Goal: Information Seeking & Learning: Learn about a topic

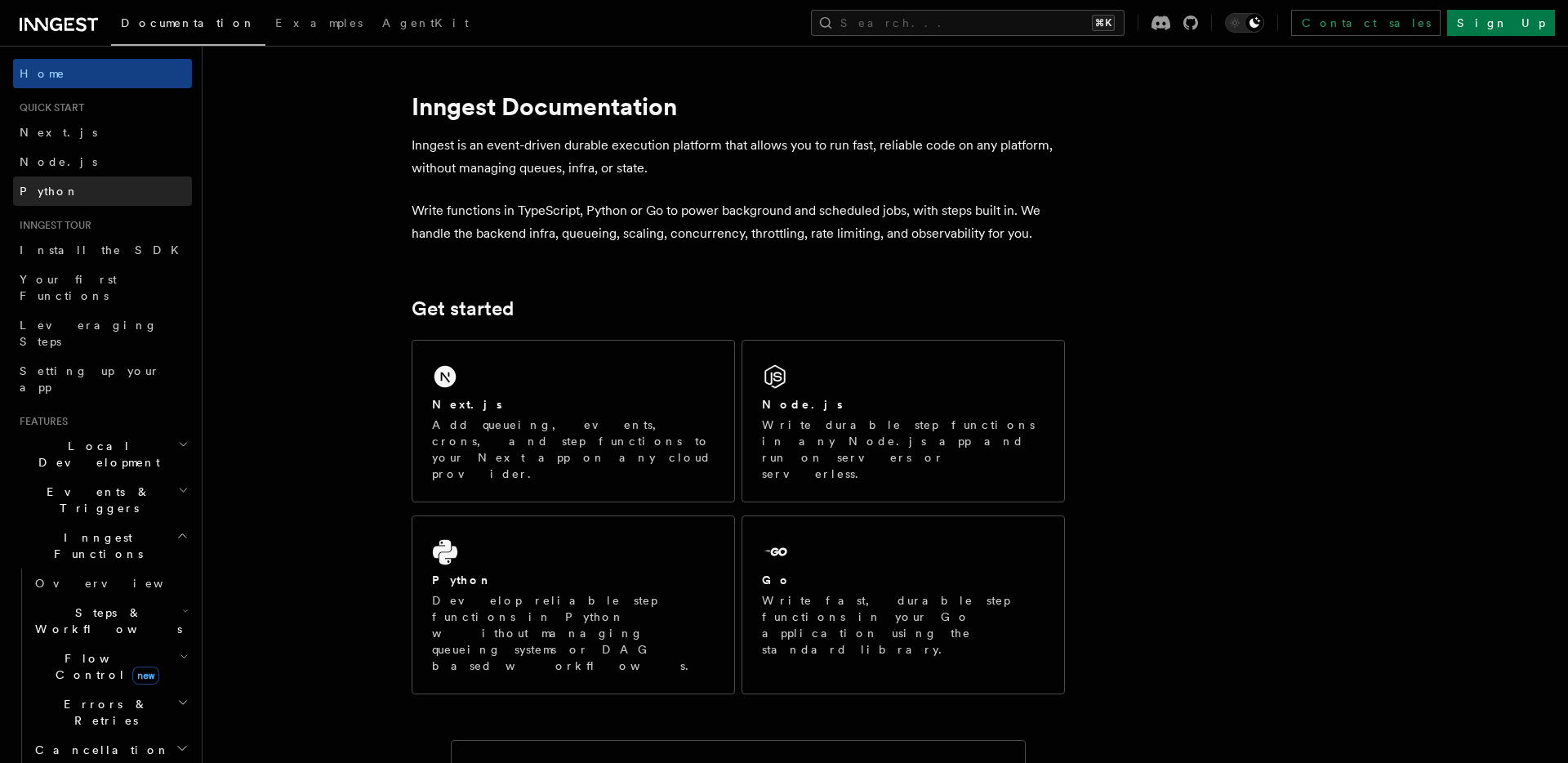
click at [64, 192] on link "Python" at bounding box center [103, 191] width 179 height 30
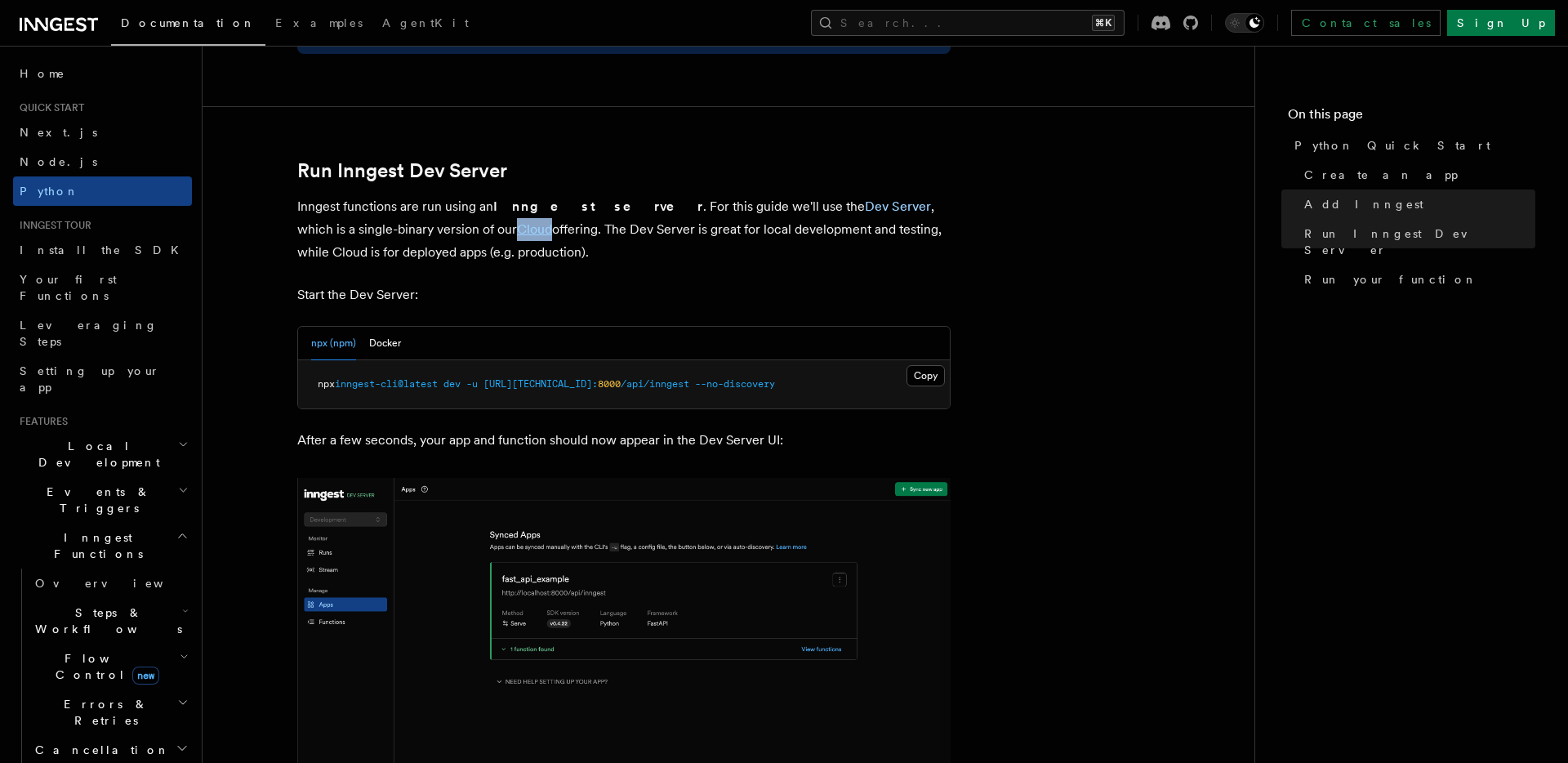
scroll to position [1917, 0]
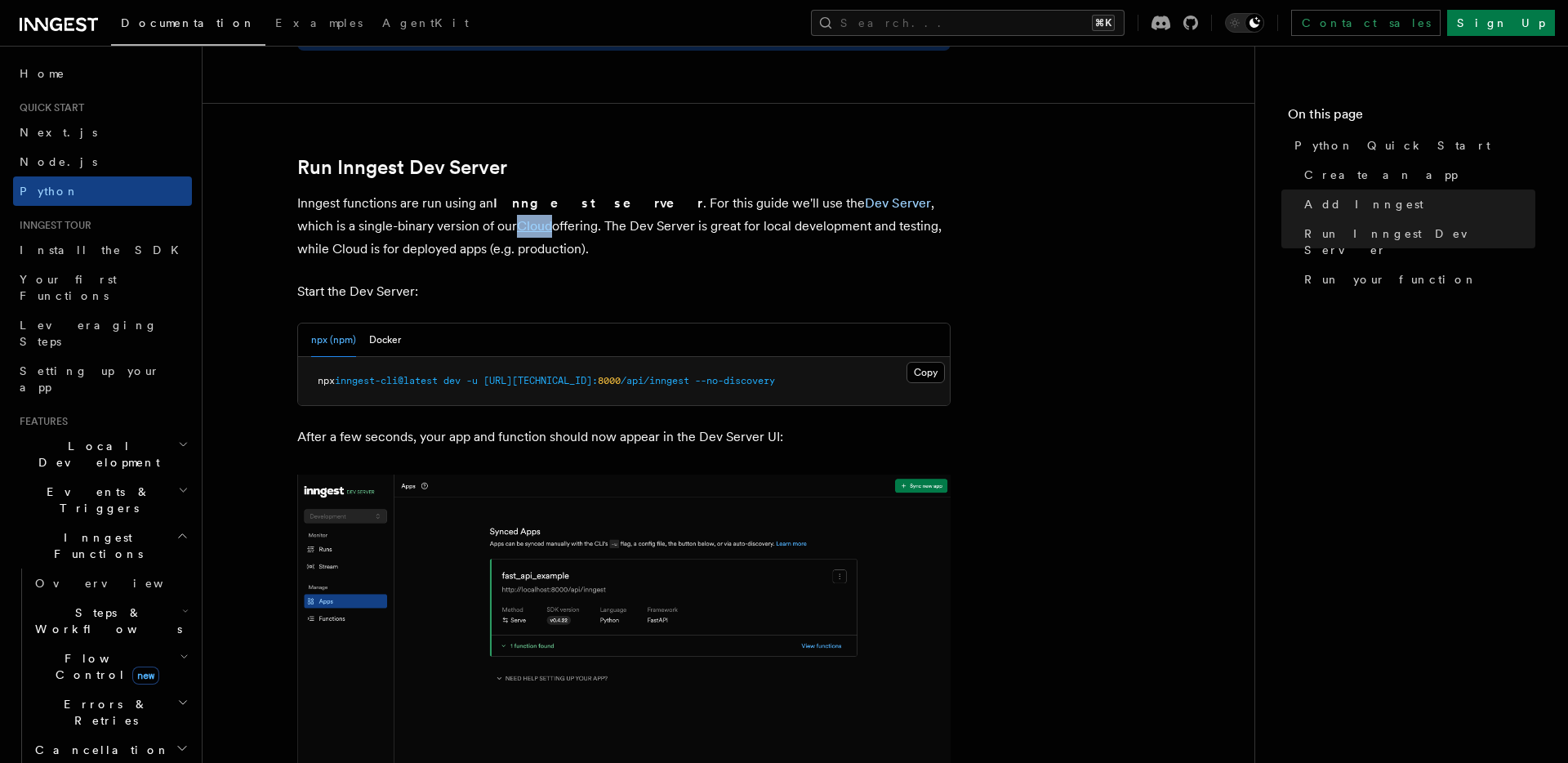
click at [560, 380] on span "[URL][TECHNICAL_ID]:" at bounding box center [541, 381] width 114 height 11
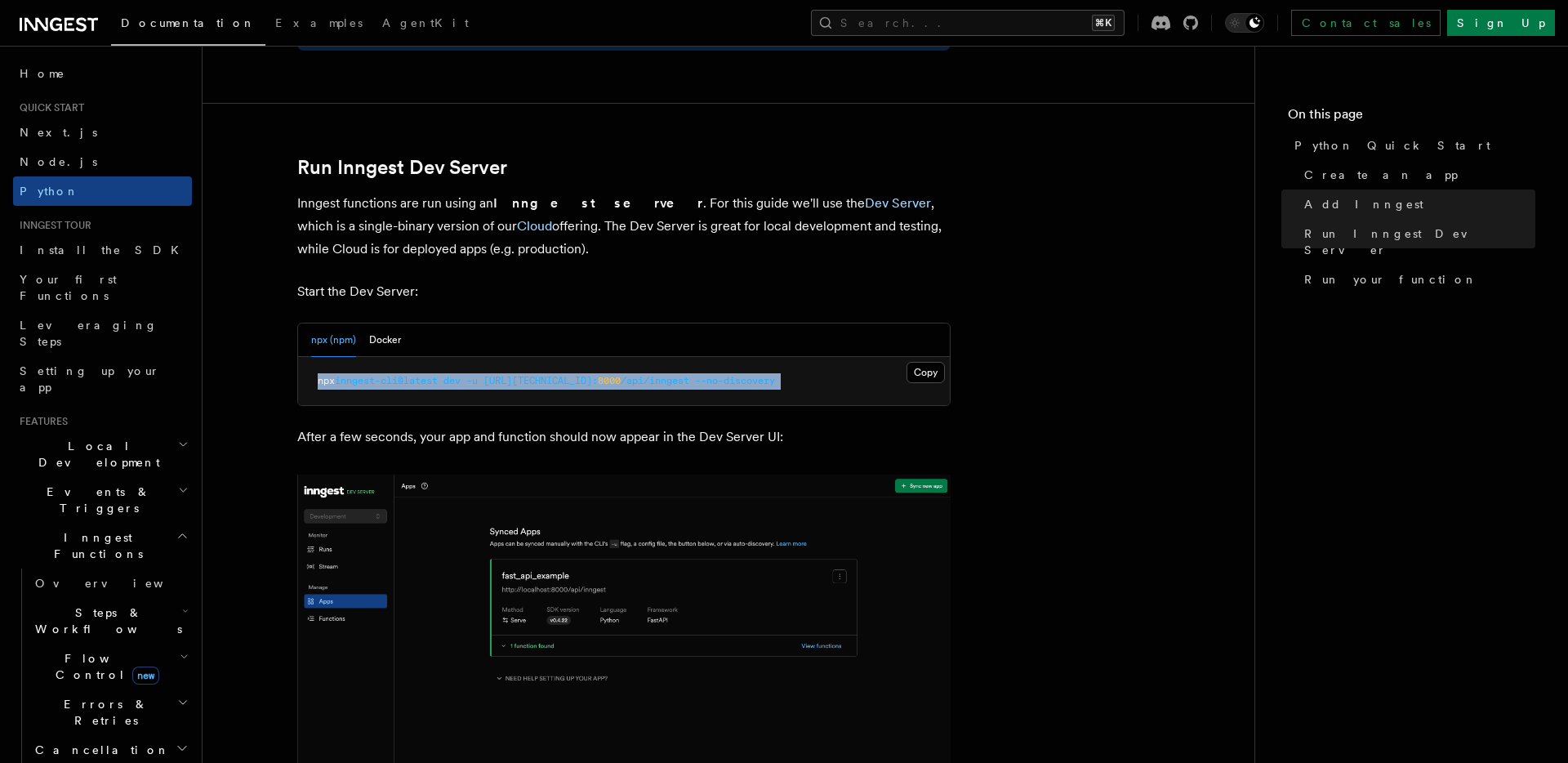
click at [681, 406] on article "Quick start Python Quick Start This guide will teach you how to add Inngest to …" at bounding box center [729, 184] width 1000 height 4060
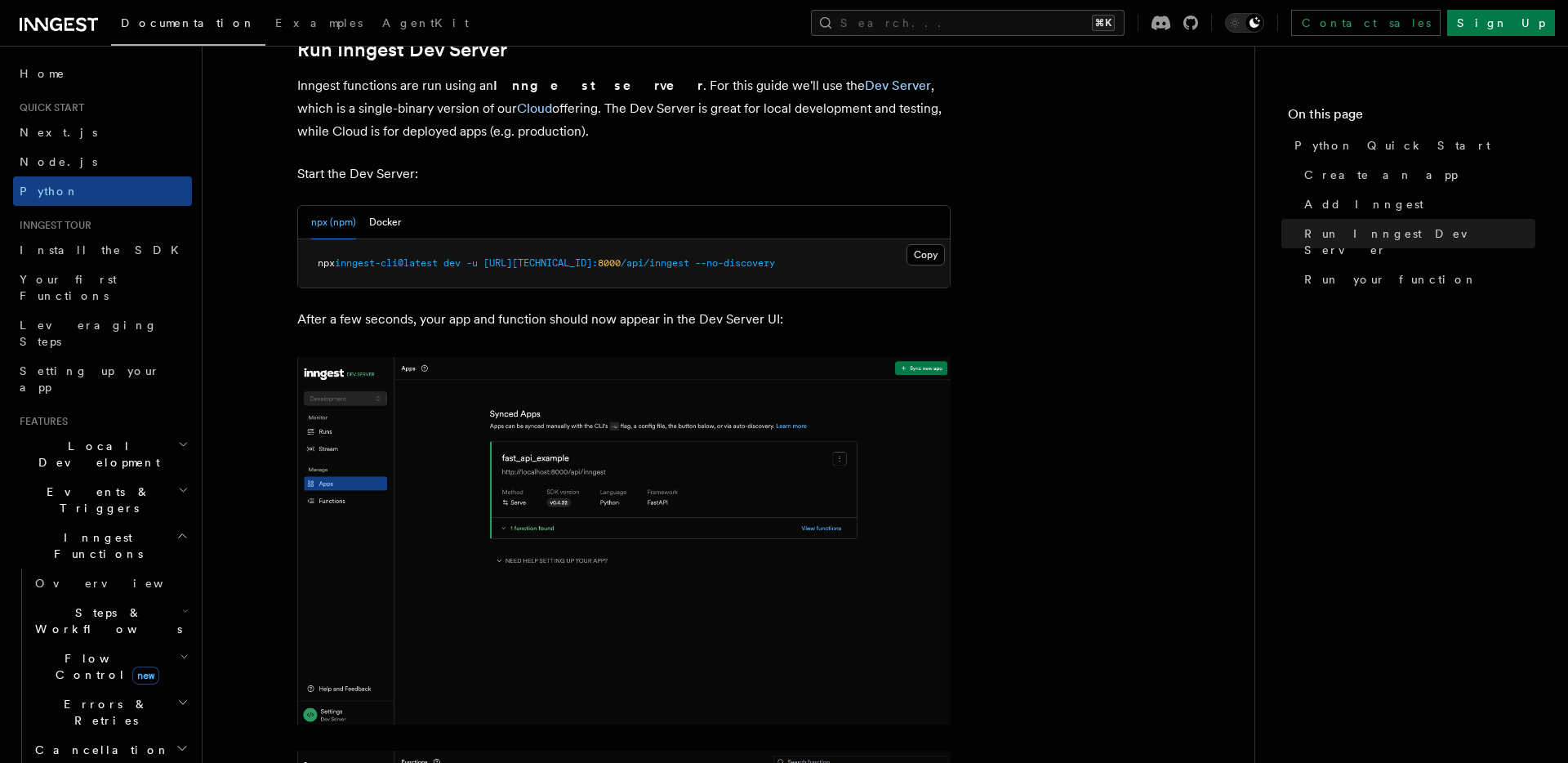
scroll to position [2045, 0]
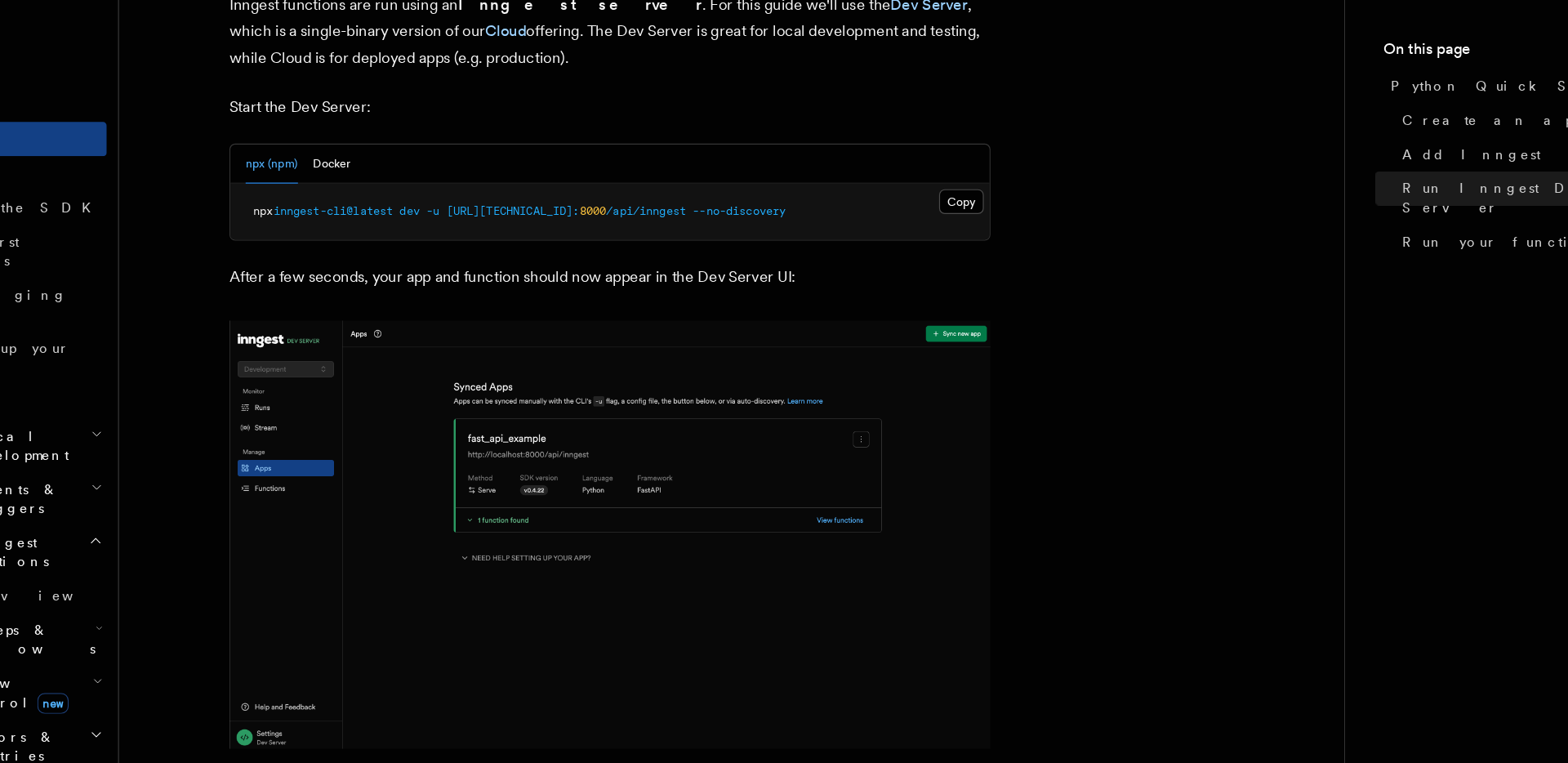
click at [971, 567] on article "Quick start Python Quick Start This guide will teach you how to add Inngest to …" at bounding box center [729, 57] width 1000 height 4060
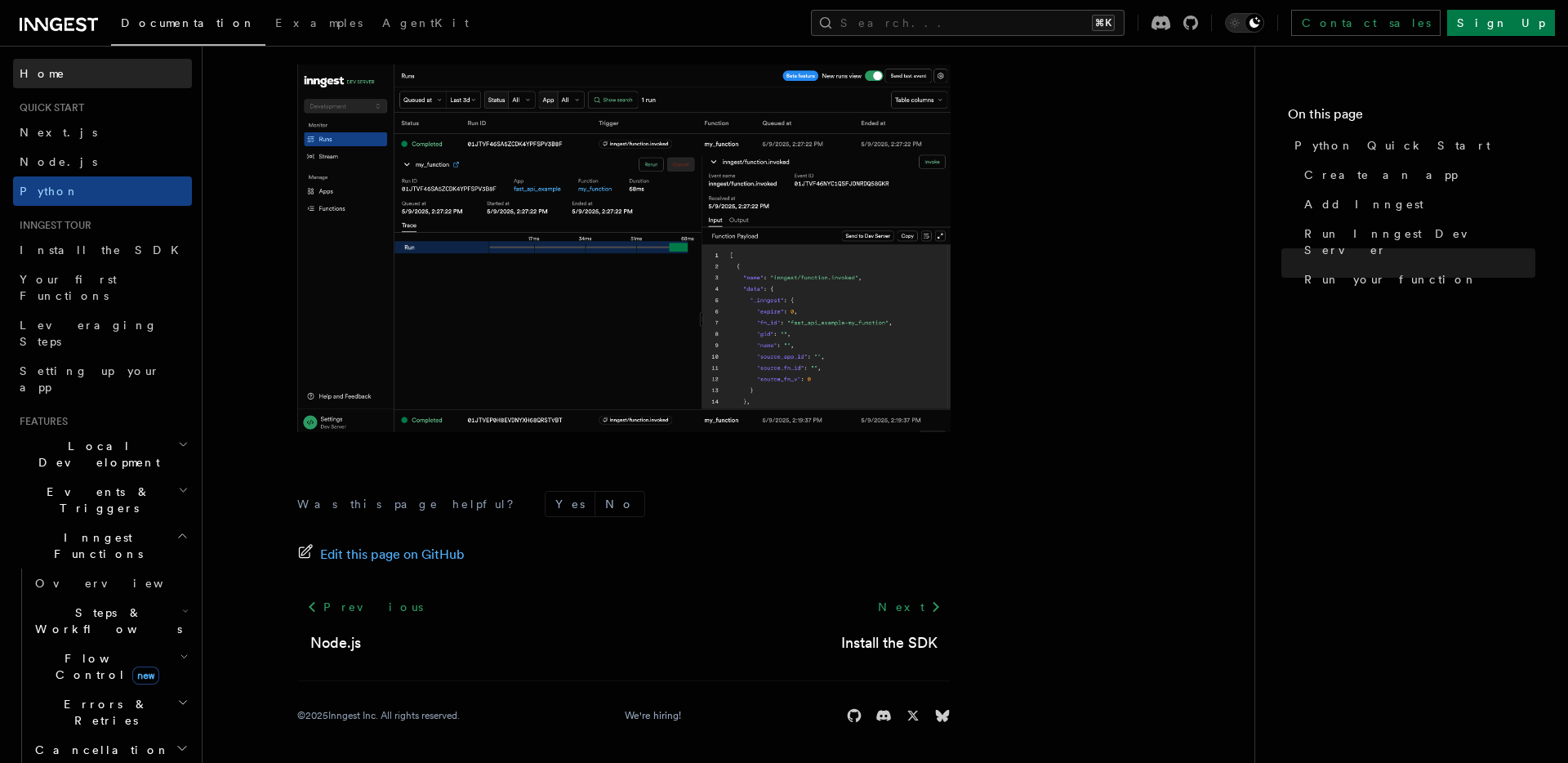
scroll to position [54, 0]
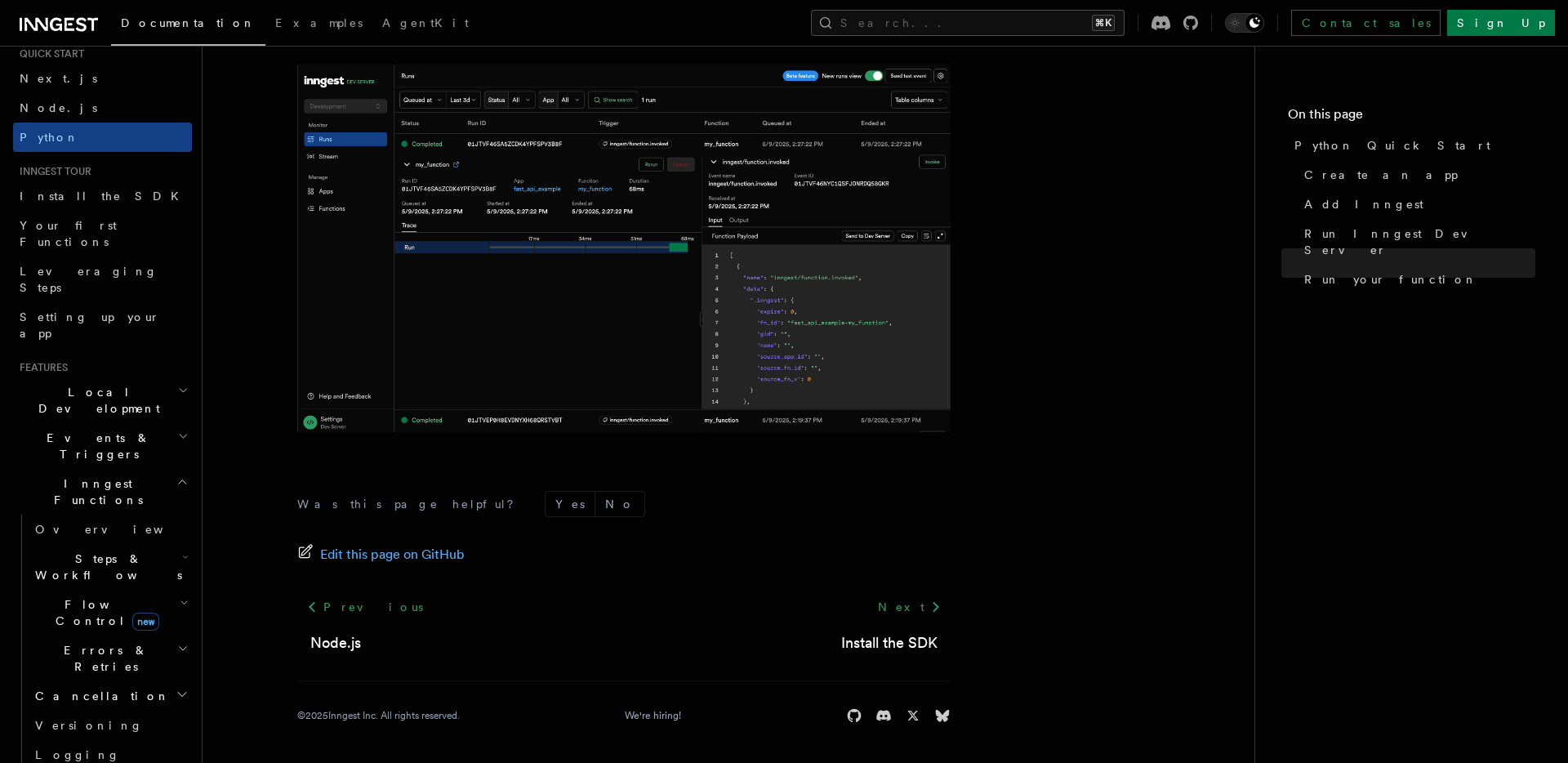
click at [182, 384] on icon "button" at bounding box center [183, 390] width 11 height 13
click at [185, 571] on h2 "Events & Triggers" at bounding box center [103, 594] width 179 height 46
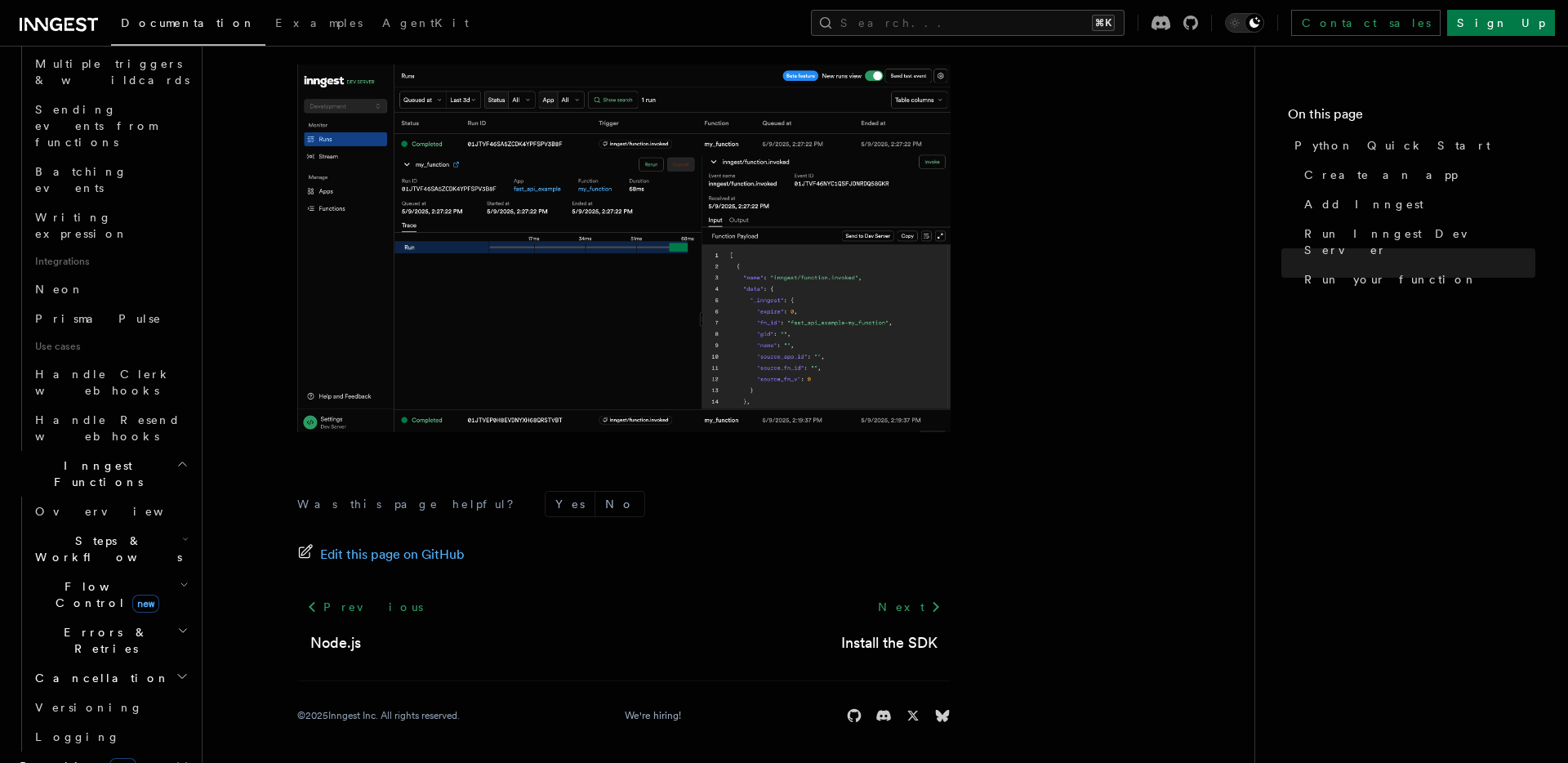
scroll to position [1055, 0]
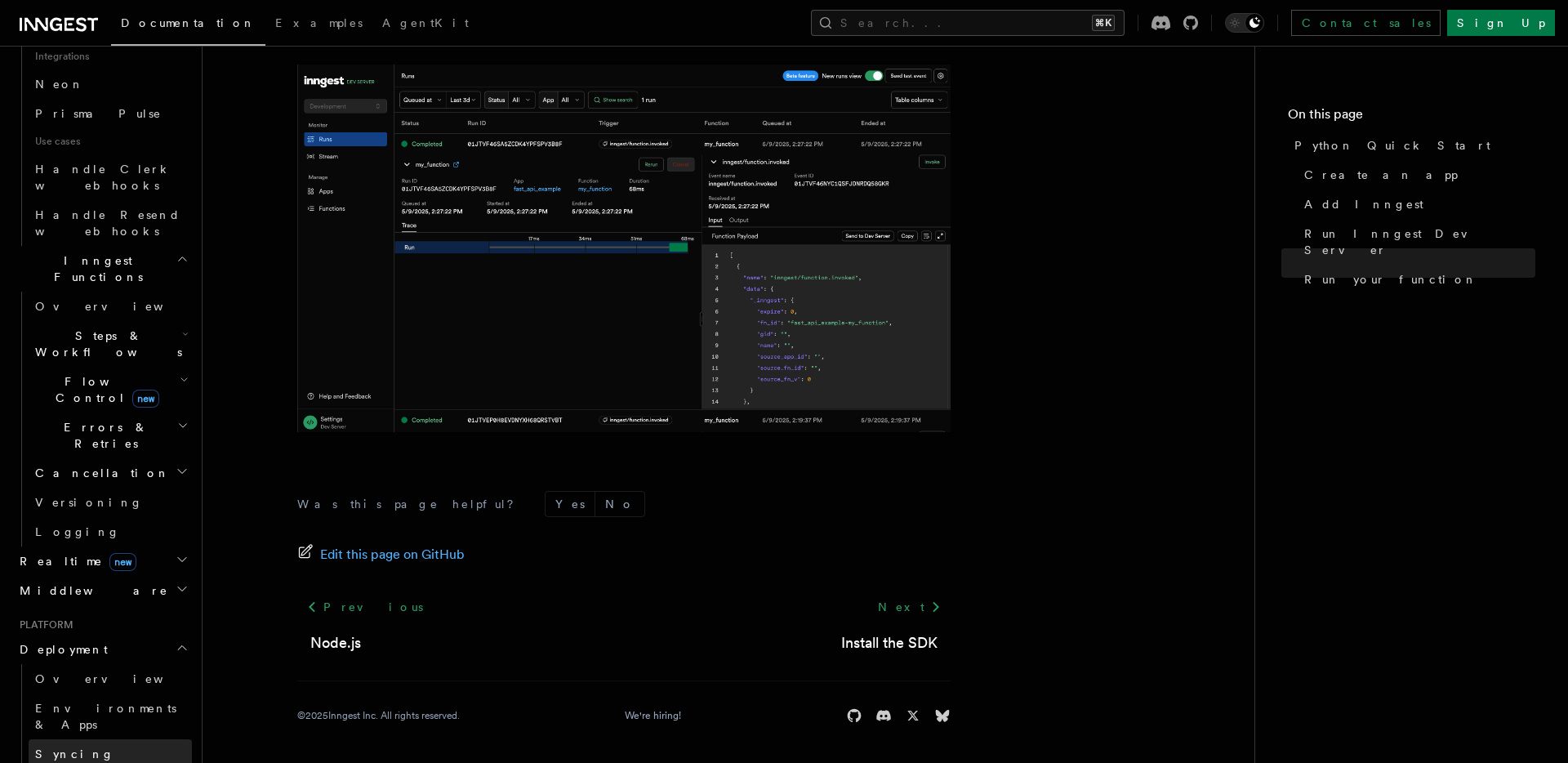
scroll to position [1229, 0]
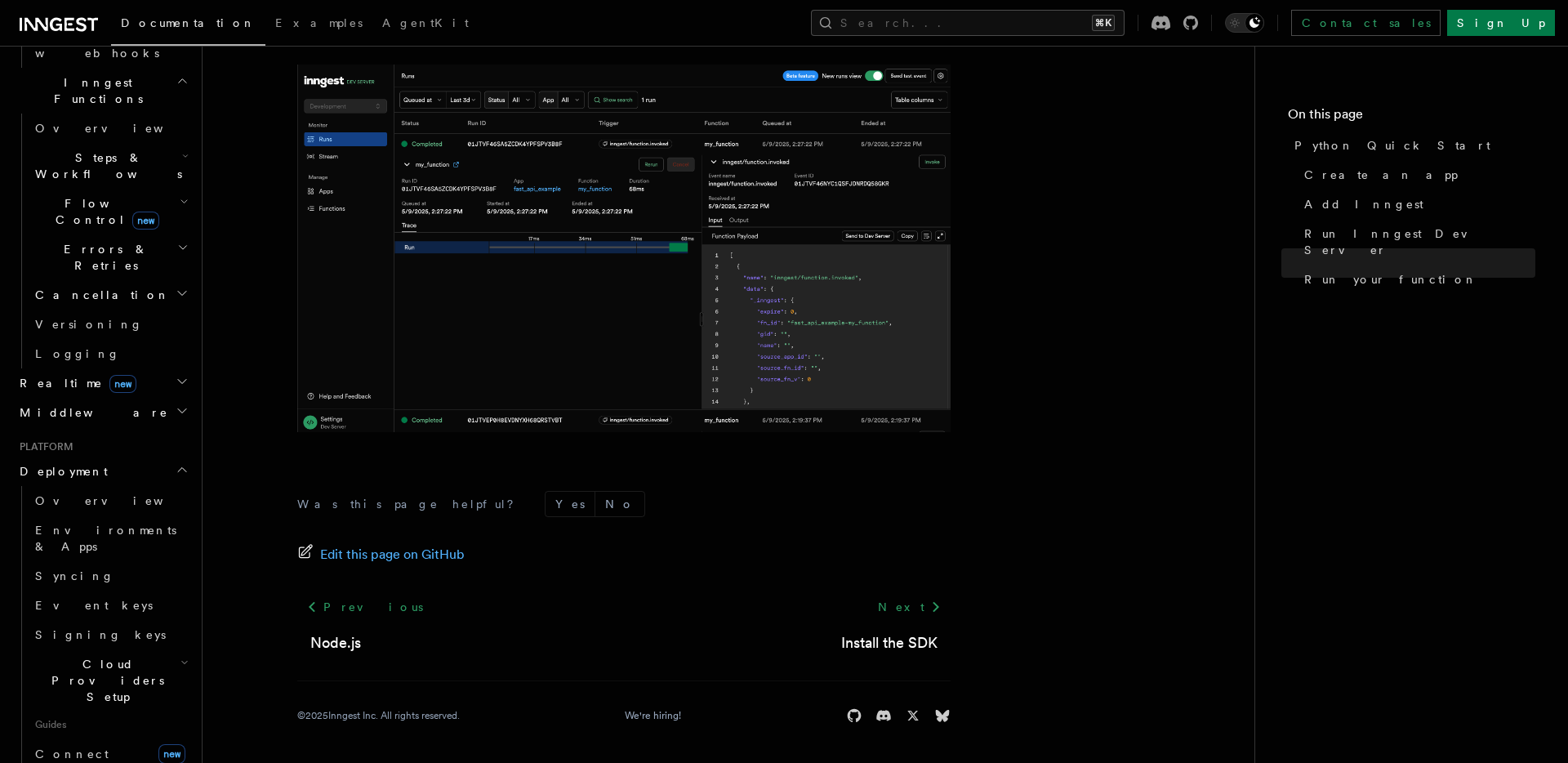
scroll to position [1401, 0]
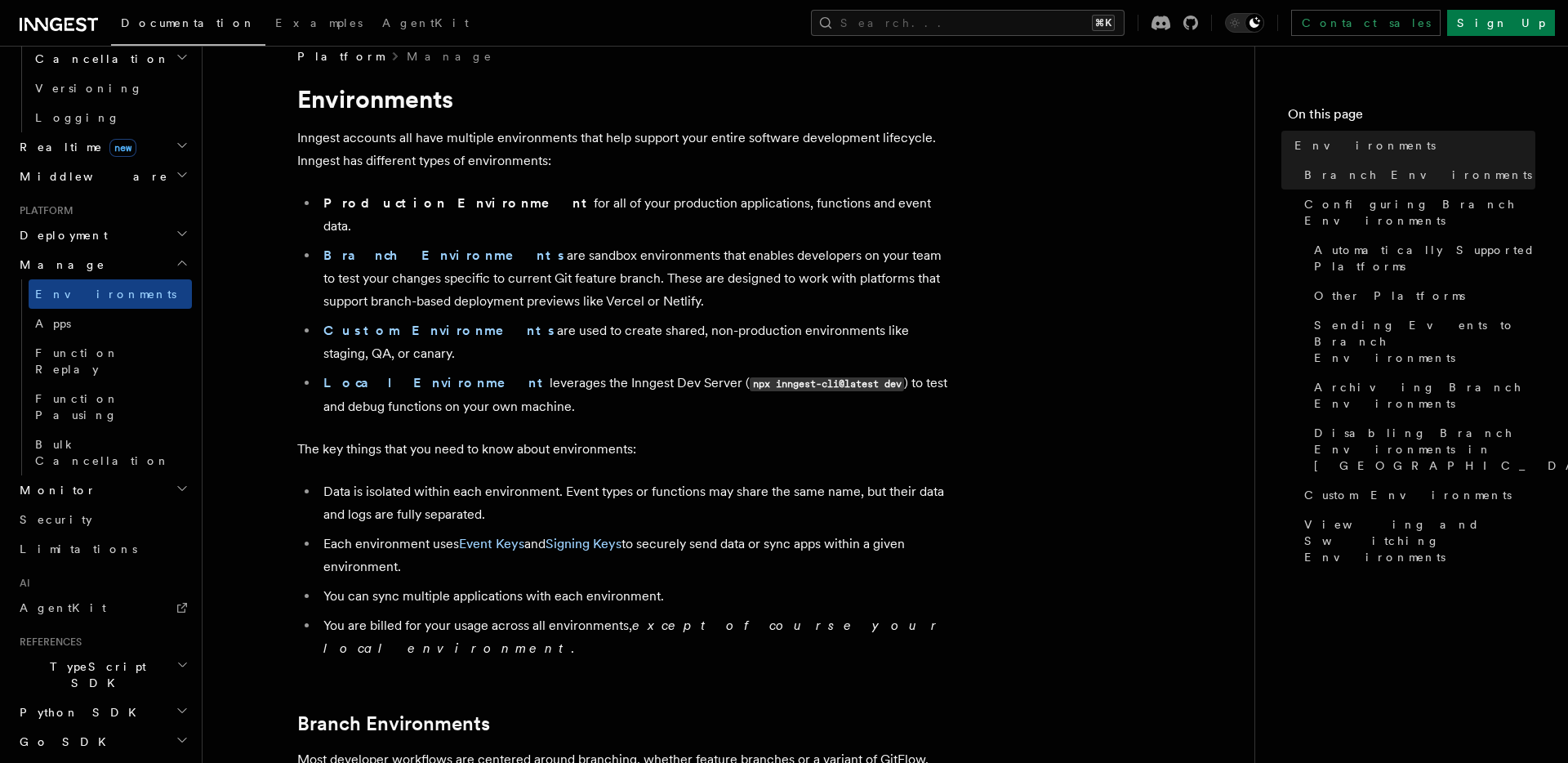
scroll to position [25, 0]
click at [585, 319] on li "Custom Environments are used to create shared, non-production environments like…" at bounding box center [634, 342] width 632 height 46
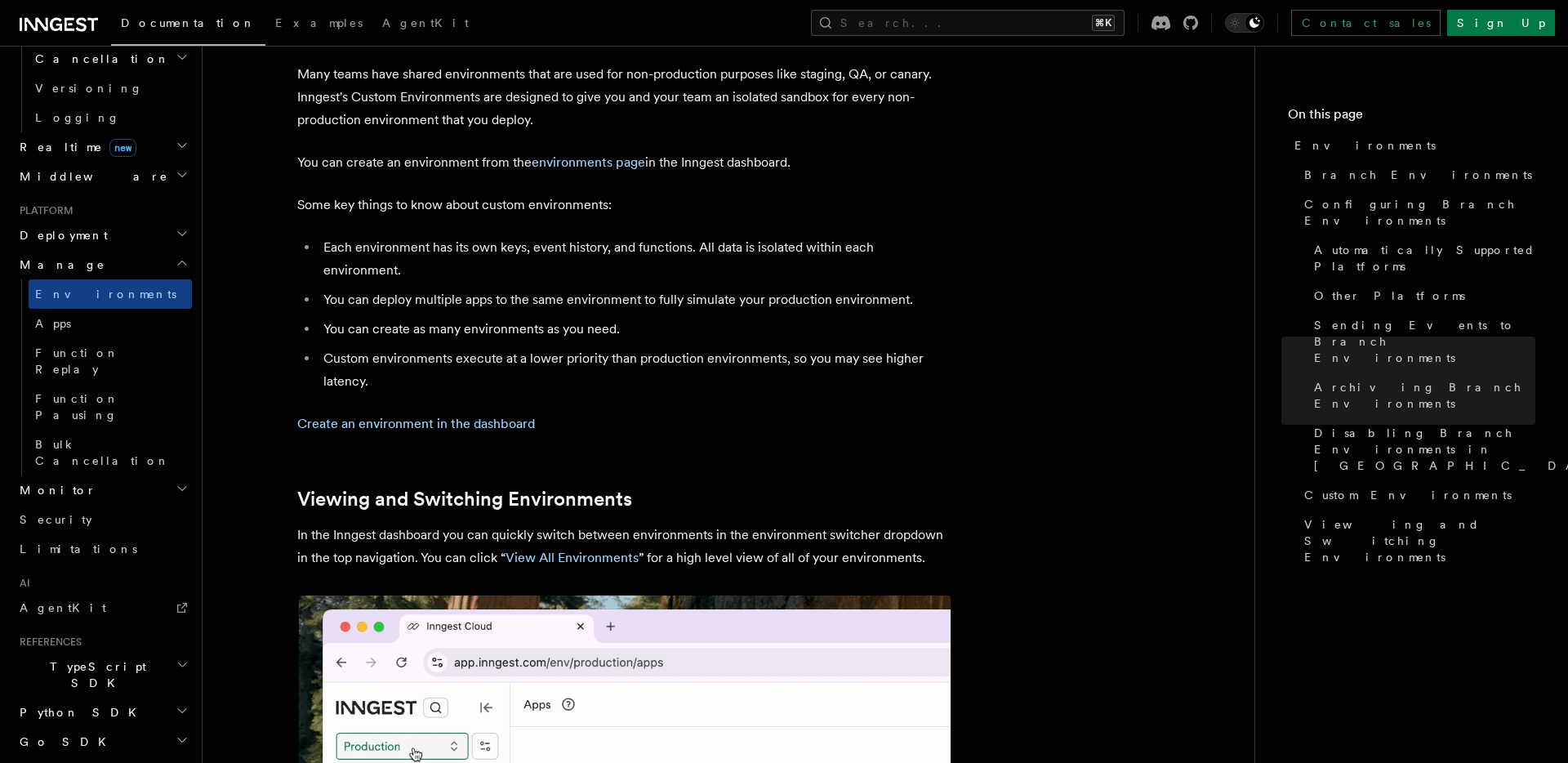
scroll to position [3719, 0]
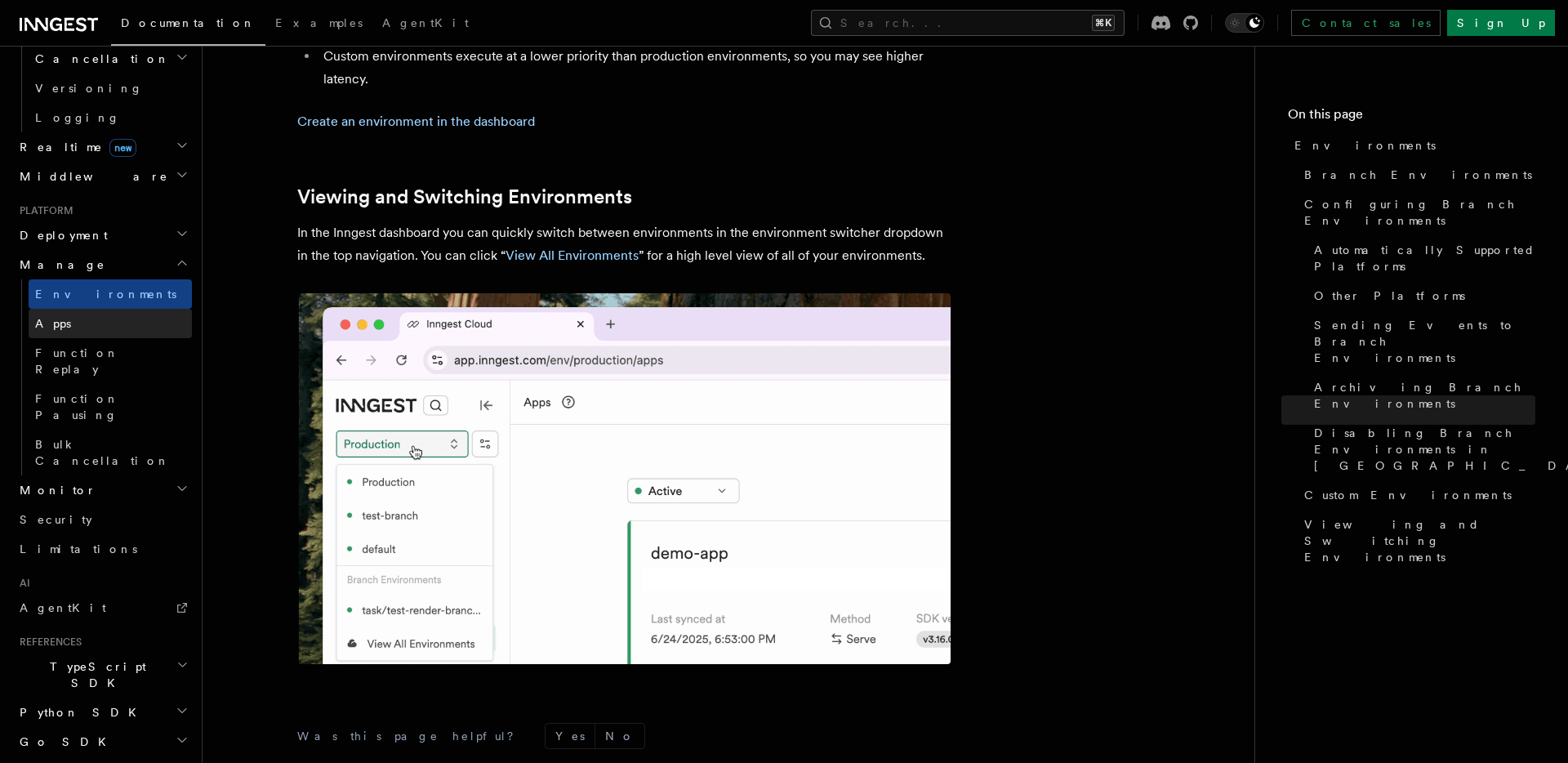
click at [57, 317] on span "Apps" at bounding box center [53, 323] width 36 height 13
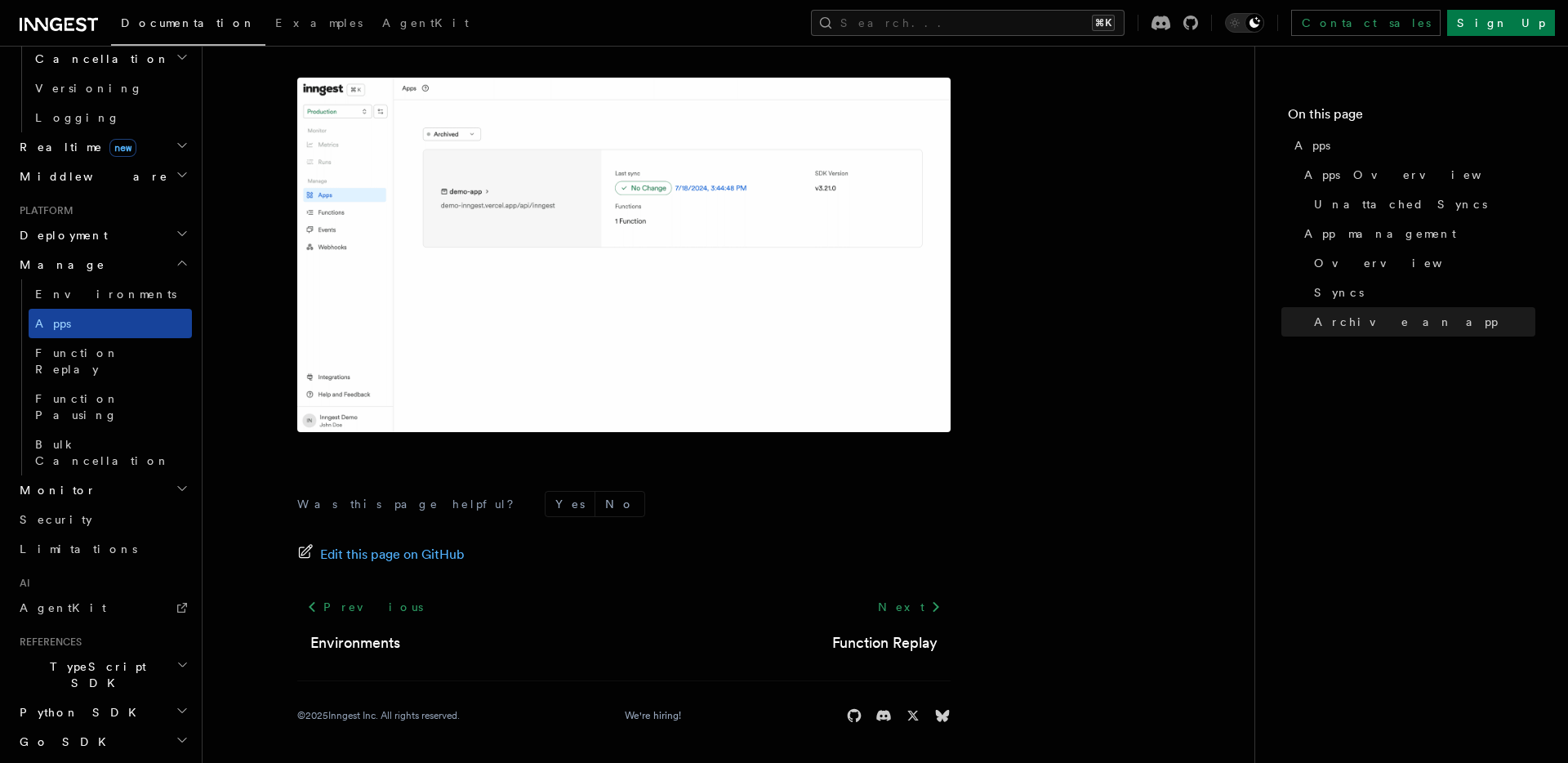
scroll to position [661, 0]
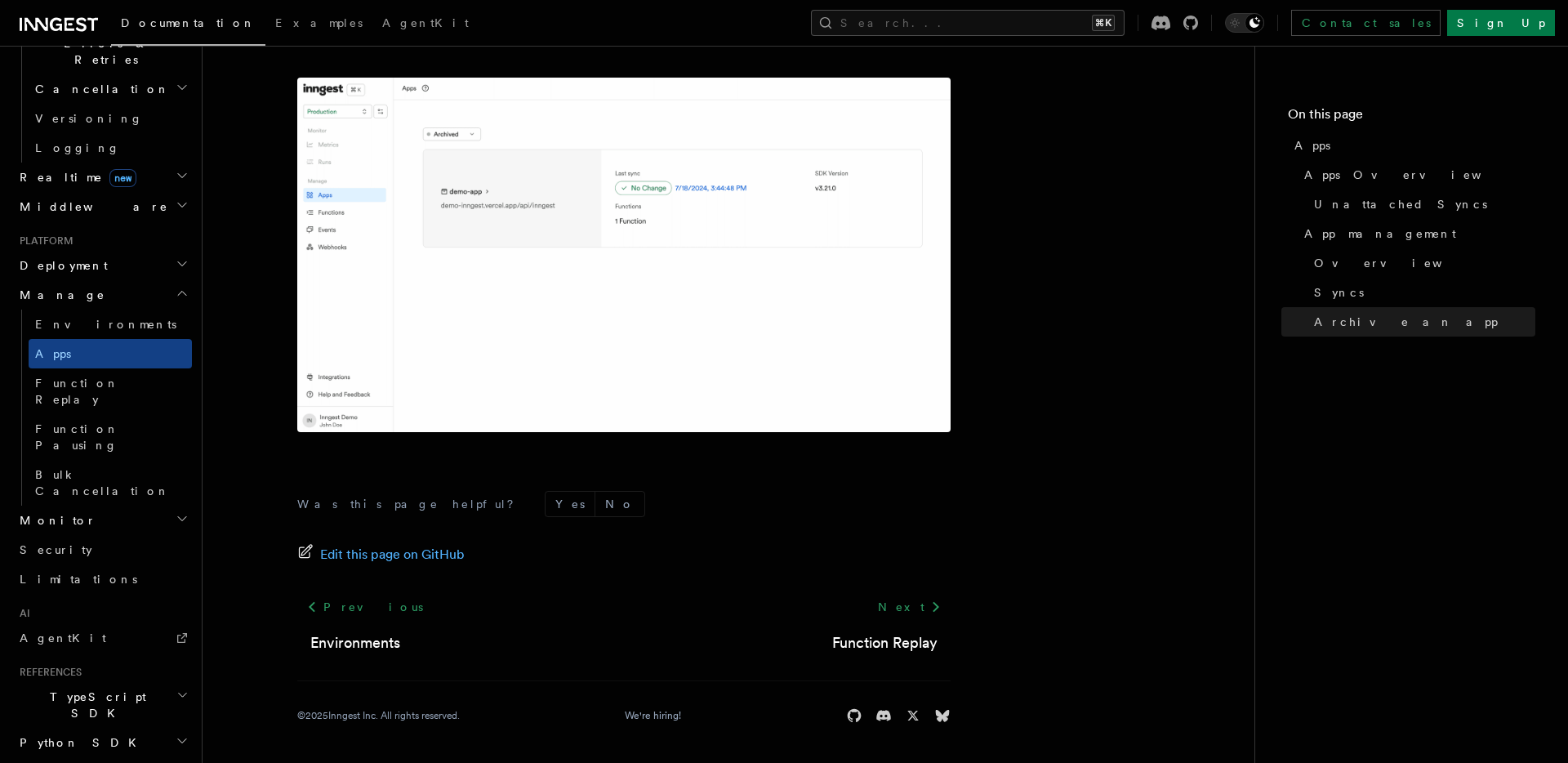
click at [120, 251] on h2 "Deployment" at bounding box center [103, 266] width 179 height 30
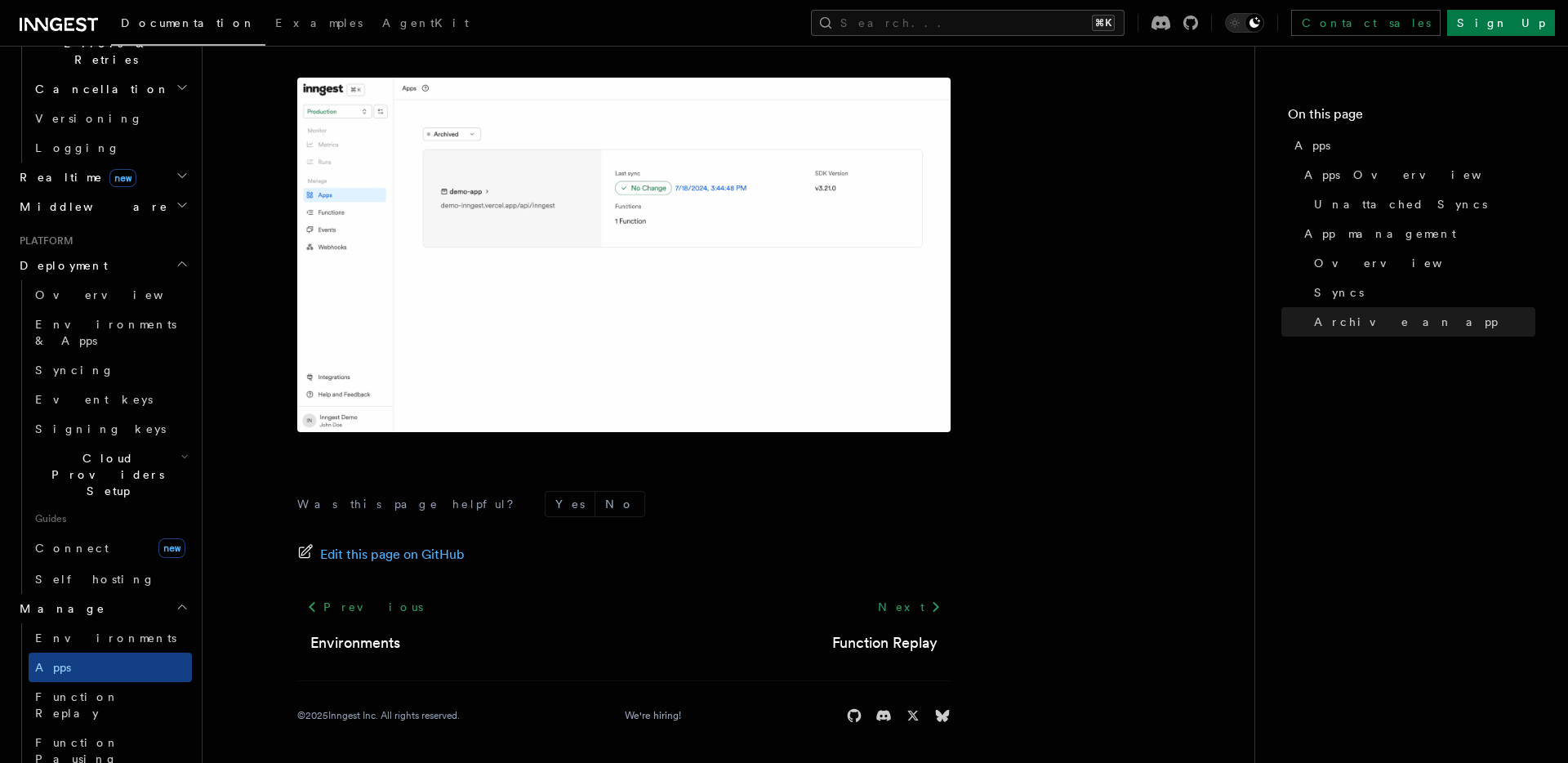
click at [180, 450] on icon "button" at bounding box center [184, 456] width 8 height 13
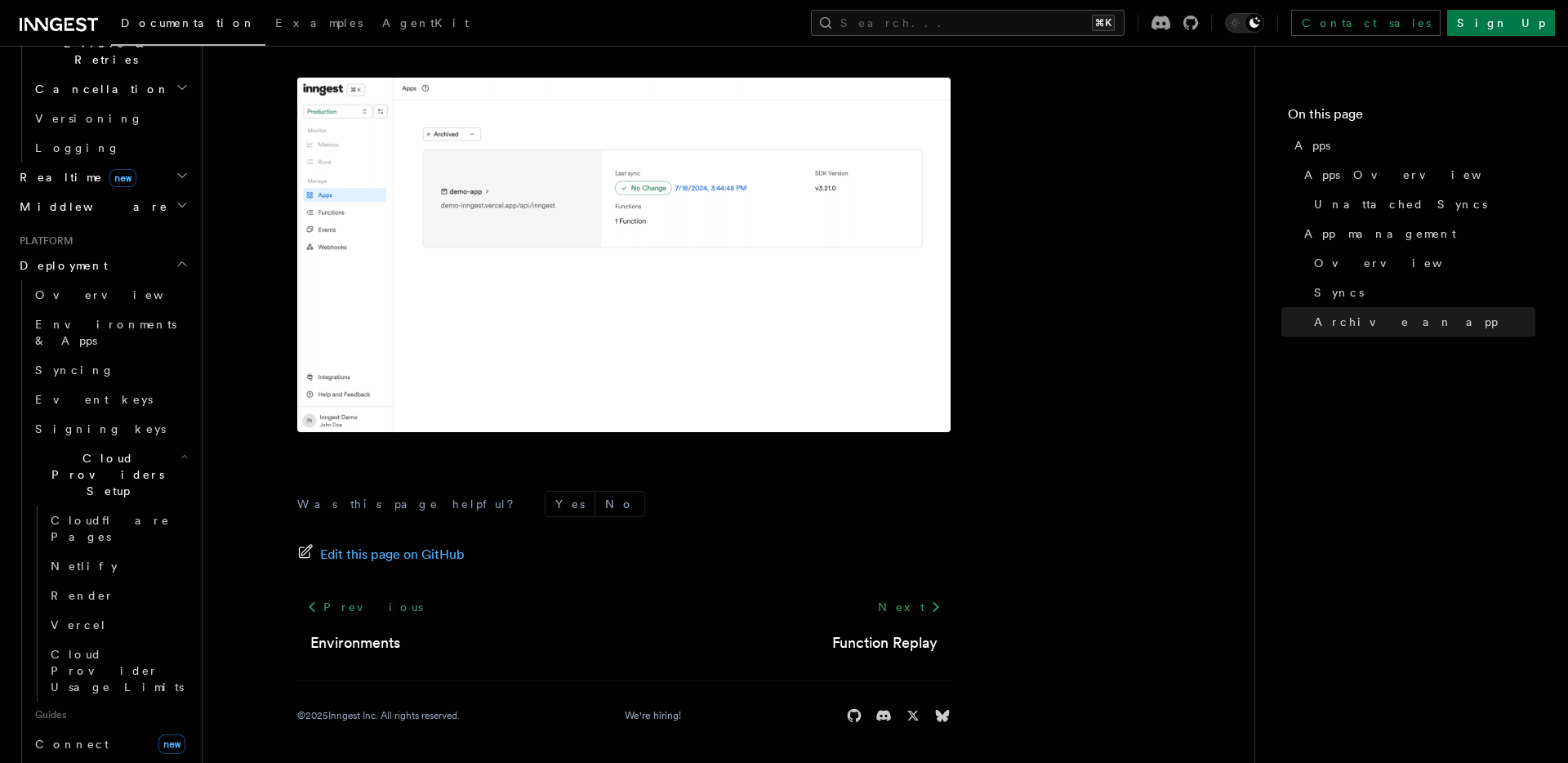
scroll to position [650, 0]
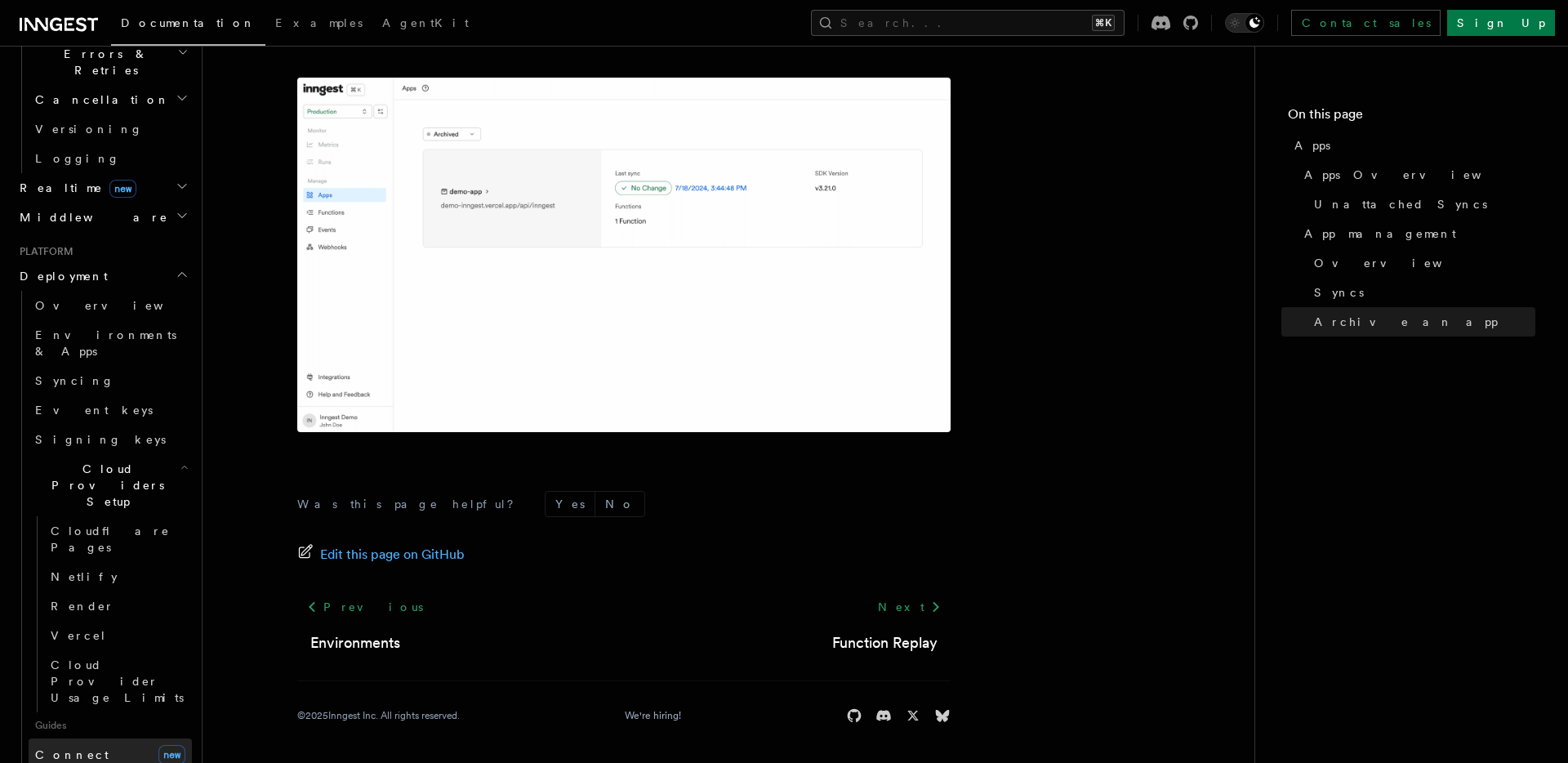
click at [86, 739] on link "Connect new" at bounding box center [111, 755] width 163 height 33
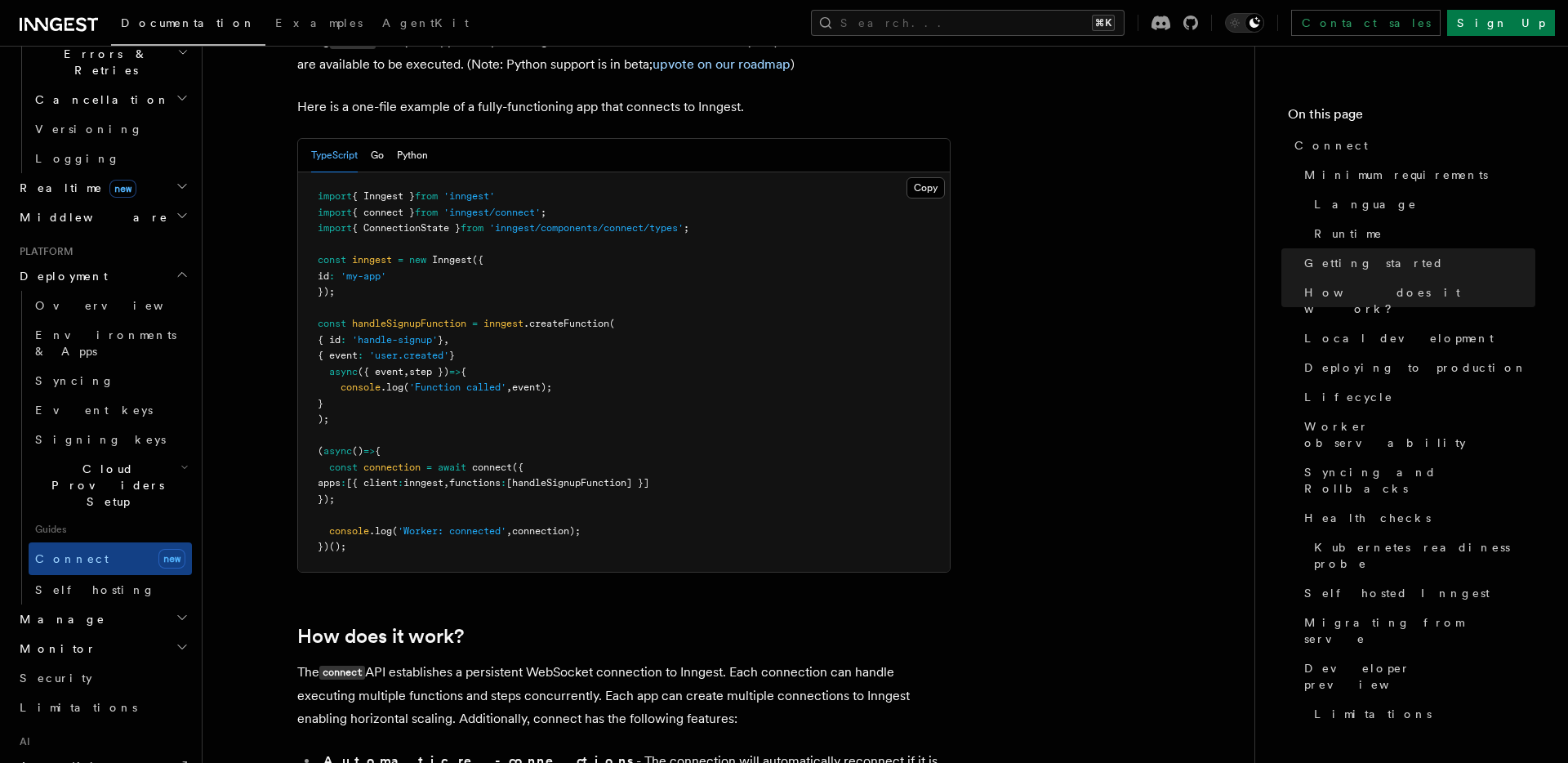
scroll to position [1159, 0]
click at [417, 139] on button "Python" at bounding box center [412, 156] width 31 height 34
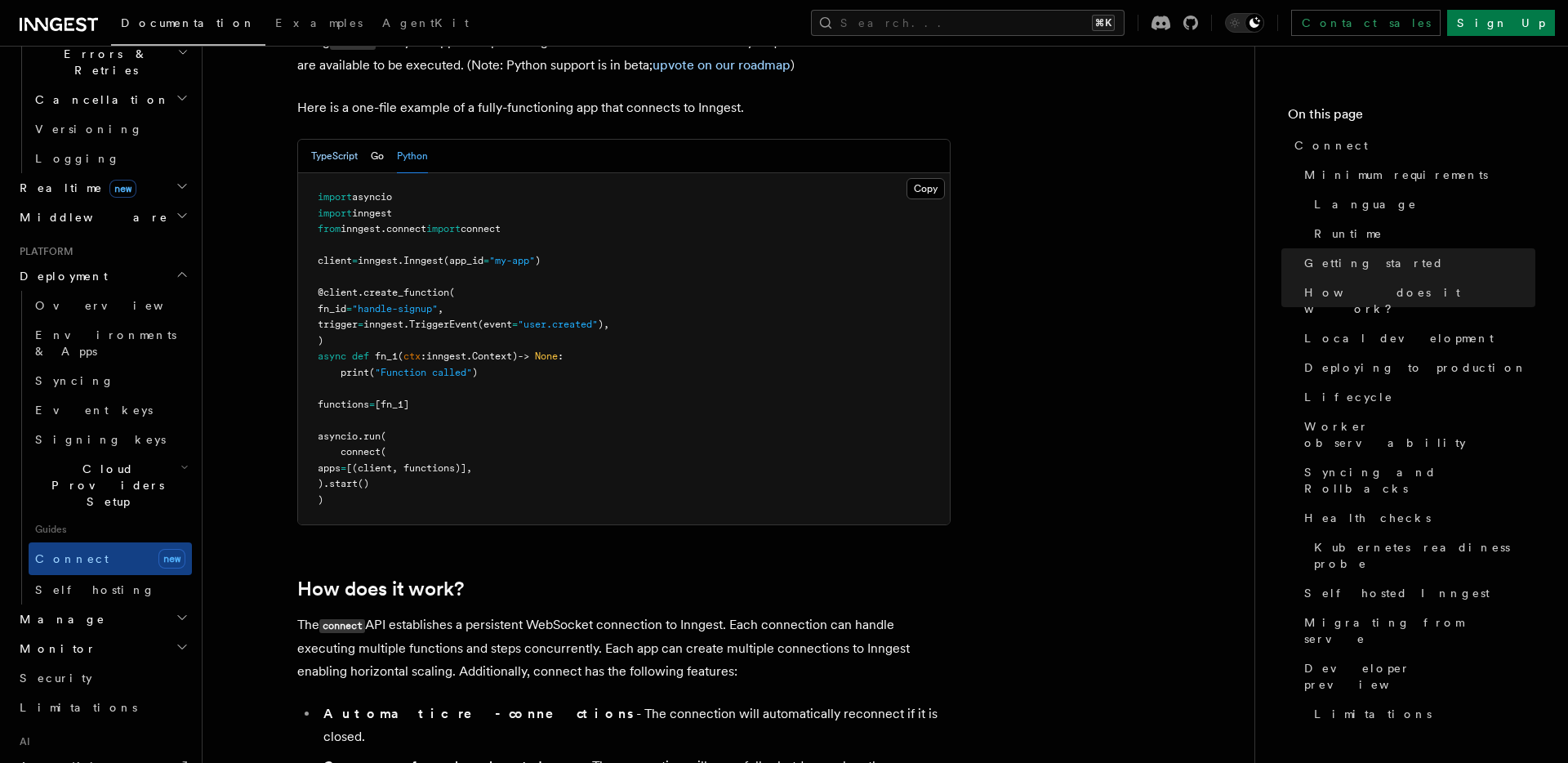
click at [337, 139] on button "TypeScript" at bounding box center [335, 156] width 47 height 34
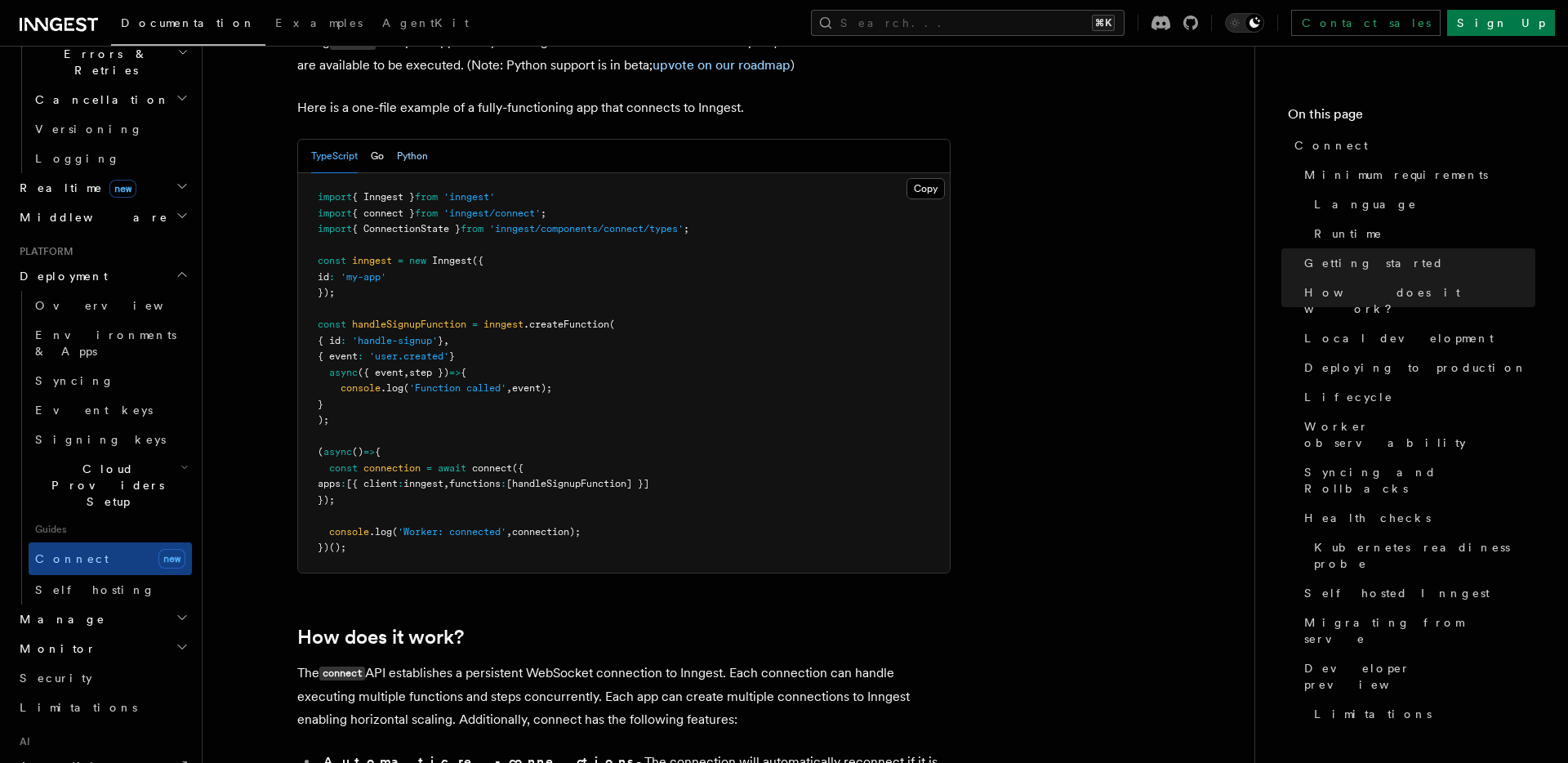
click at [421, 139] on button "Python" at bounding box center [412, 156] width 31 height 34
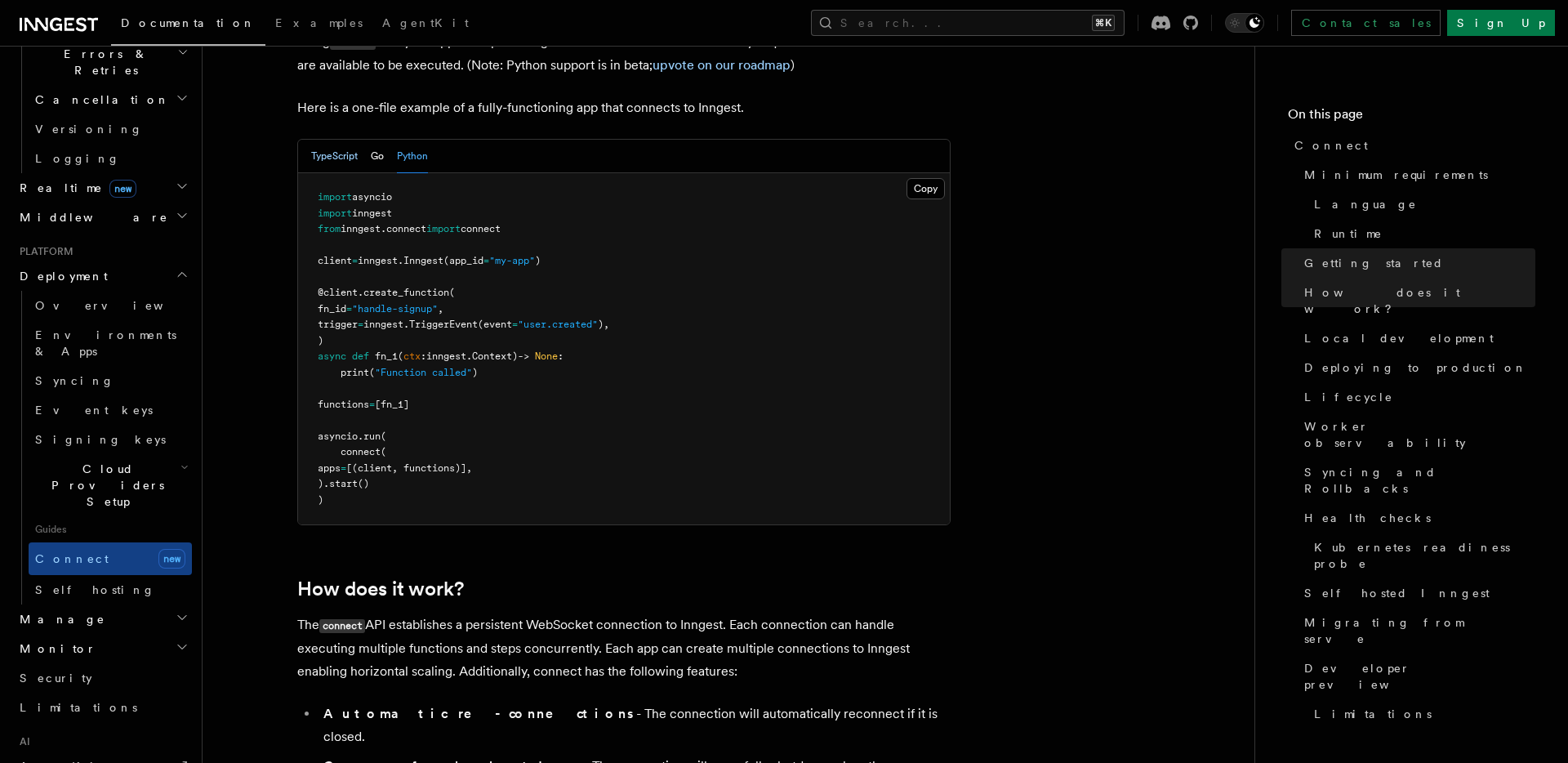
click at [338, 139] on button "TypeScript" at bounding box center [335, 156] width 47 height 34
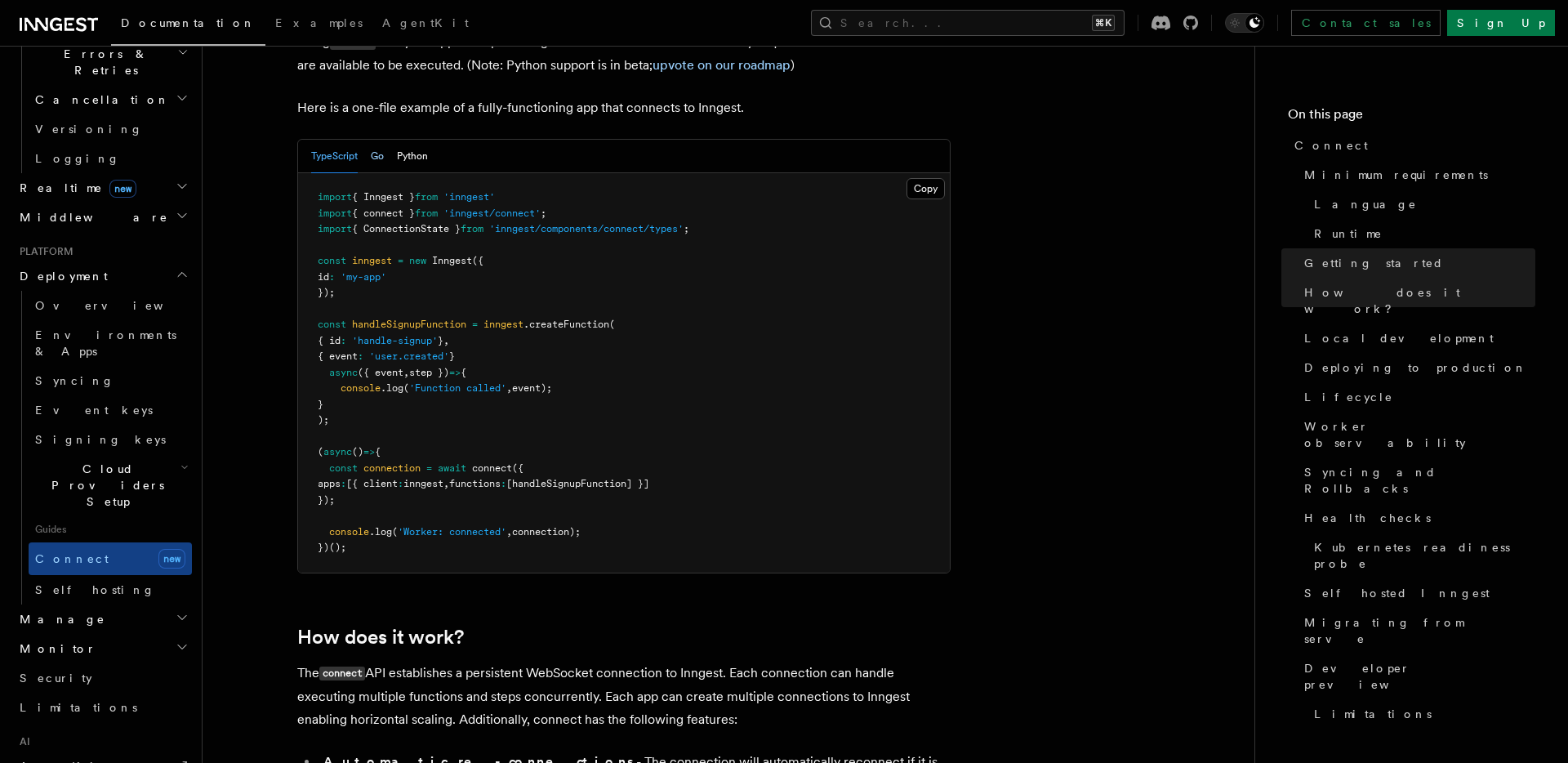
click at [376, 139] on button "Go" at bounding box center [376, 156] width 13 height 34
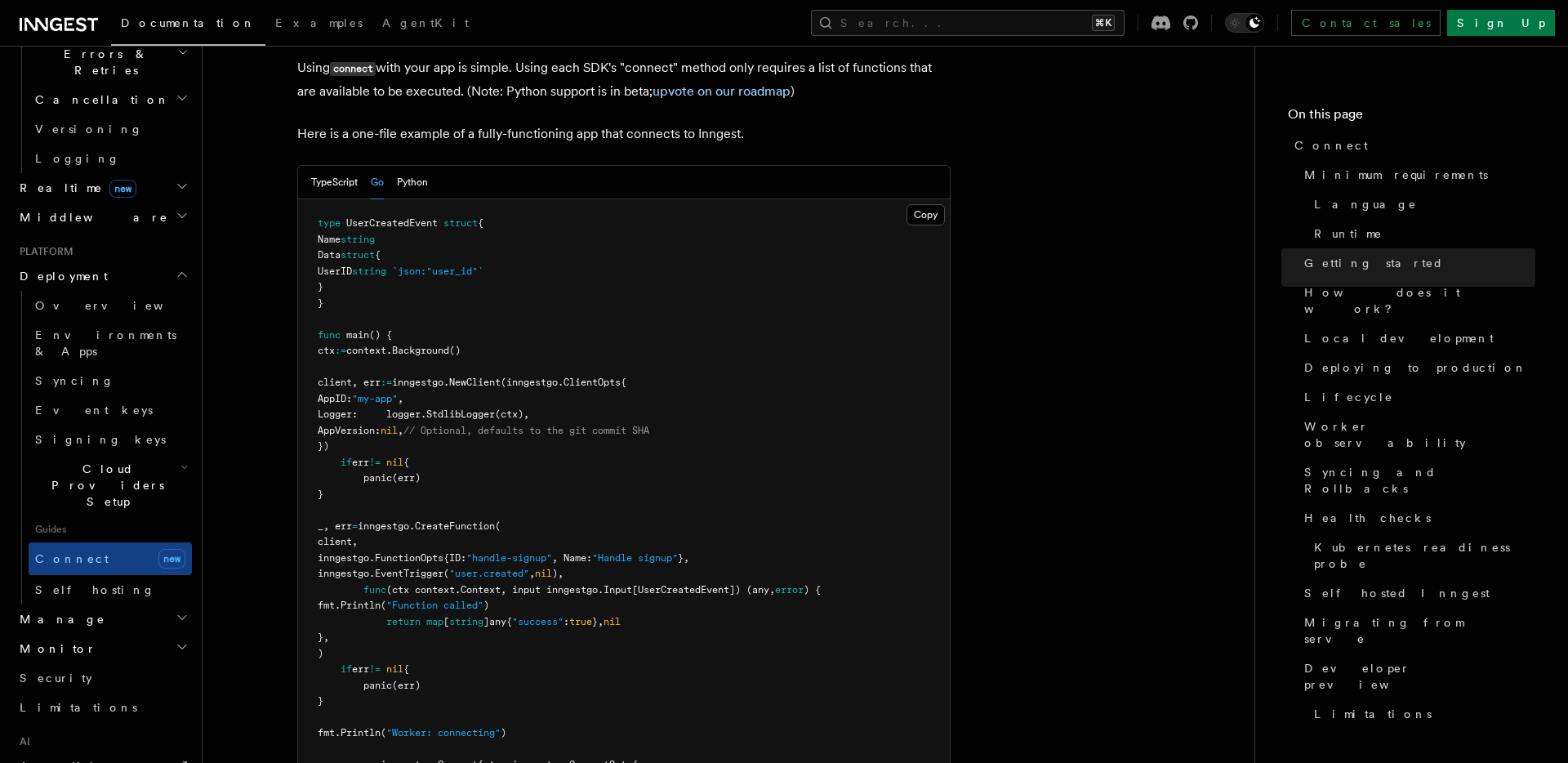
scroll to position [1102, 0]
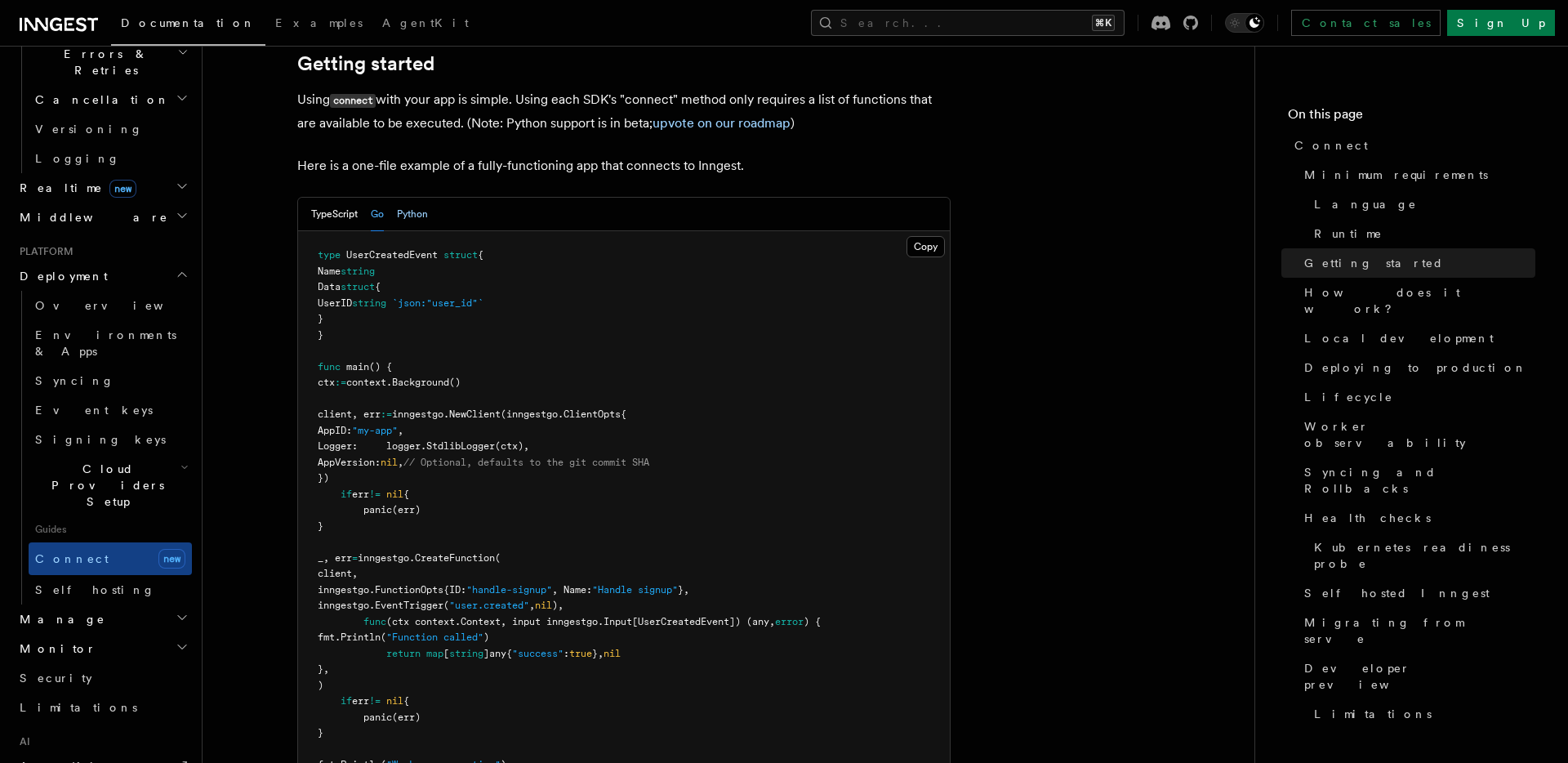
click at [414, 198] on button "Python" at bounding box center [412, 215] width 31 height 34
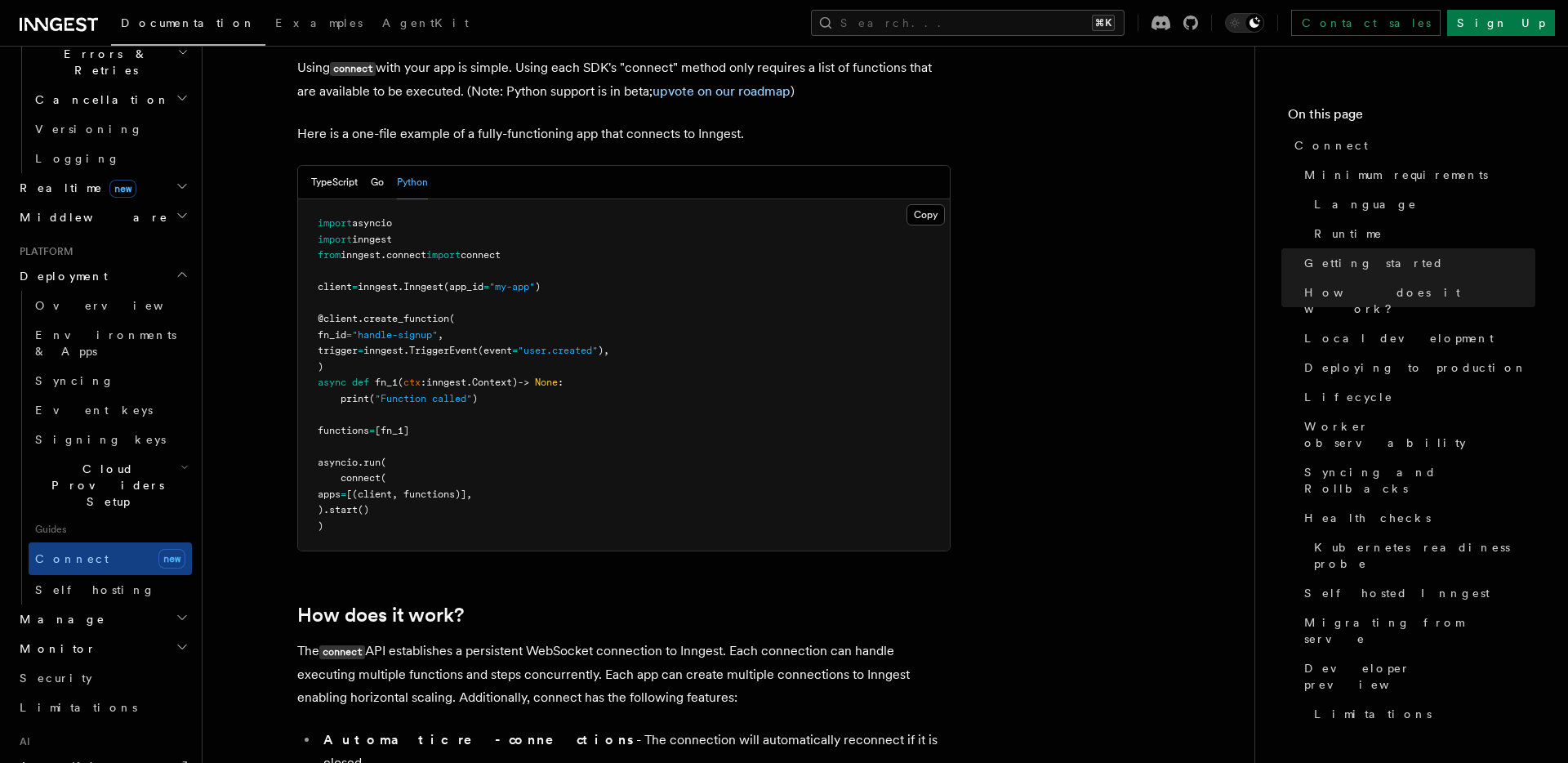
scroll to position [1127, 0]
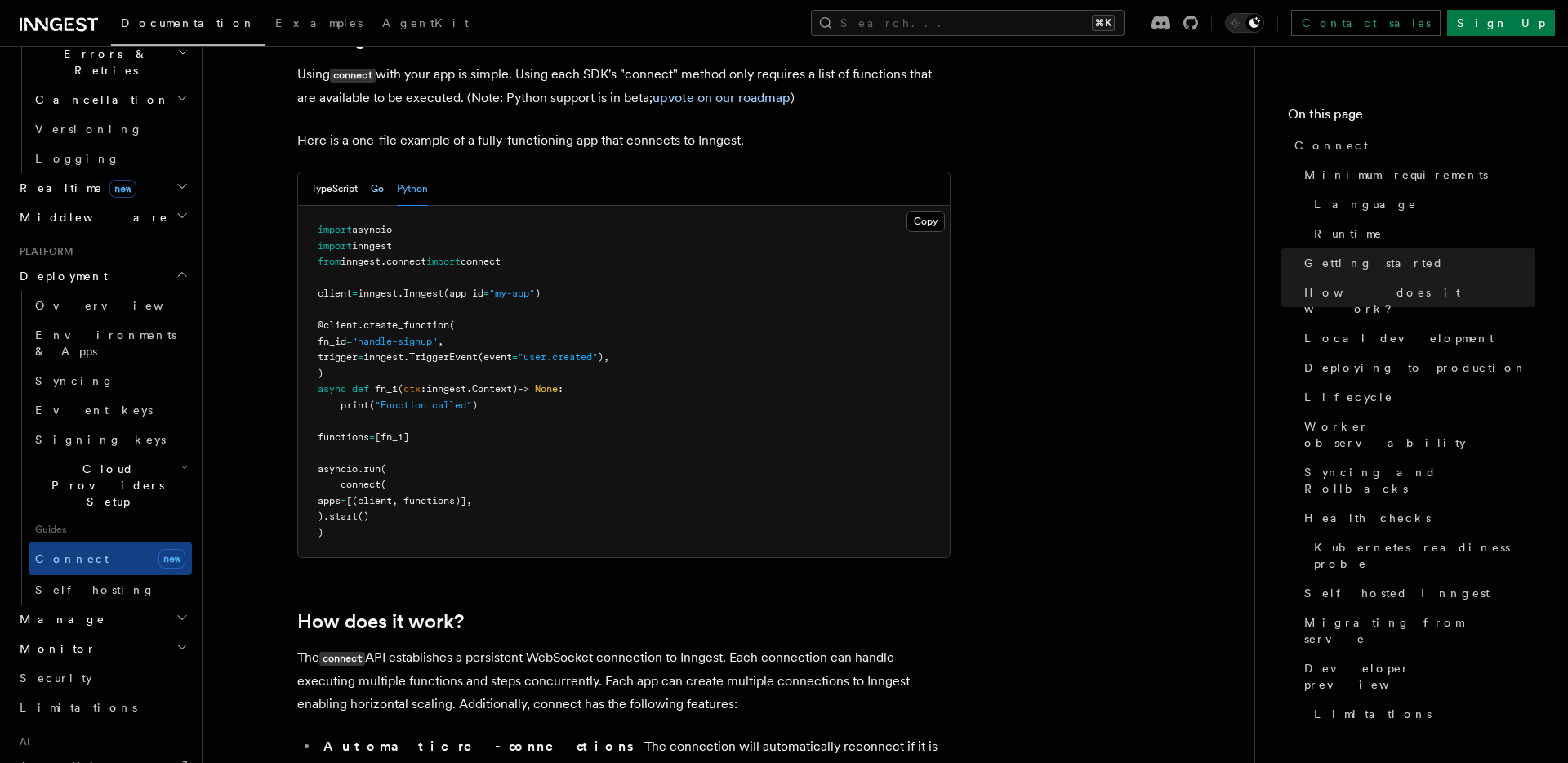
click at [374, 172] on button "Go" at bounding box center [376, 189] width 13 height 34
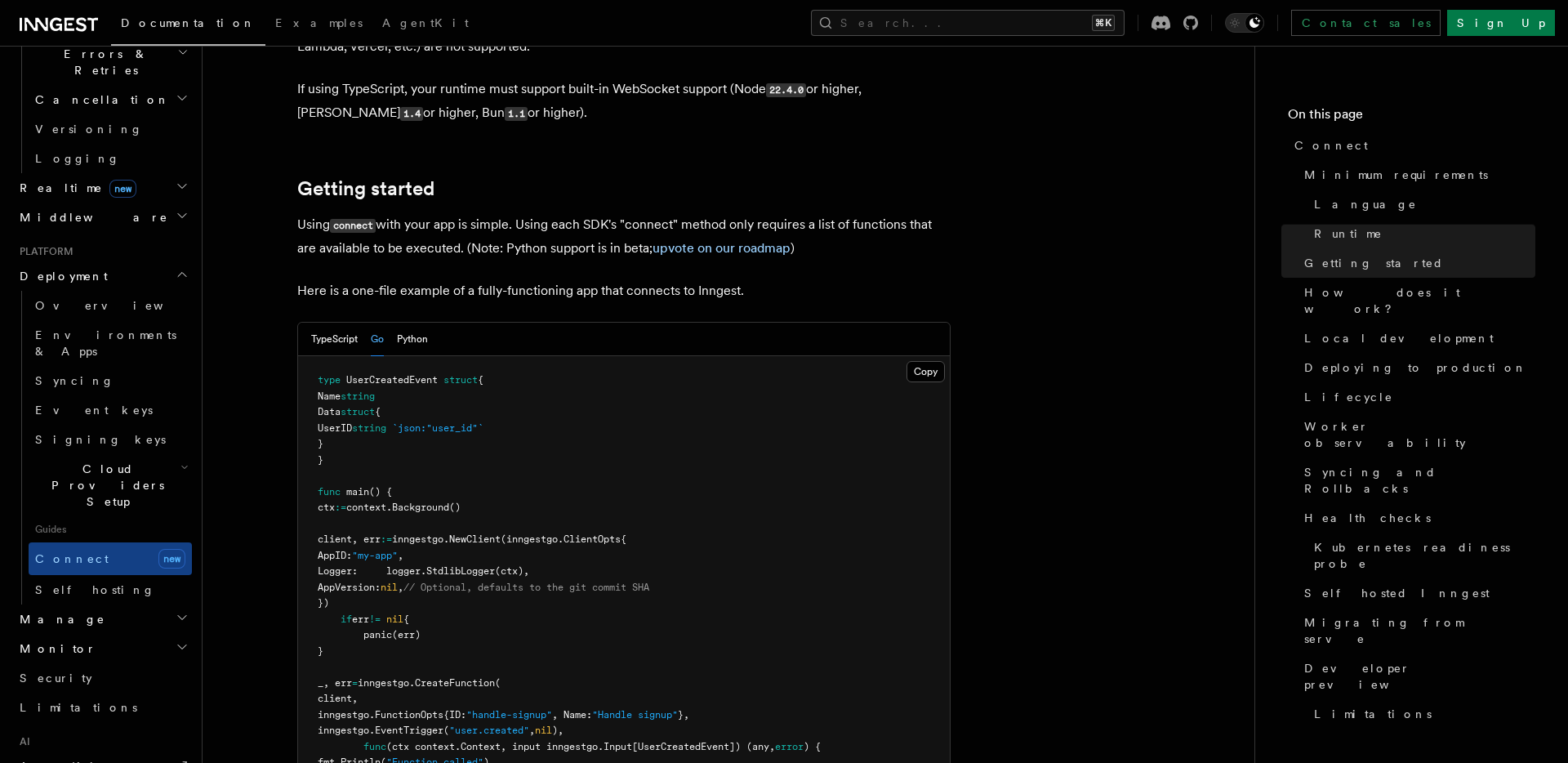
scroll to position [975, 0]
click at [412, 325] on button "Python" at bounding box center [412, 342] width 31 height 34
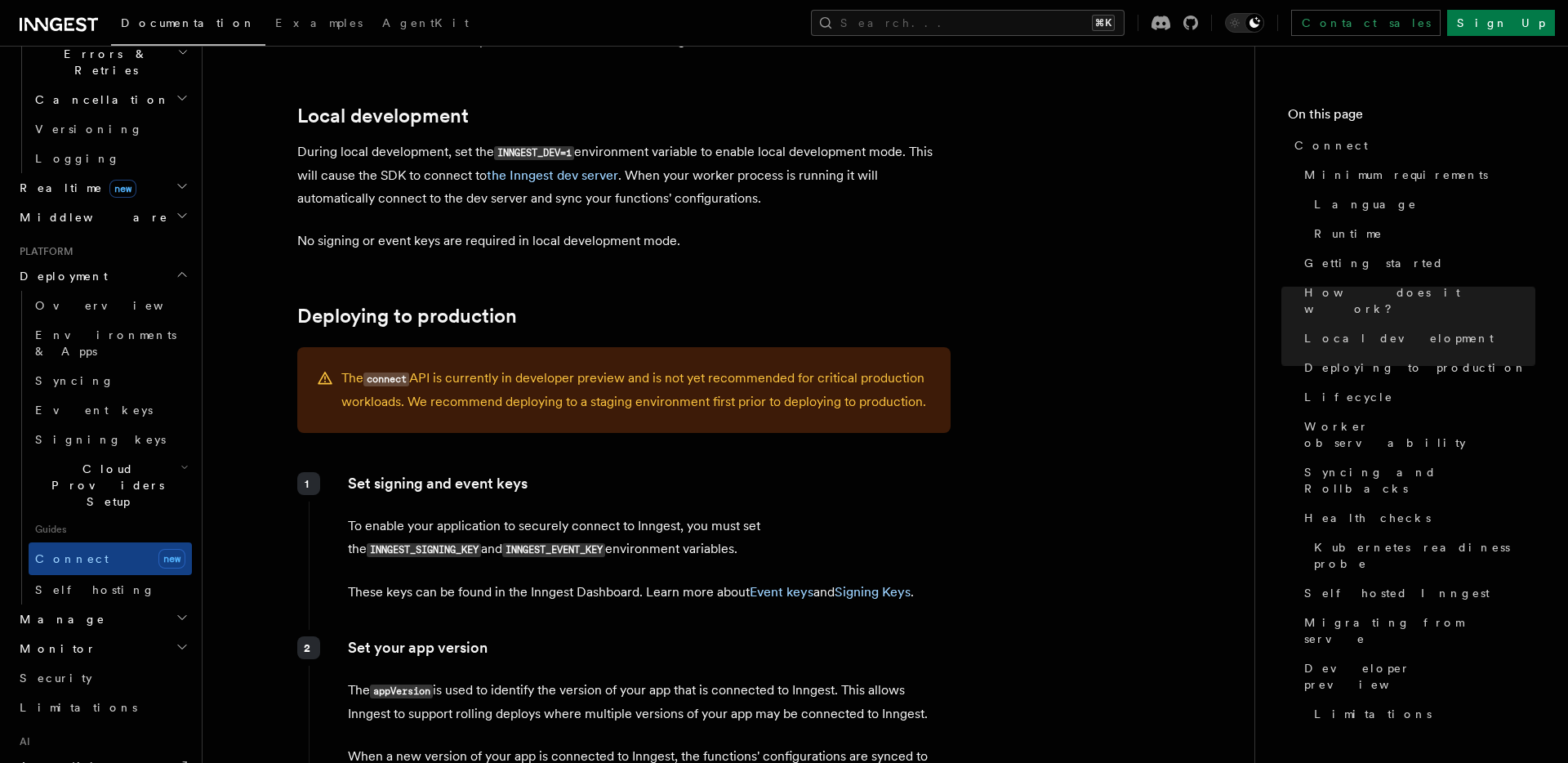
scroll to position [2068, 0]
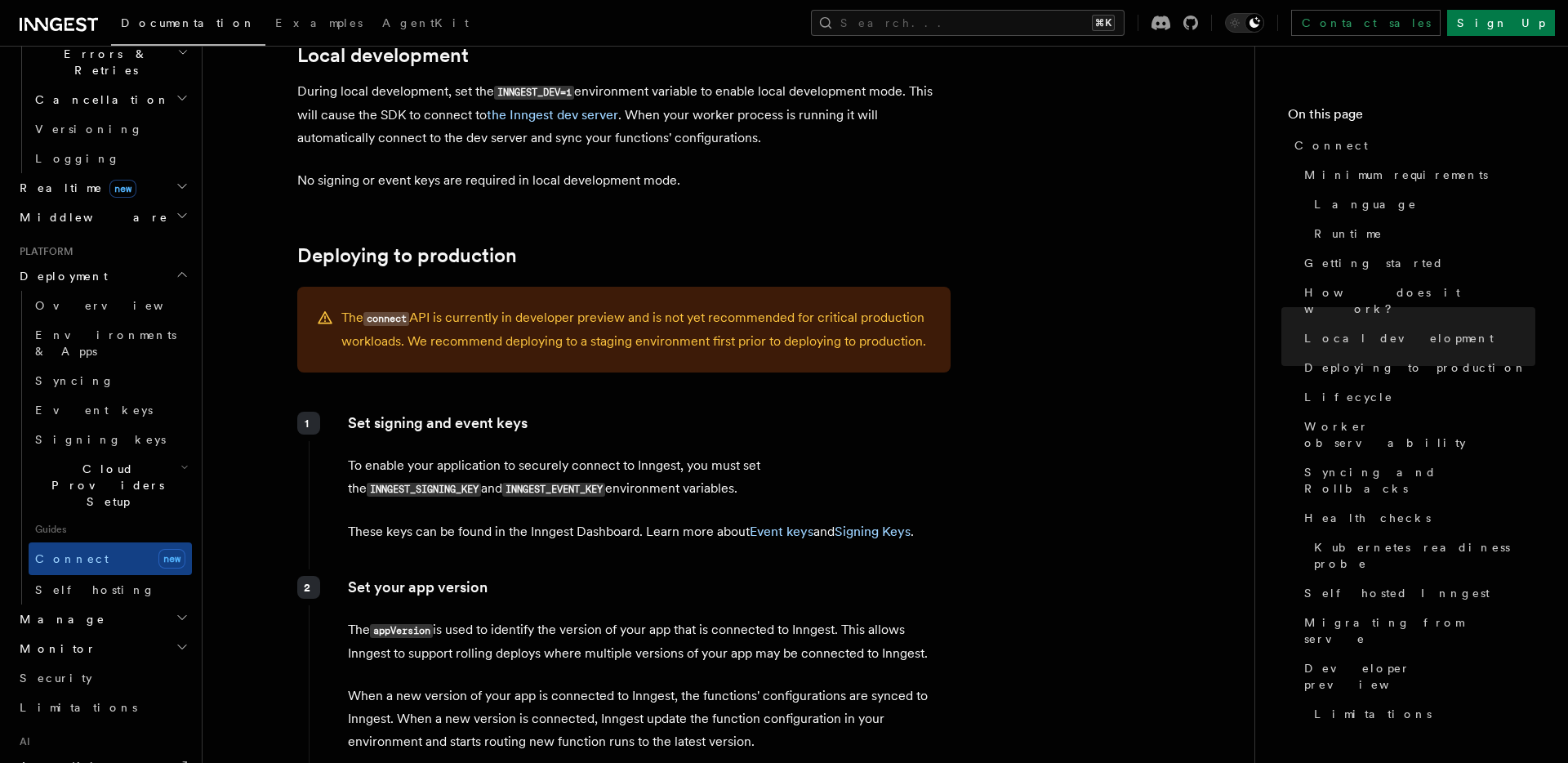
click at [167, 454] on h2 "Cloud Providers Setup" at bounding box center [111, 485] width 163 height 62
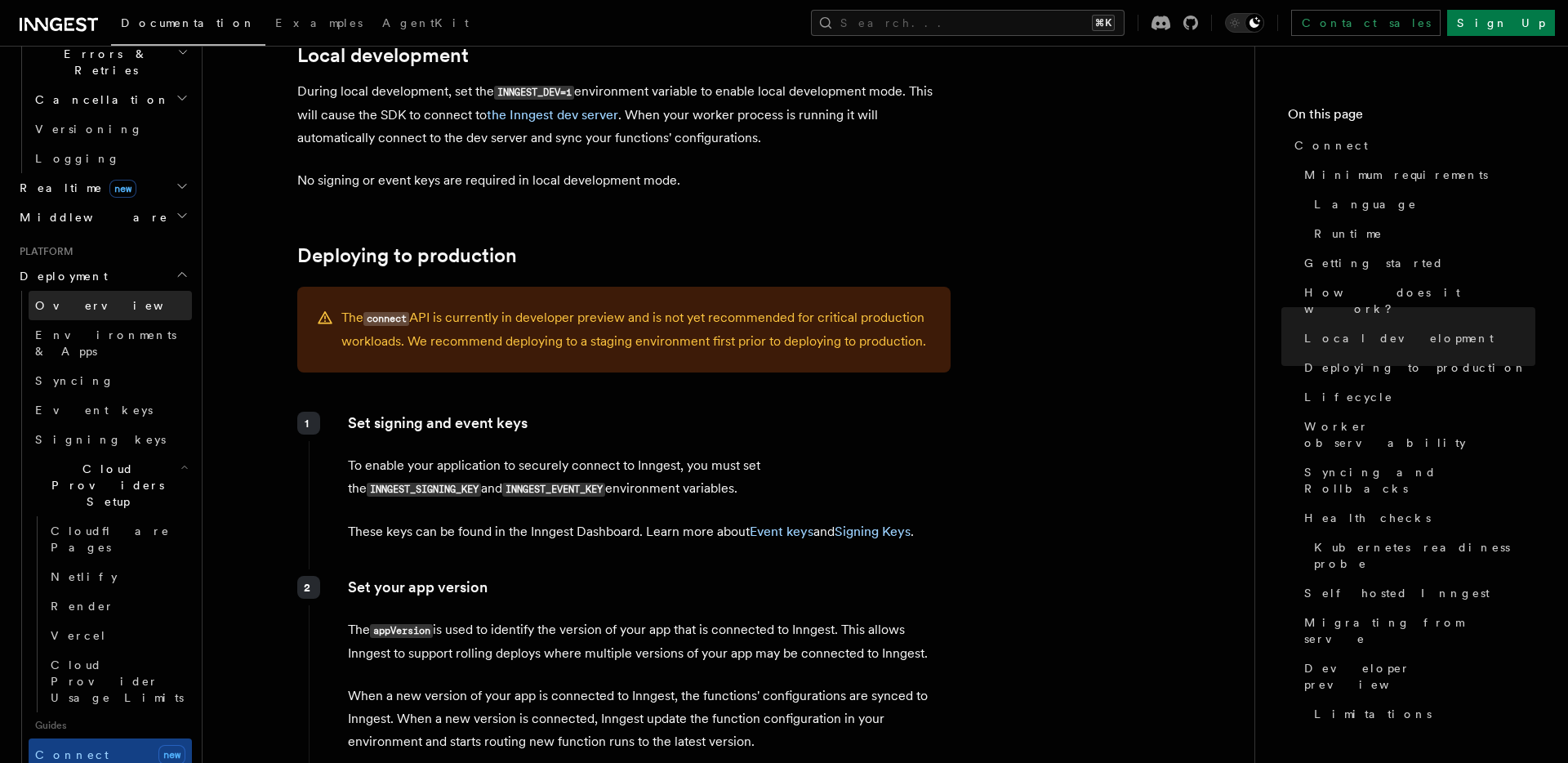
click at [69, 299] on span "Overview" at bounding box center [118, 305] width 168 height 13
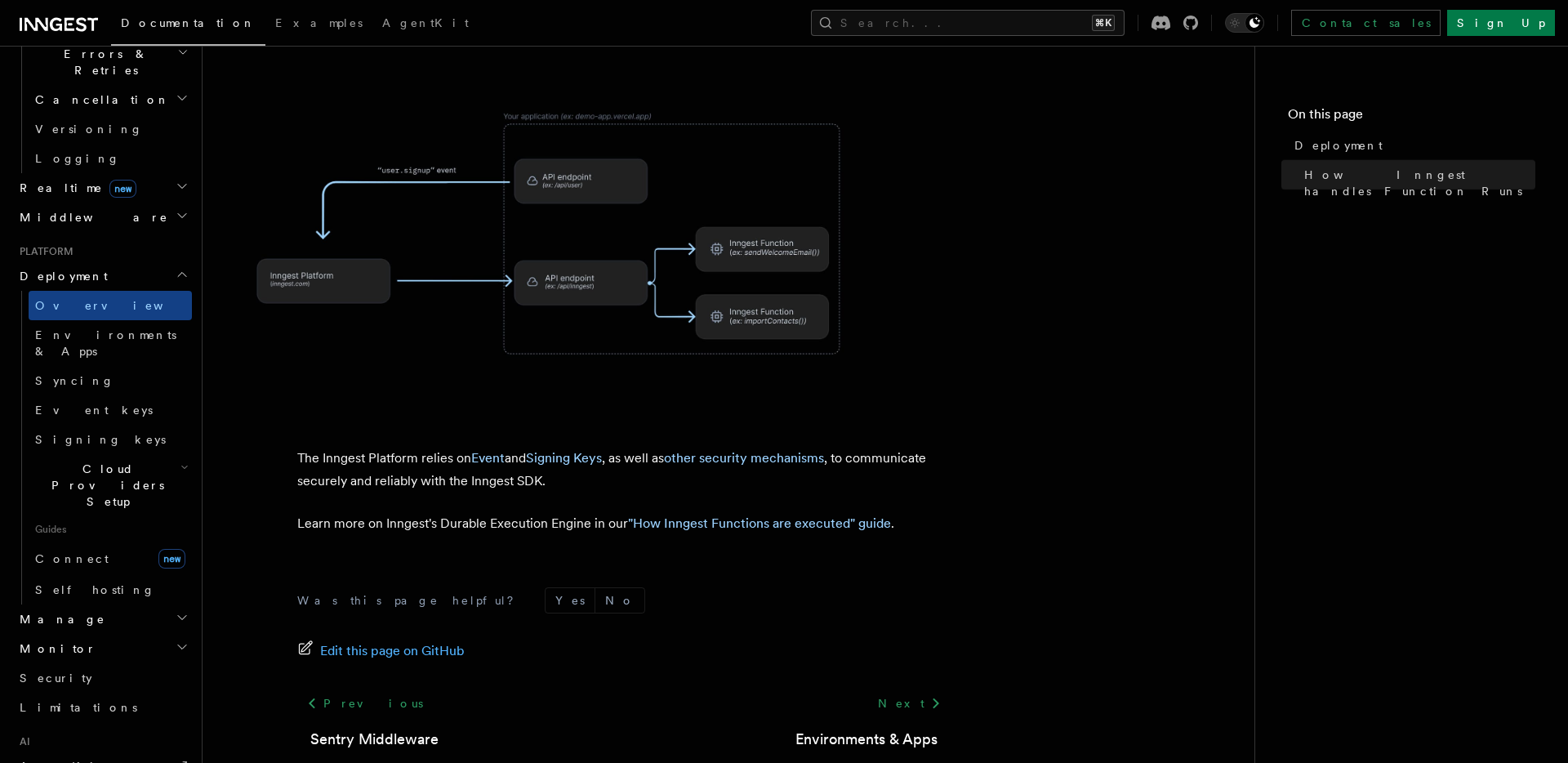
scroll to position [628, 0]
click at [416, 443] on p "The Inngest Platform relies on Event and Signing Keys , as well as other securi…" at bounding box center [624, 466] width 653 height 46
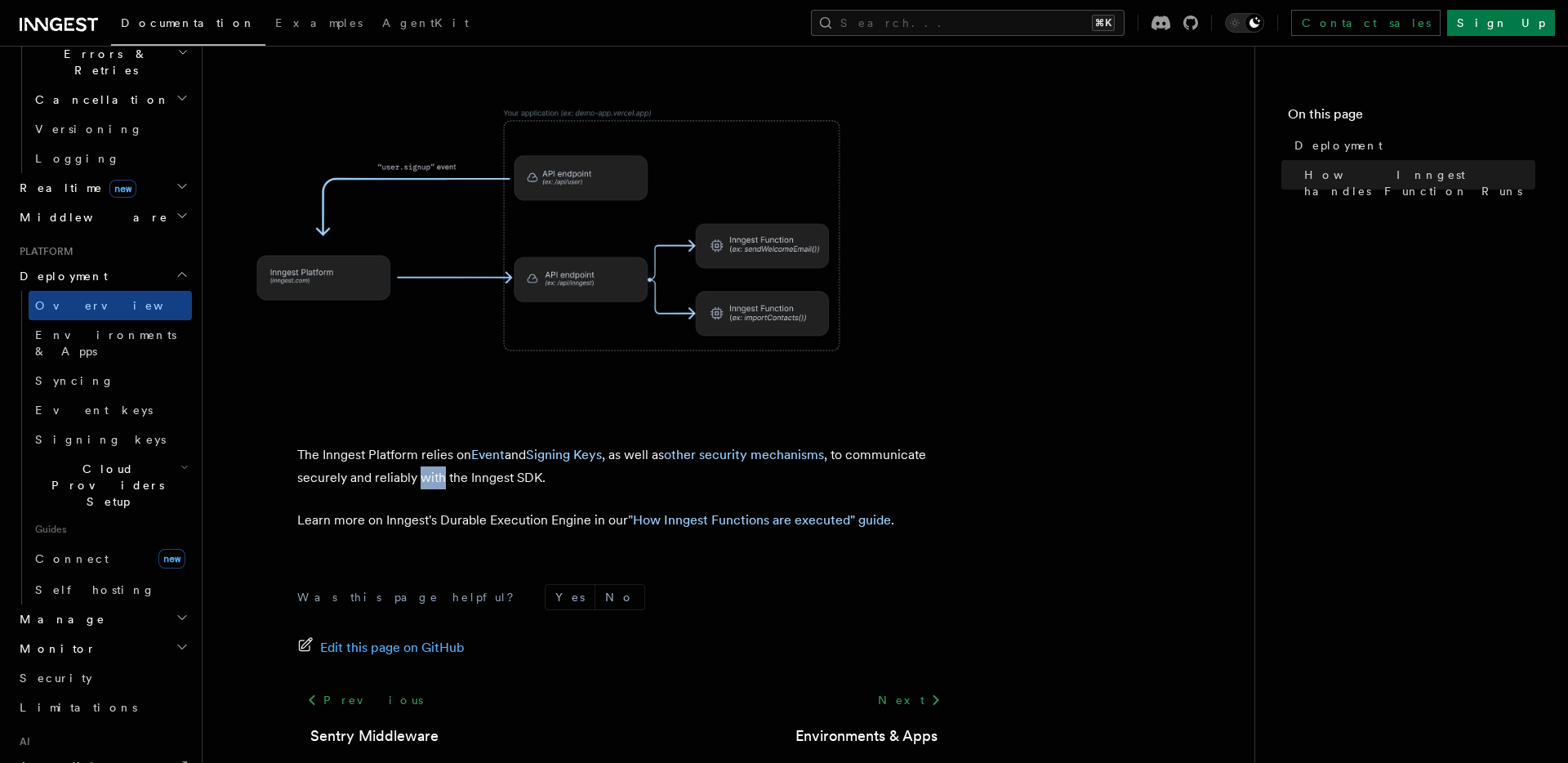
click at [416, 443] on p "The Inngest Platform relies on Event and Signing Keys , as well as other securi…" at bounding box center [624, 466] width 653 height 46
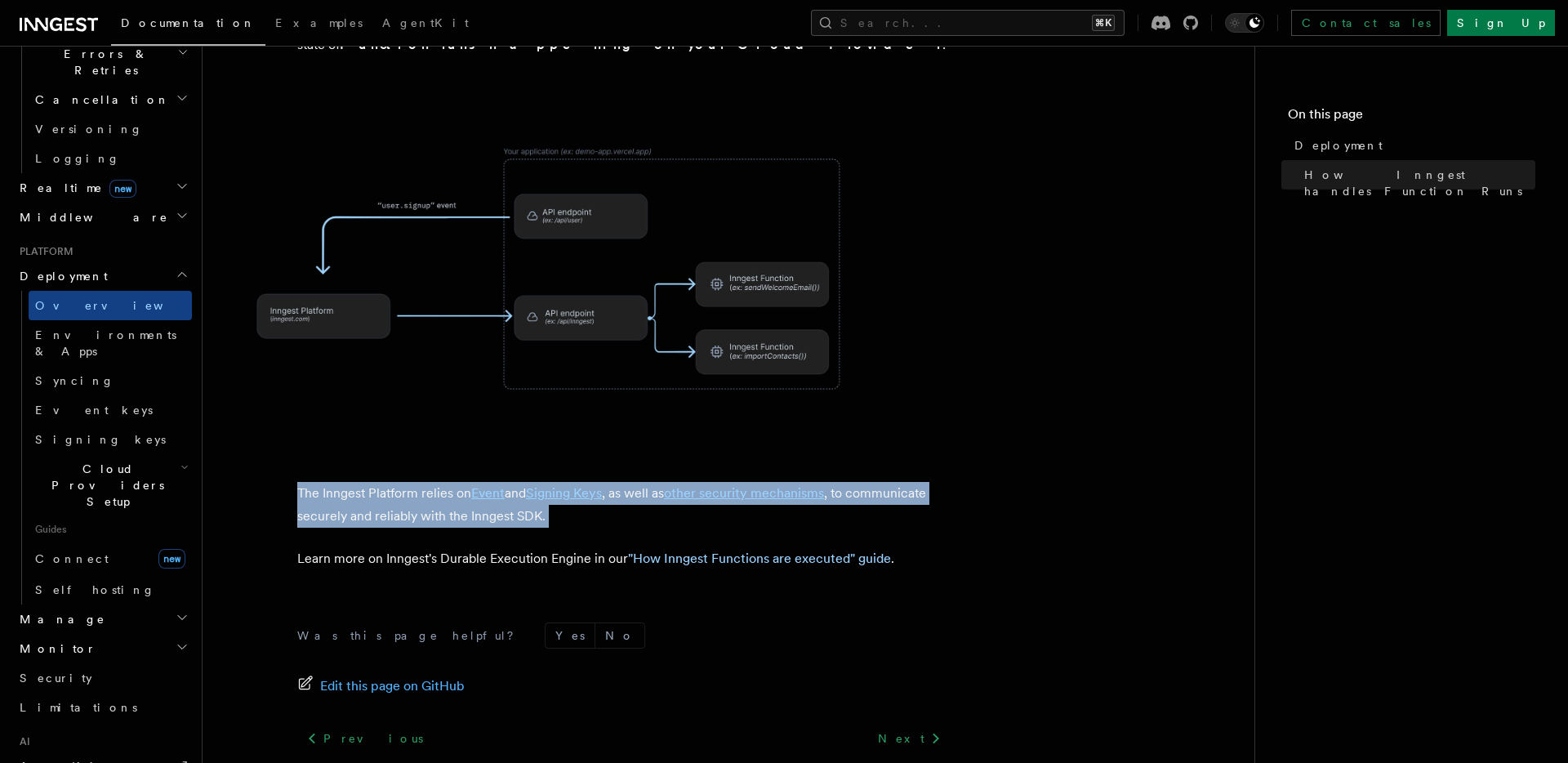
scroll to position [588, 0]
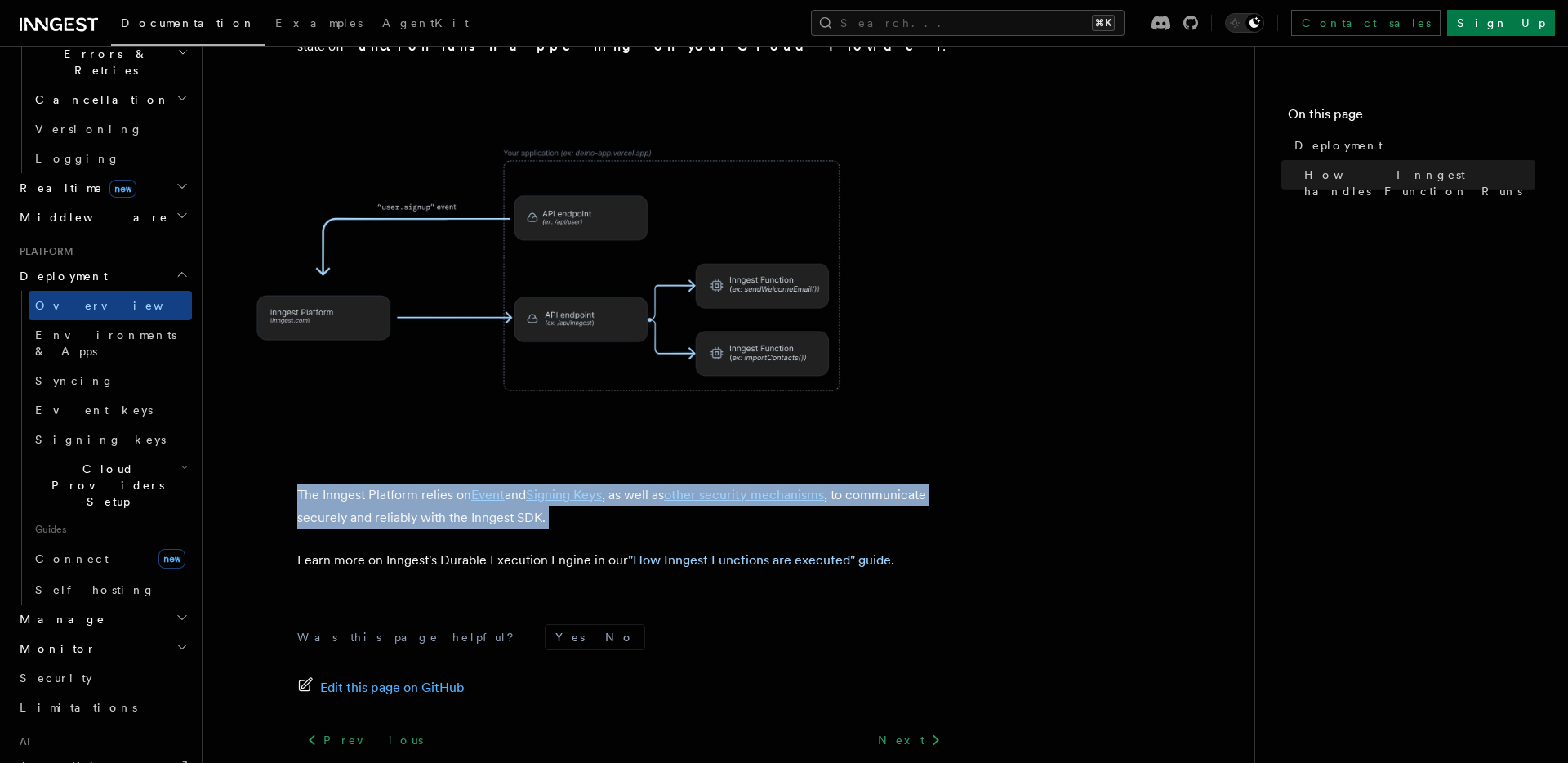
click at [598, 592] on div "Was this page helpful? Yes No Edit this page on GitHub Previous Sentry Middlewa…" at bounding box center [624, 744] width 653 height 305
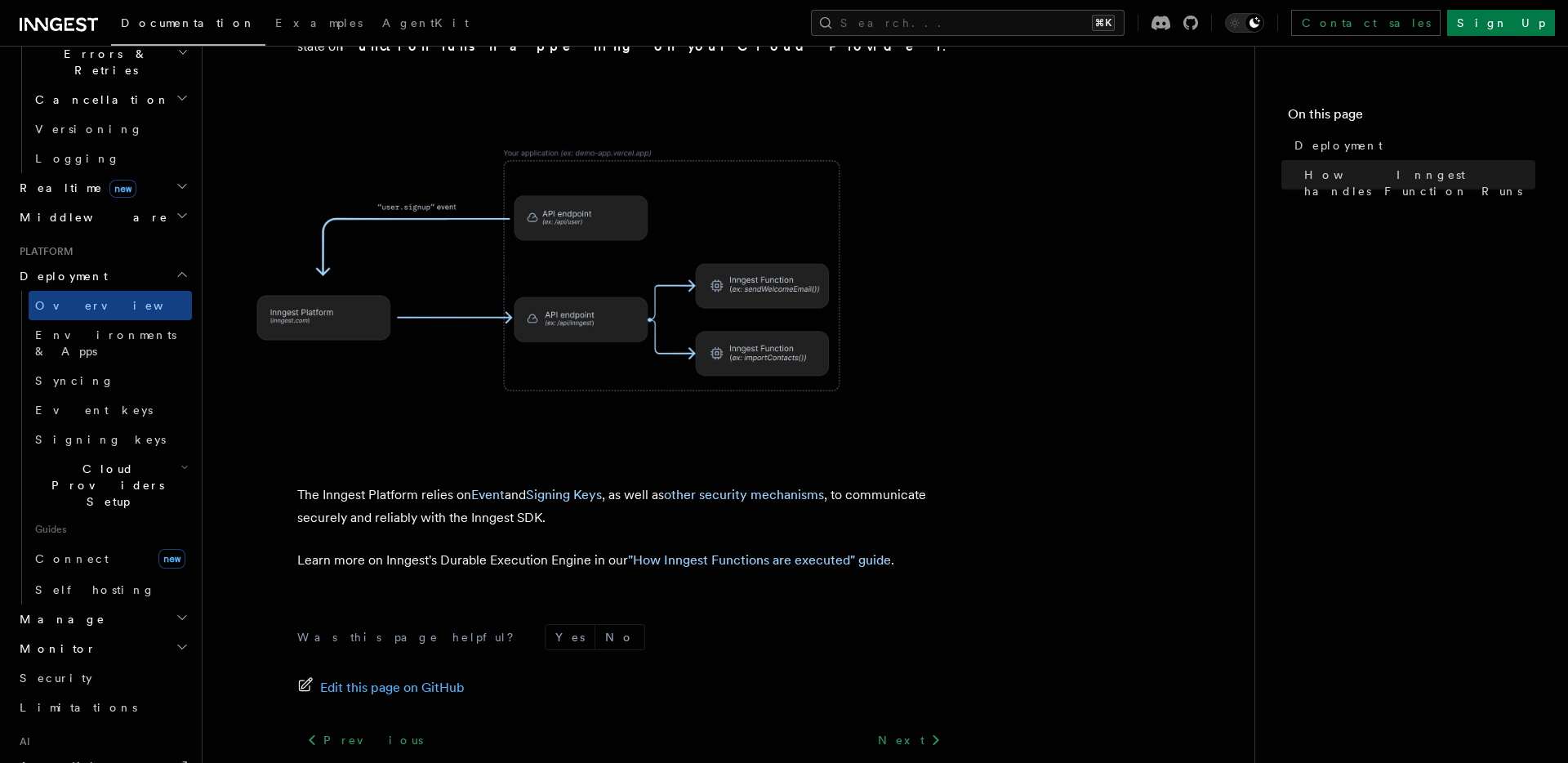
click at [543, 549] on p "Learn more on Inngest's Durable Execution Engine in our "How Inngest Functions …" at bounding box center [624, 560] width 653 height 23
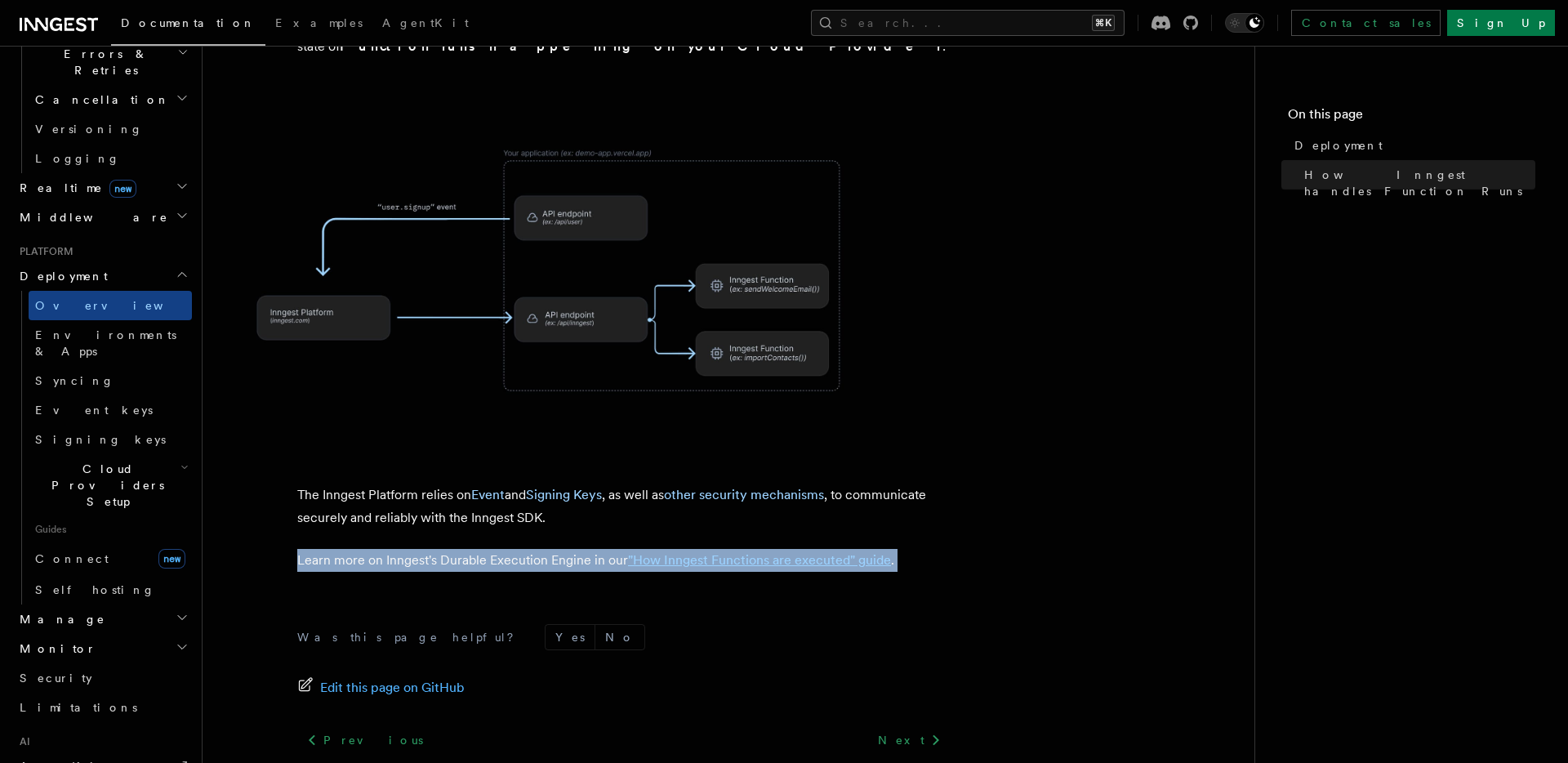
click at [750, 592] on div "Was this page helpful? Yes No Edit this page on GitHub Previous Sentry Middlewa…" at bounding box center [624, 744] width 653 height 305
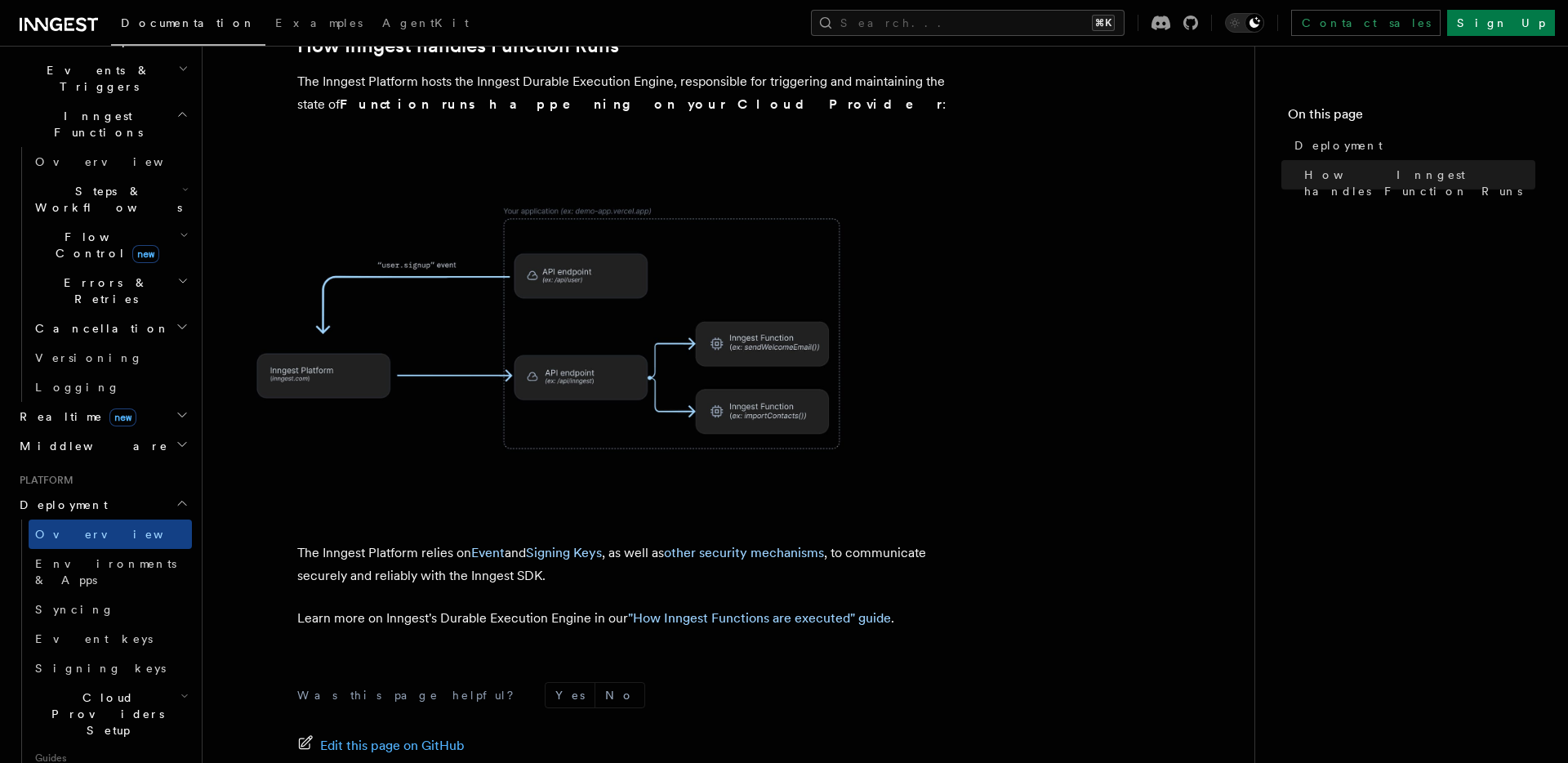
scroll to position [421, 0]
click at [134, 558] on span "Environments & Apps" at bounding box center [106, 573] width 141 height 30
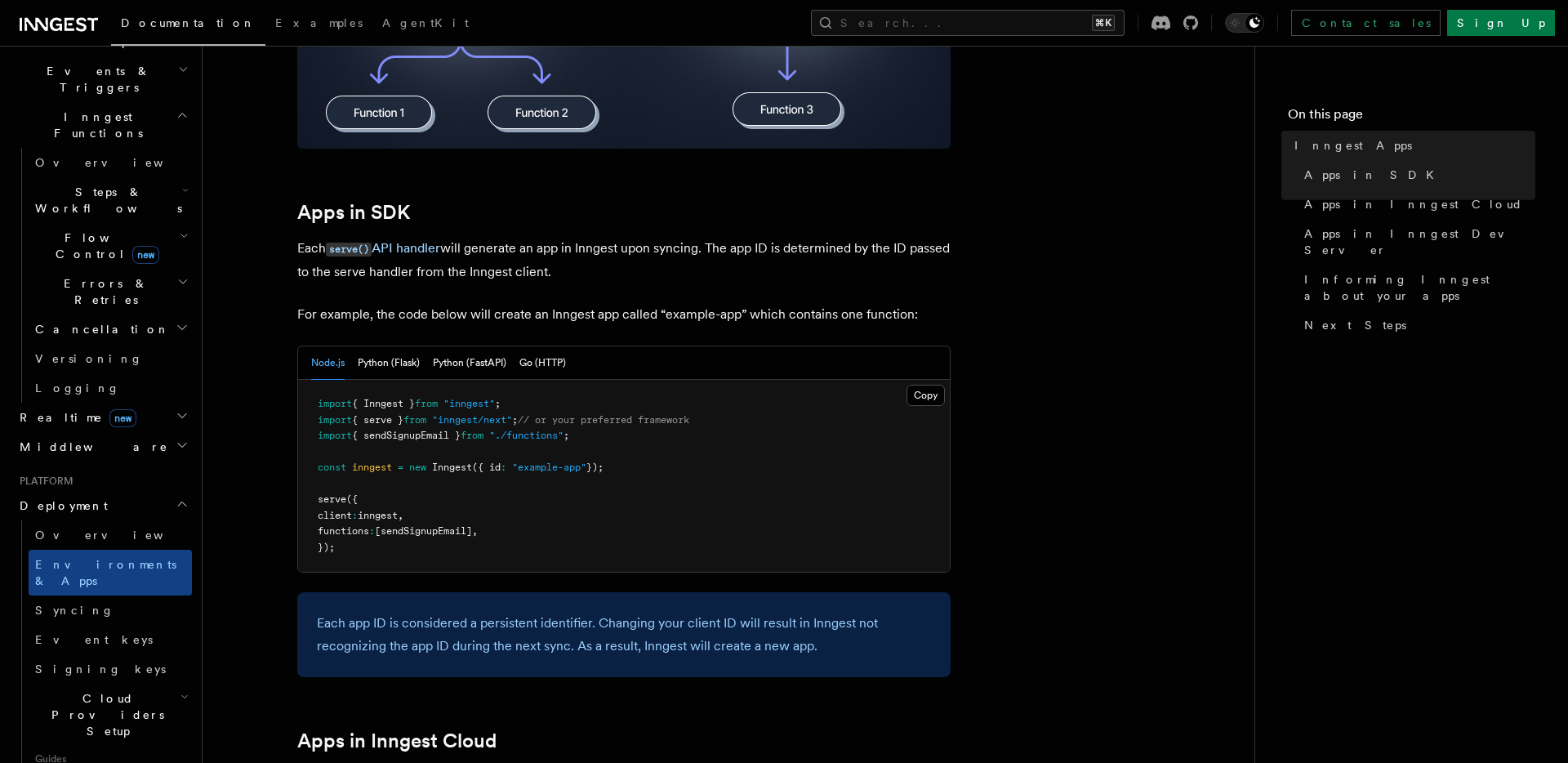
scroll to position [712, 0]
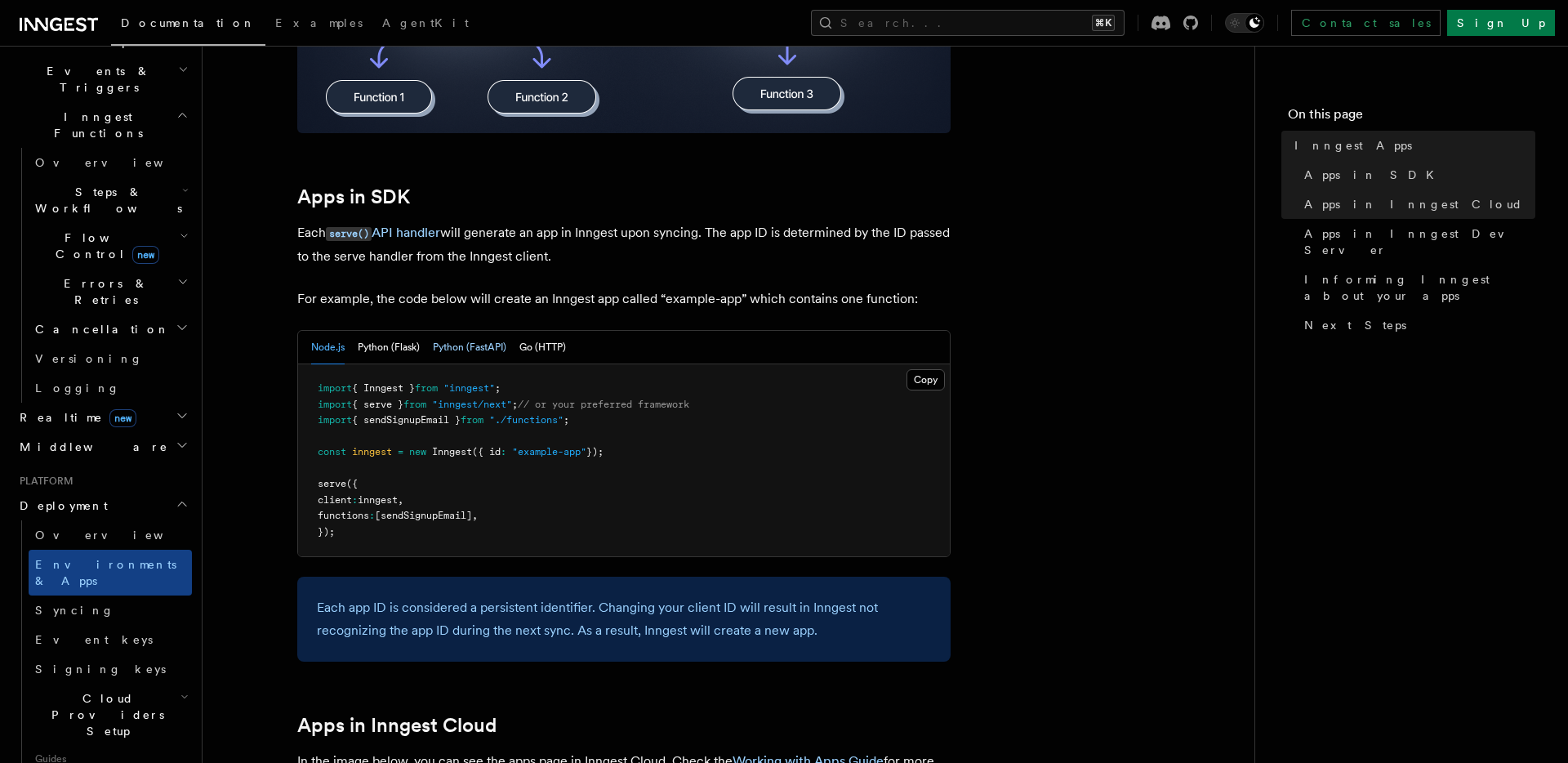
click at [442, 345] on button "Python (FastAPI)" at bounding box center [470, 348] width 74 height 34
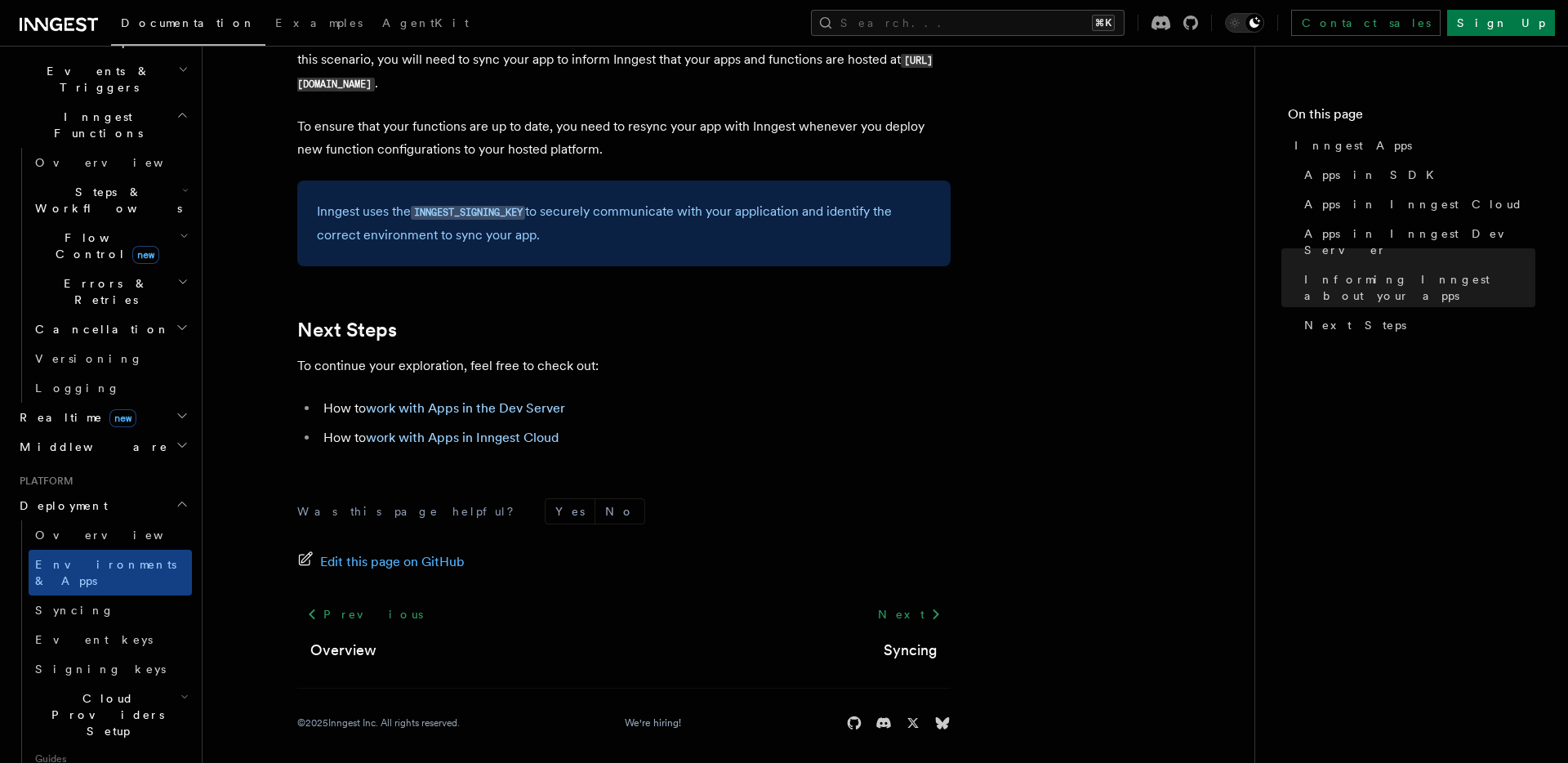
scroll to position [2852, 0]
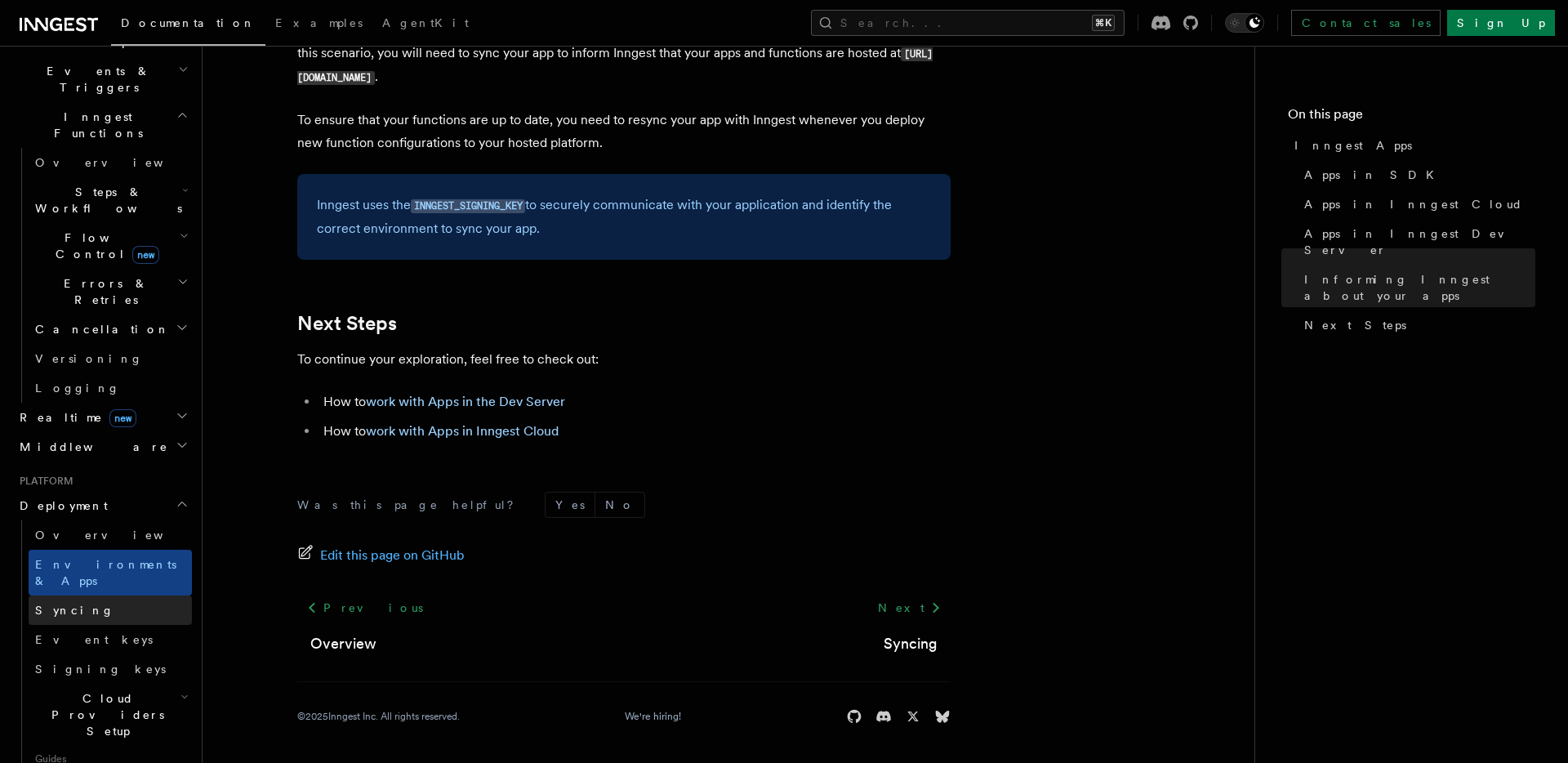
click at [86, 596] on link "Syncing" at bounding box center [111, 611] width 163 height 30
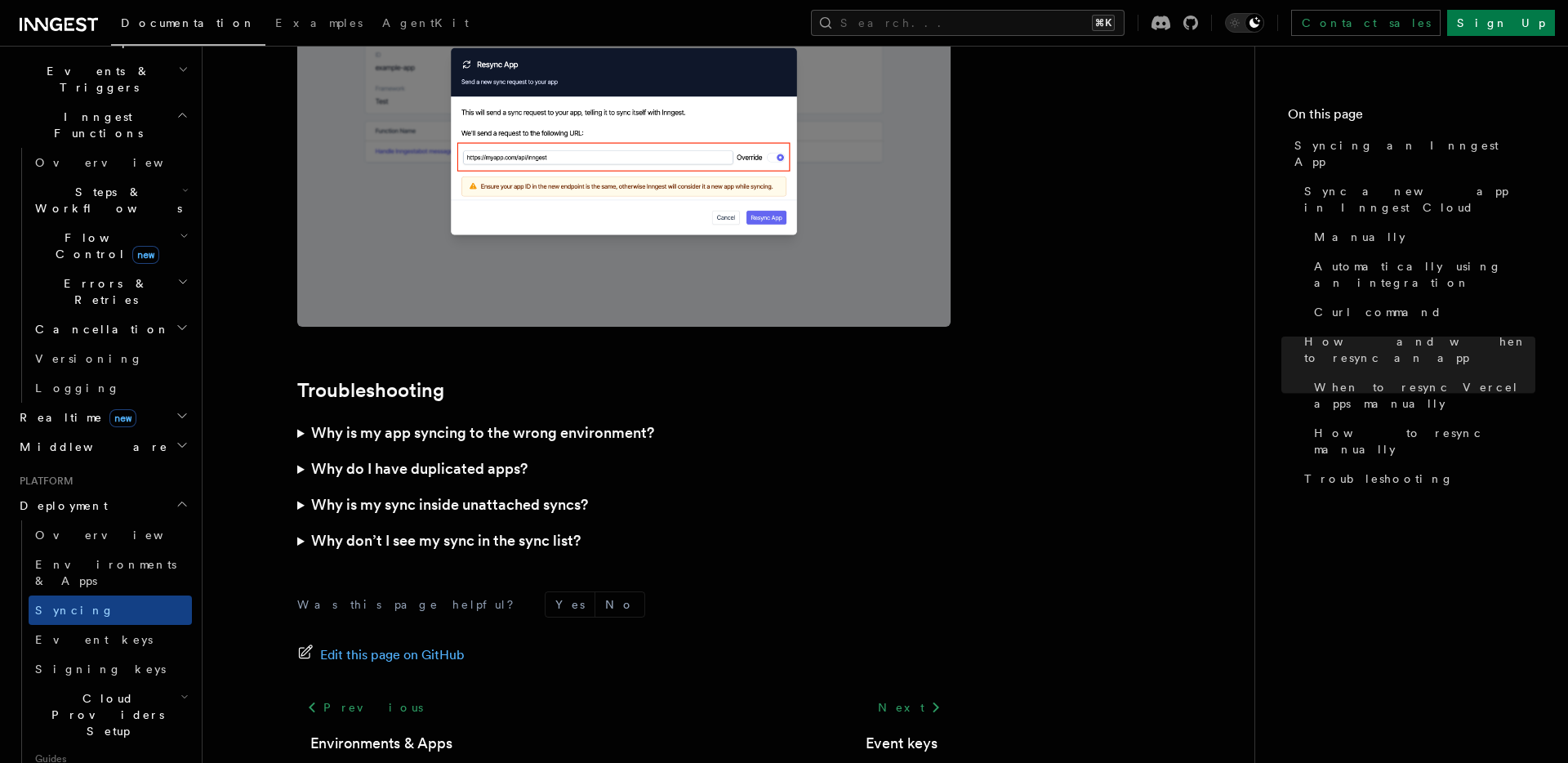
scroll to position [4664, 0]
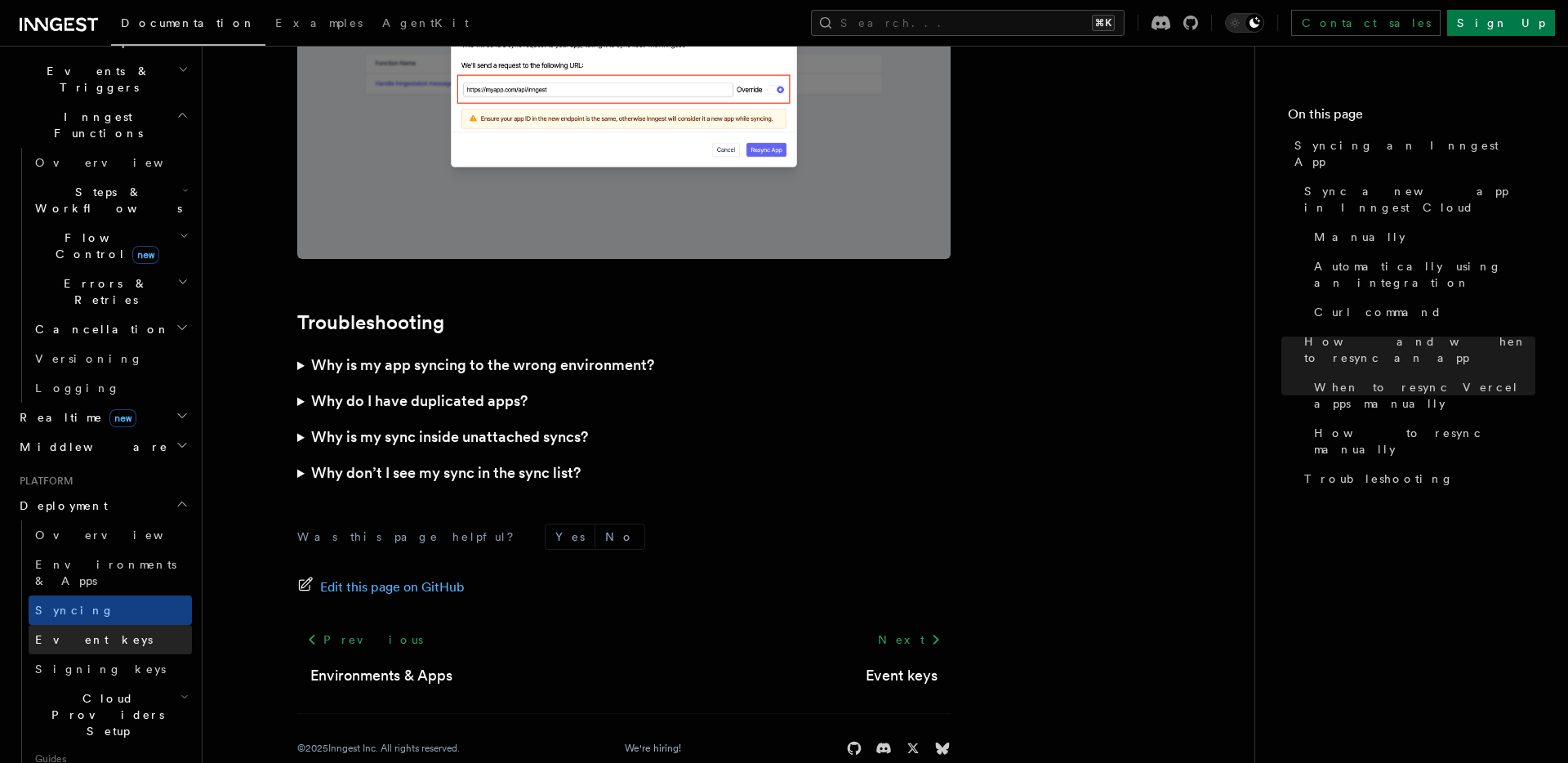
click at [81, 634] on span "Event keys" at bounding box center [94, 639] width 117 height 13
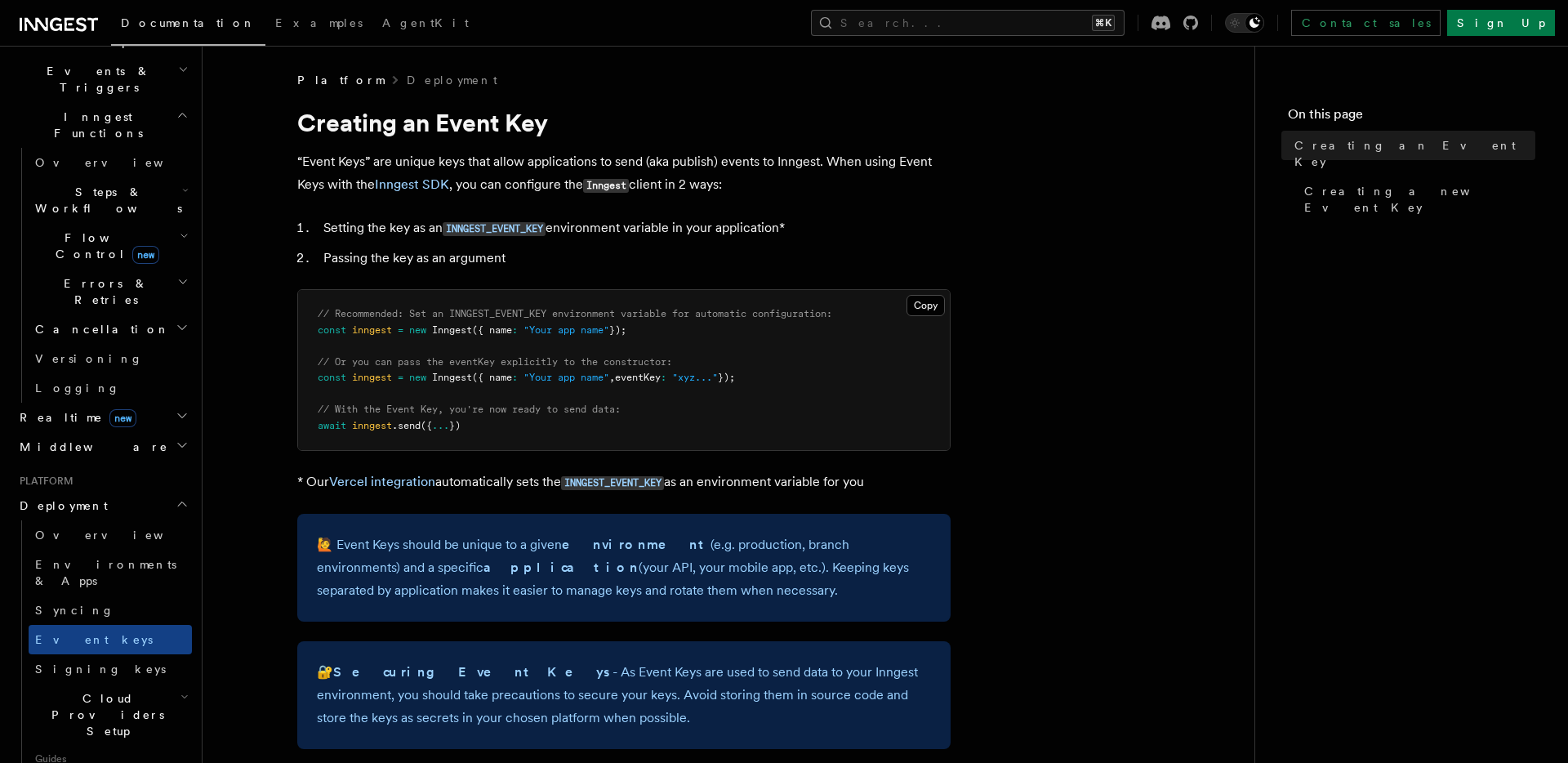
click at [129, 690] on span "Cloud Providers Setup" at bounding box center [105, 714] width 152 height 49
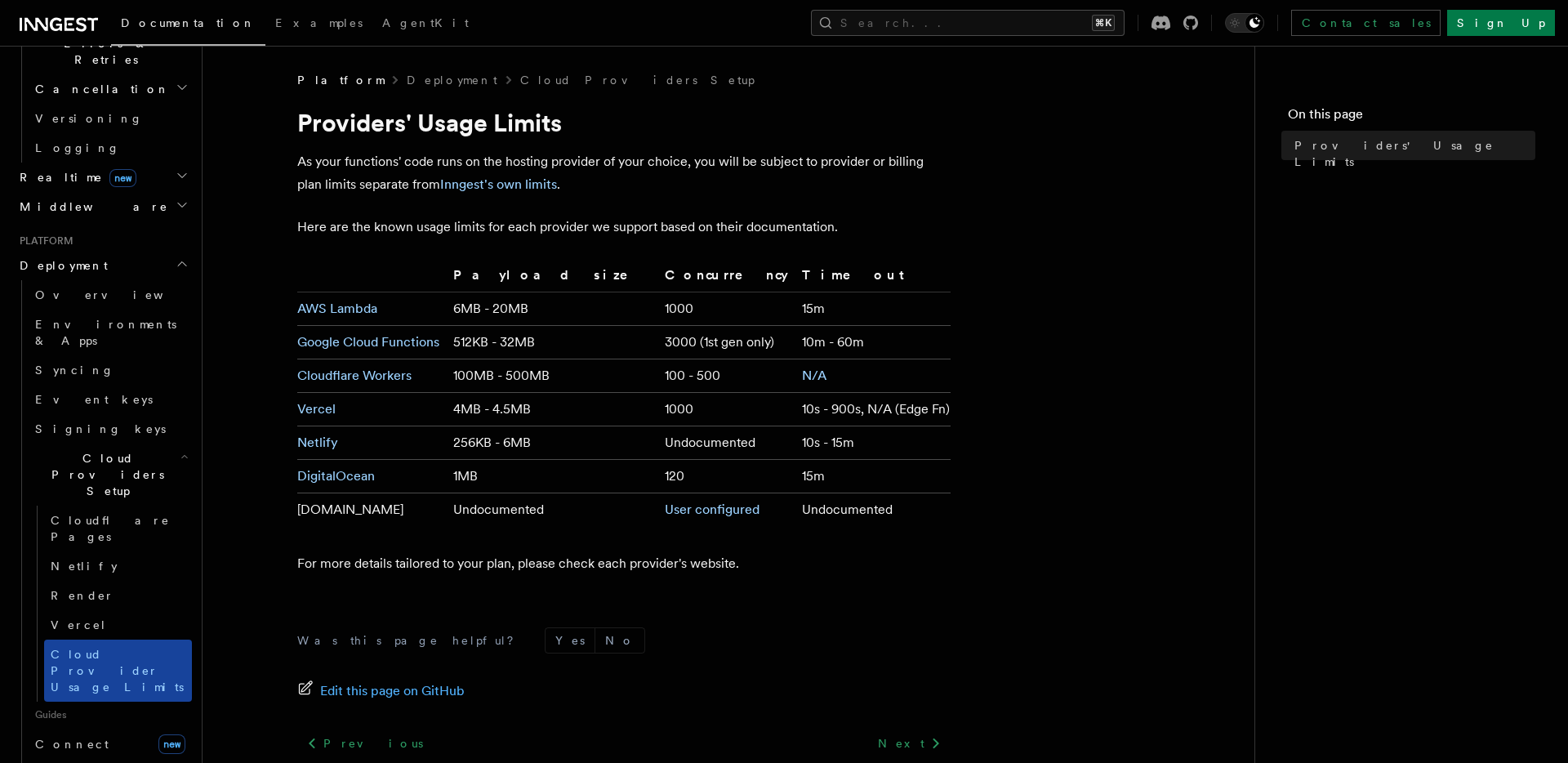
scroll to position [657, 0]
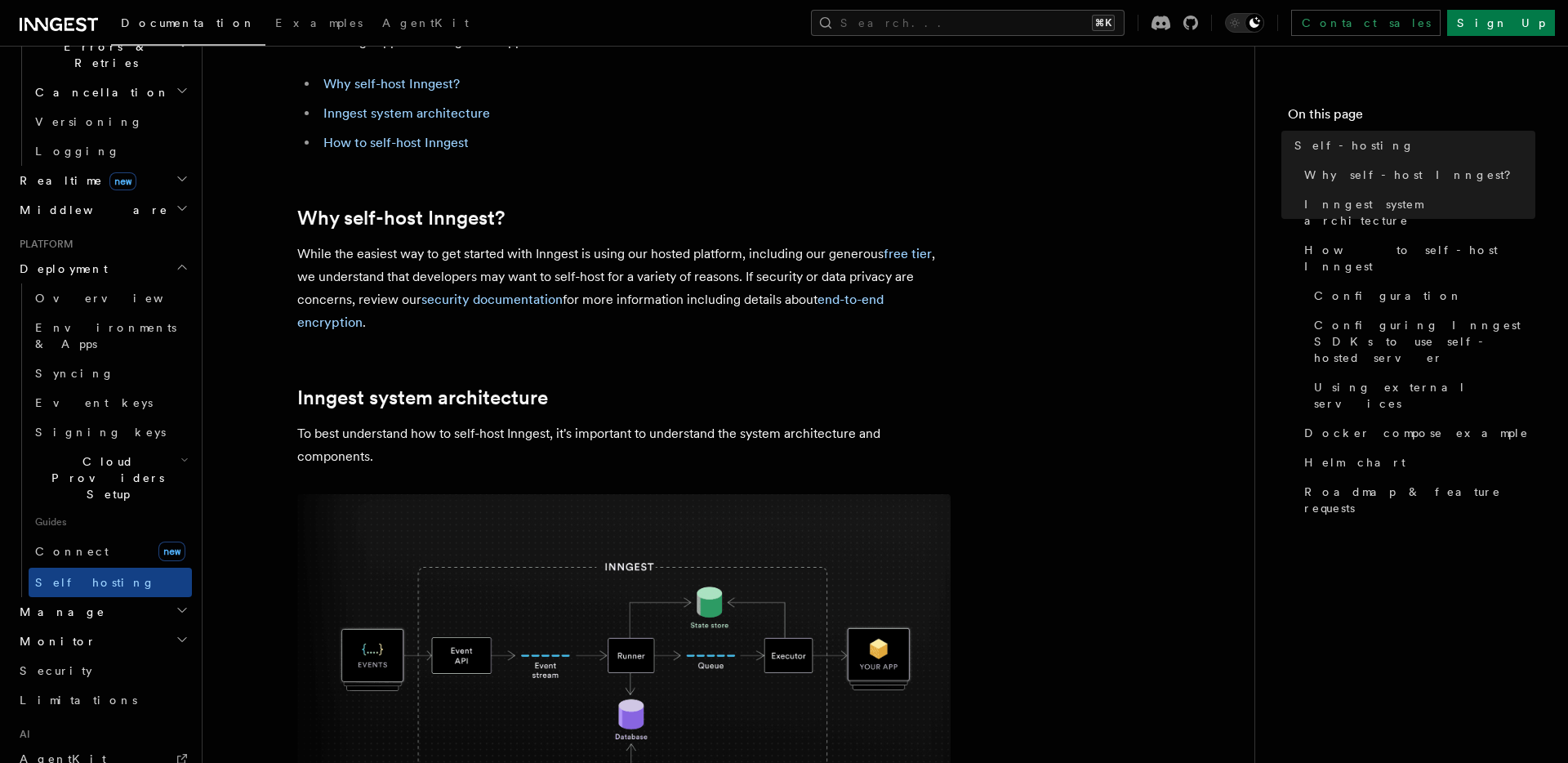
scroll to position [123, 0]
click at [445, 274] on p "While the easiest way to get started with Inngest is using our hosted platform,…" at bounding box center [624, 286] width 653 height 92
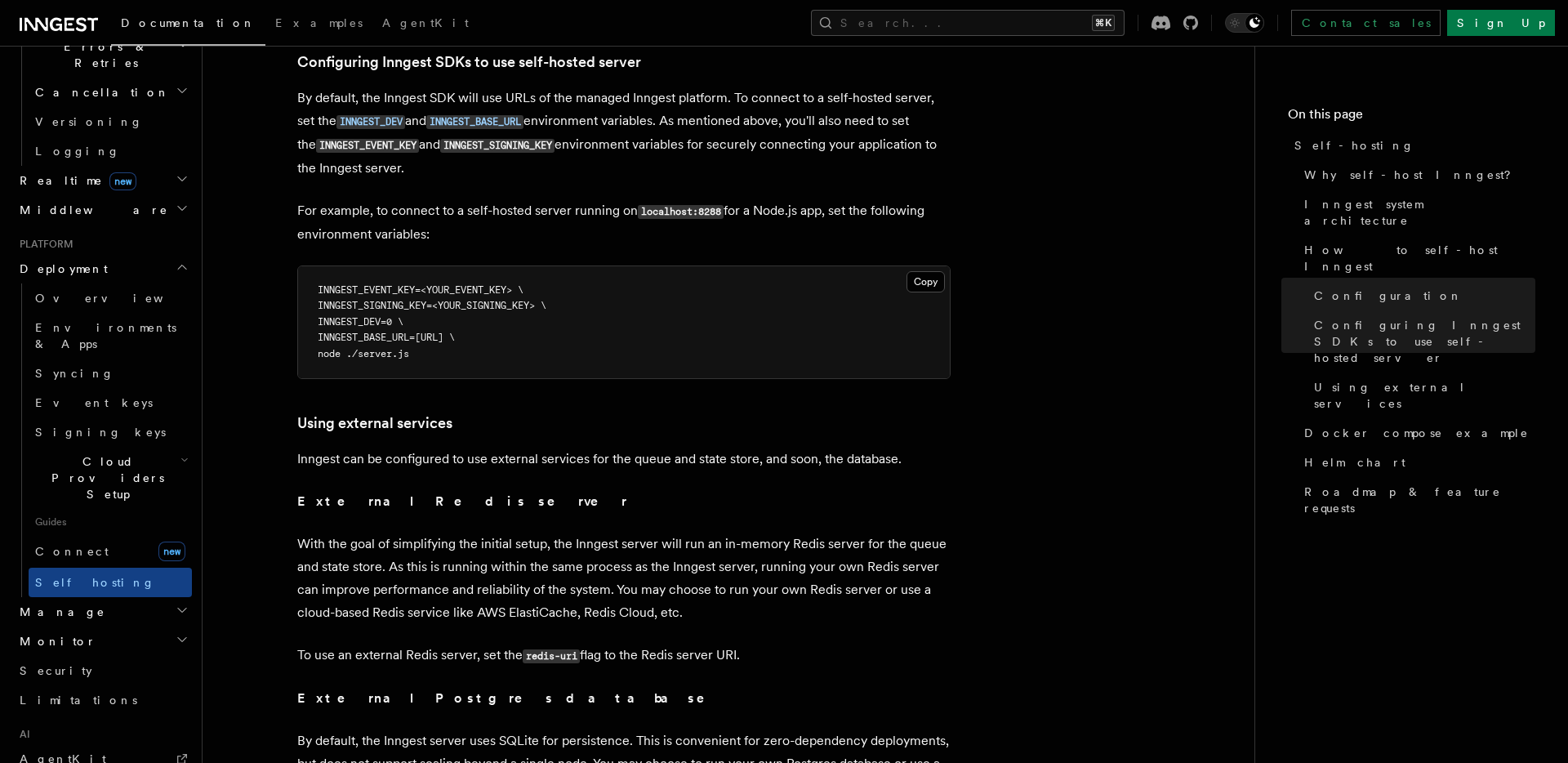
scroll to position [3564, 0]
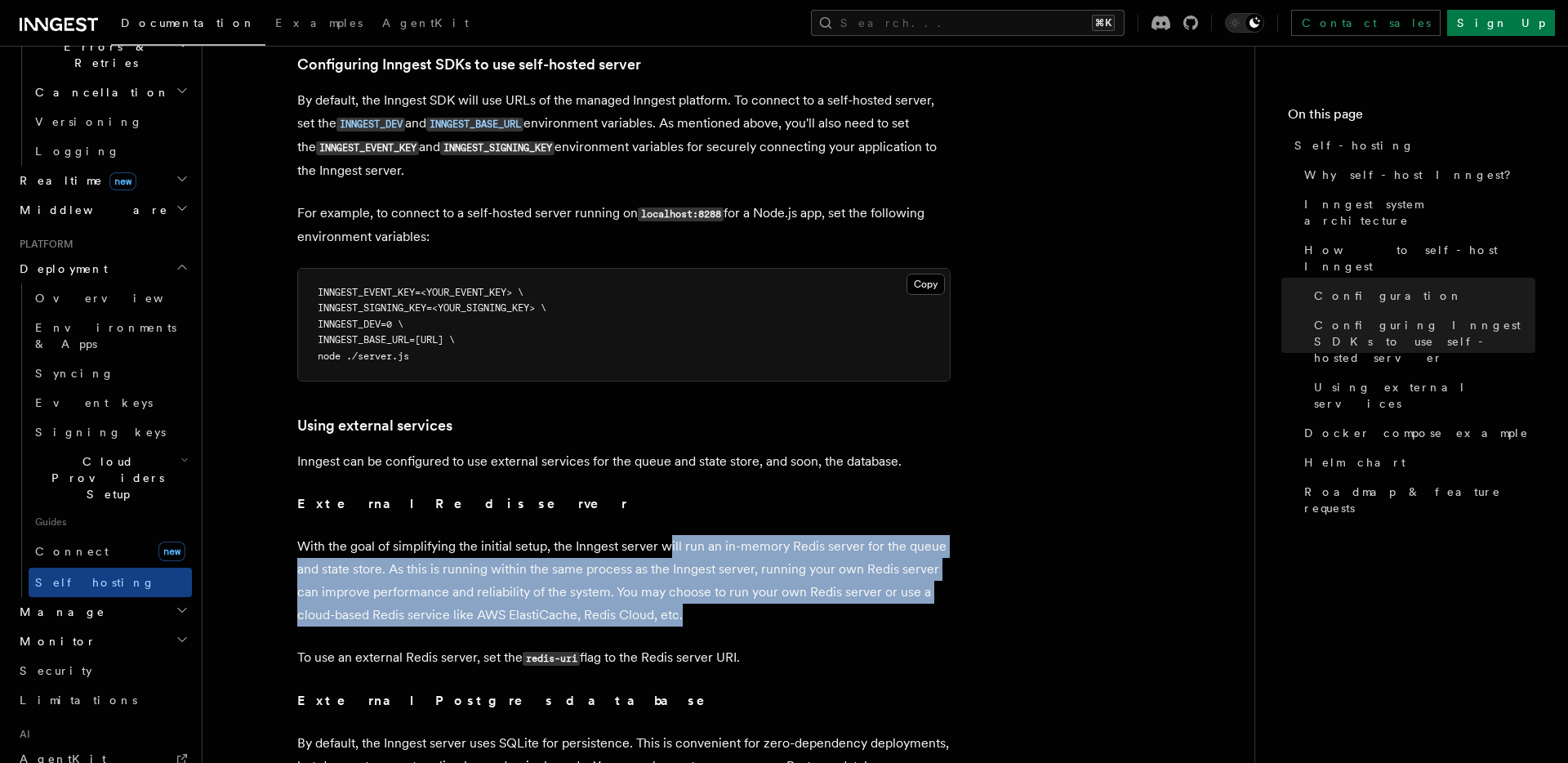
drag, startPoint x: 694, startPoint y: 579, endPoint x: 670, endPoint y: 506, distance: 76.8
click at [670, 535] on p "With the goal of simplifying the initial setup, the Inngest server will run an …" at bounding box center [624, 581] width 653 height 92
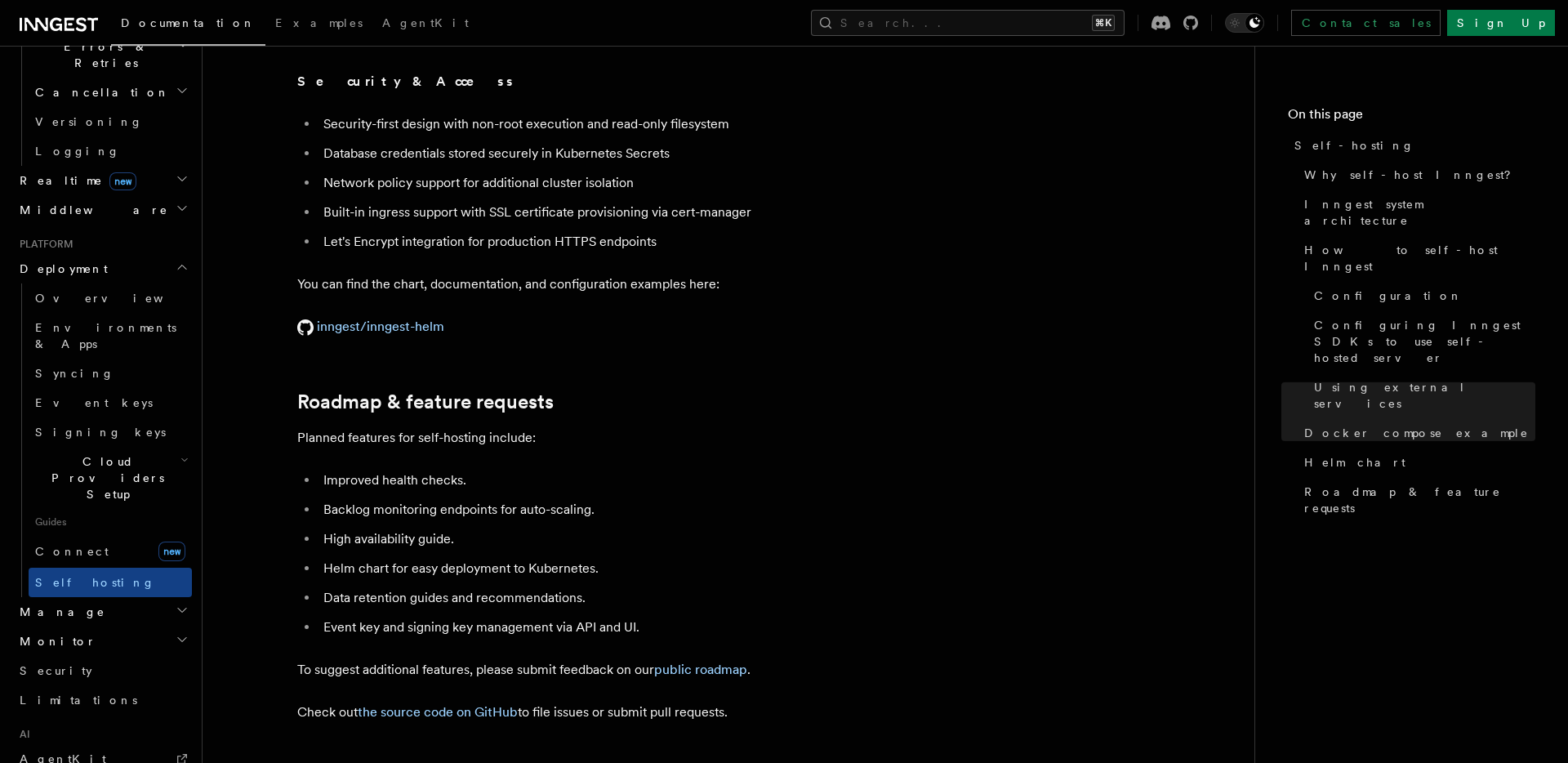
scroll to position [6038, 0]
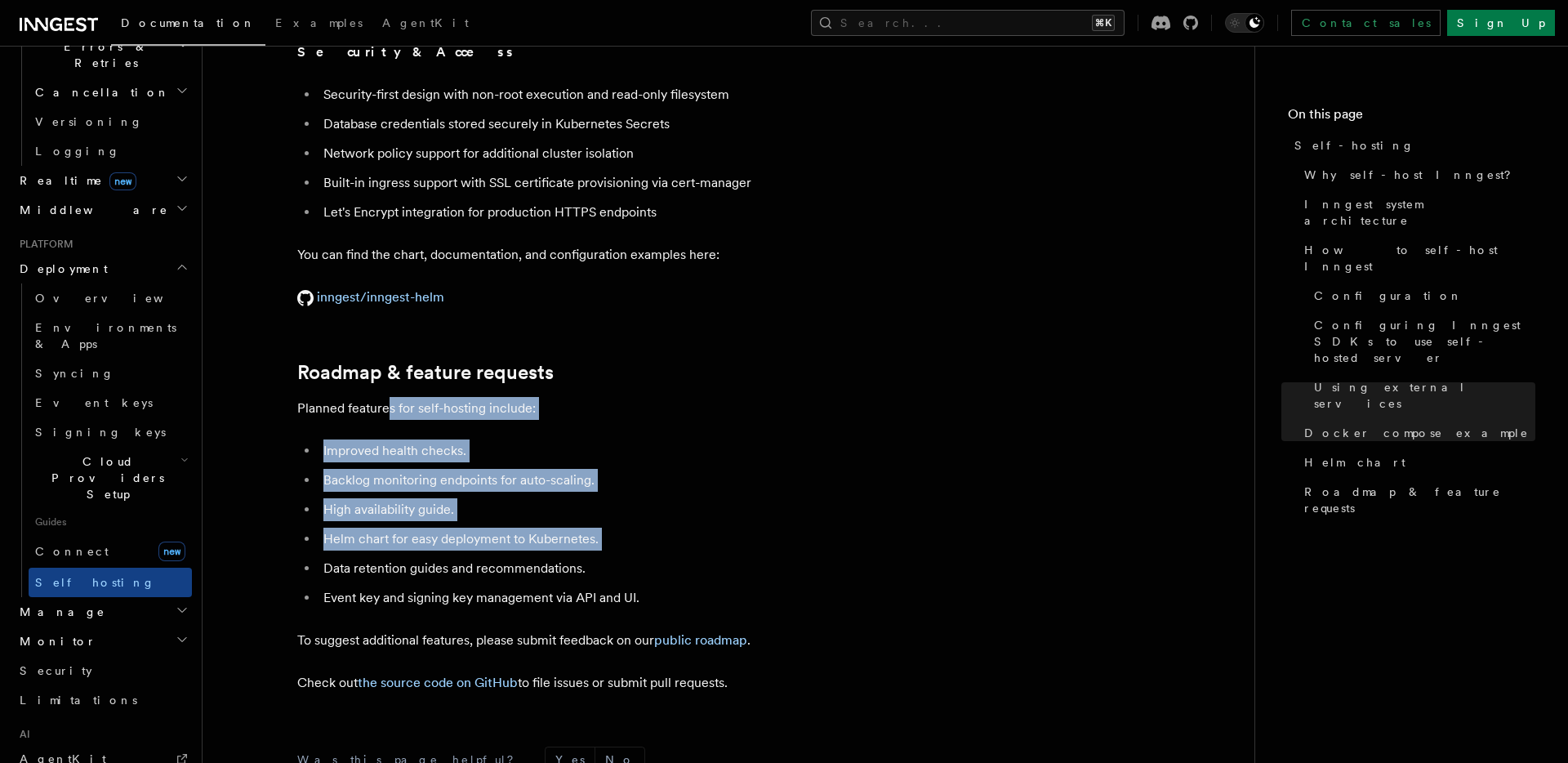
drag, startPoint x: 386, startPoint y: 353, endPoint x: 416, endPoint y: 506, distance: 155.9
click at [416, 507] on ul "Improved health checks. Backlog monitoring endpoints for auto-scaling. High ava…" at bounding box center [624, 524] width 653 height 170
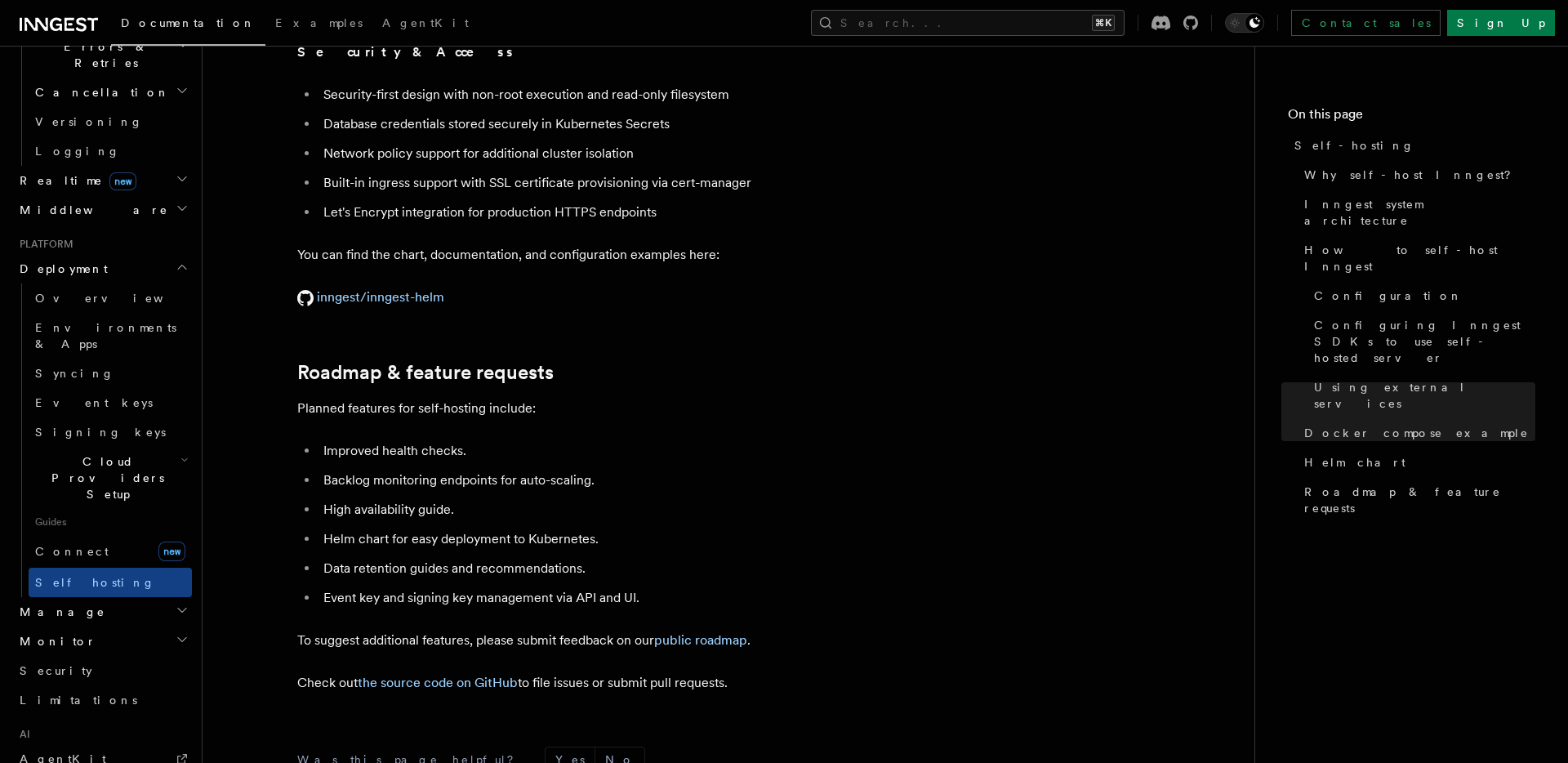
click at [416, 507] on ul "Improved health checks. Backlog monitoring endpoints for auto-scaling. High ava…" at bounding box center [624, 524] width 653 height 170
click at [402, 498] on li "High availability guide." at bounding box center [634, 509] width 632 height 23
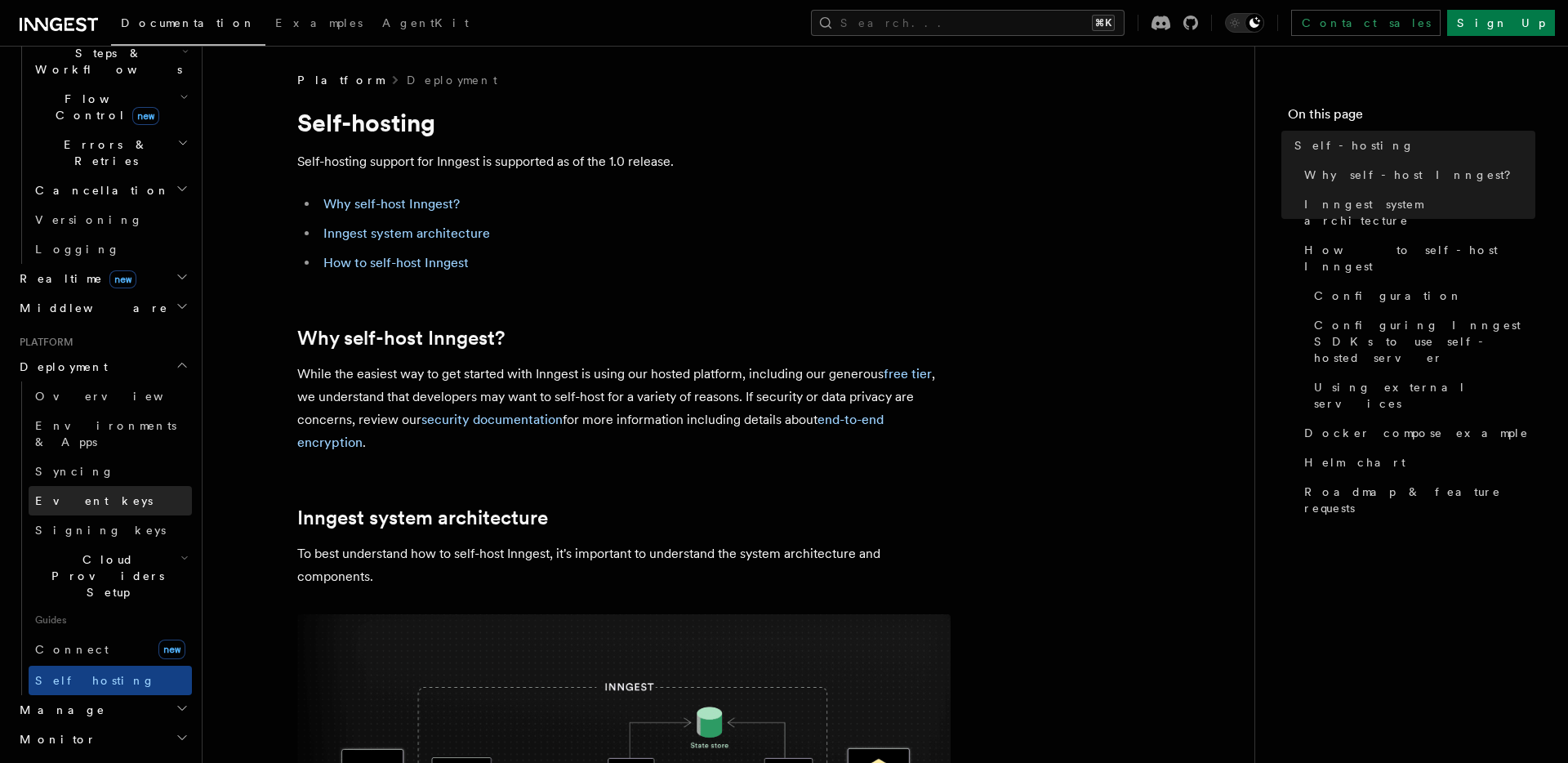
scroll to position [559, 0]
click at [134, 553] on span "Cloud Providers Setup" at bounding box center [105, 577] width 152 height 49
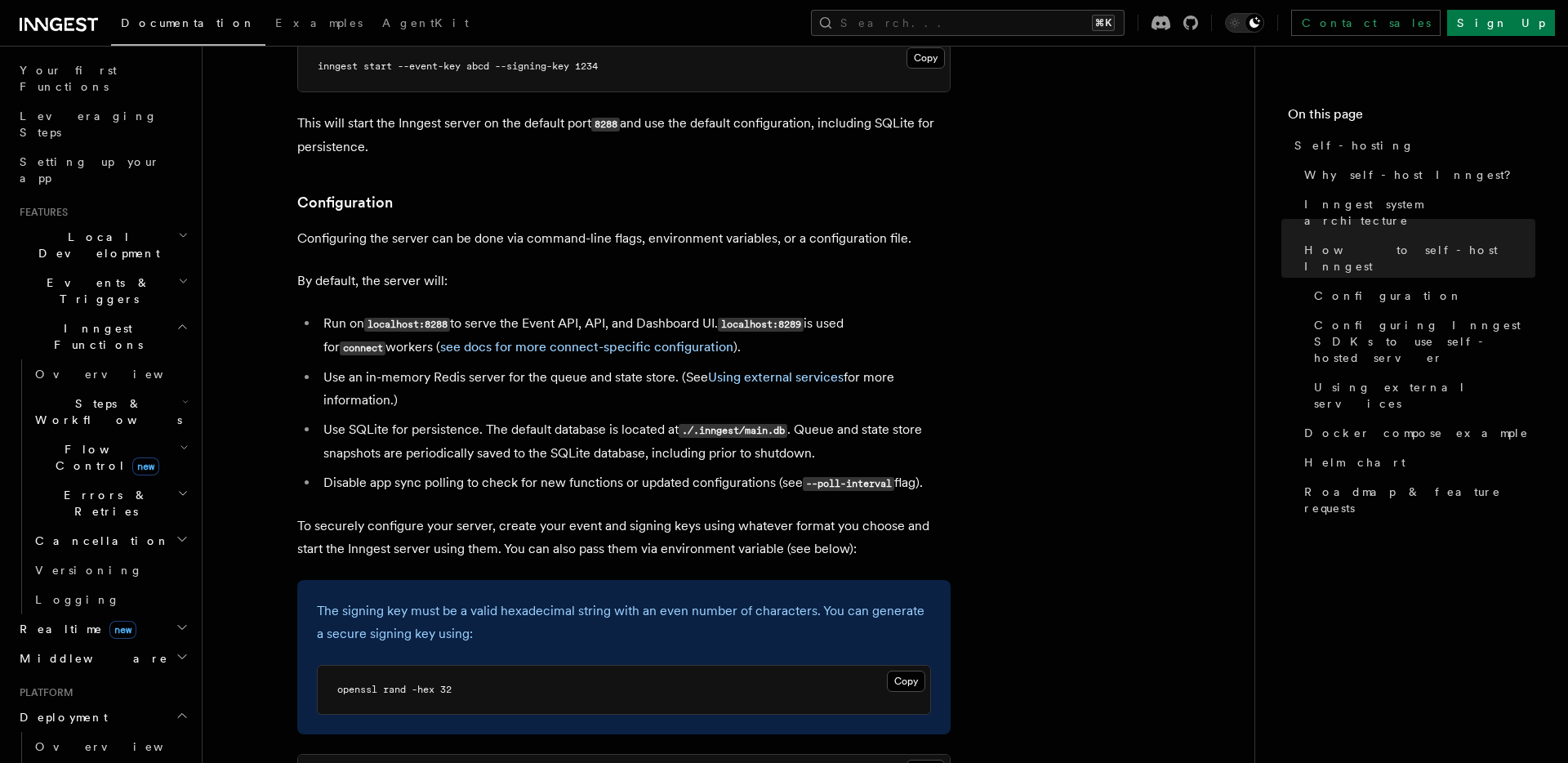
scroll to position [1977, 0]
click at [580, 365] on li "Use an in-memory Redis server for the queue and state store. (See Using externa…" at bounding box center [634, 387] width 632 height 46
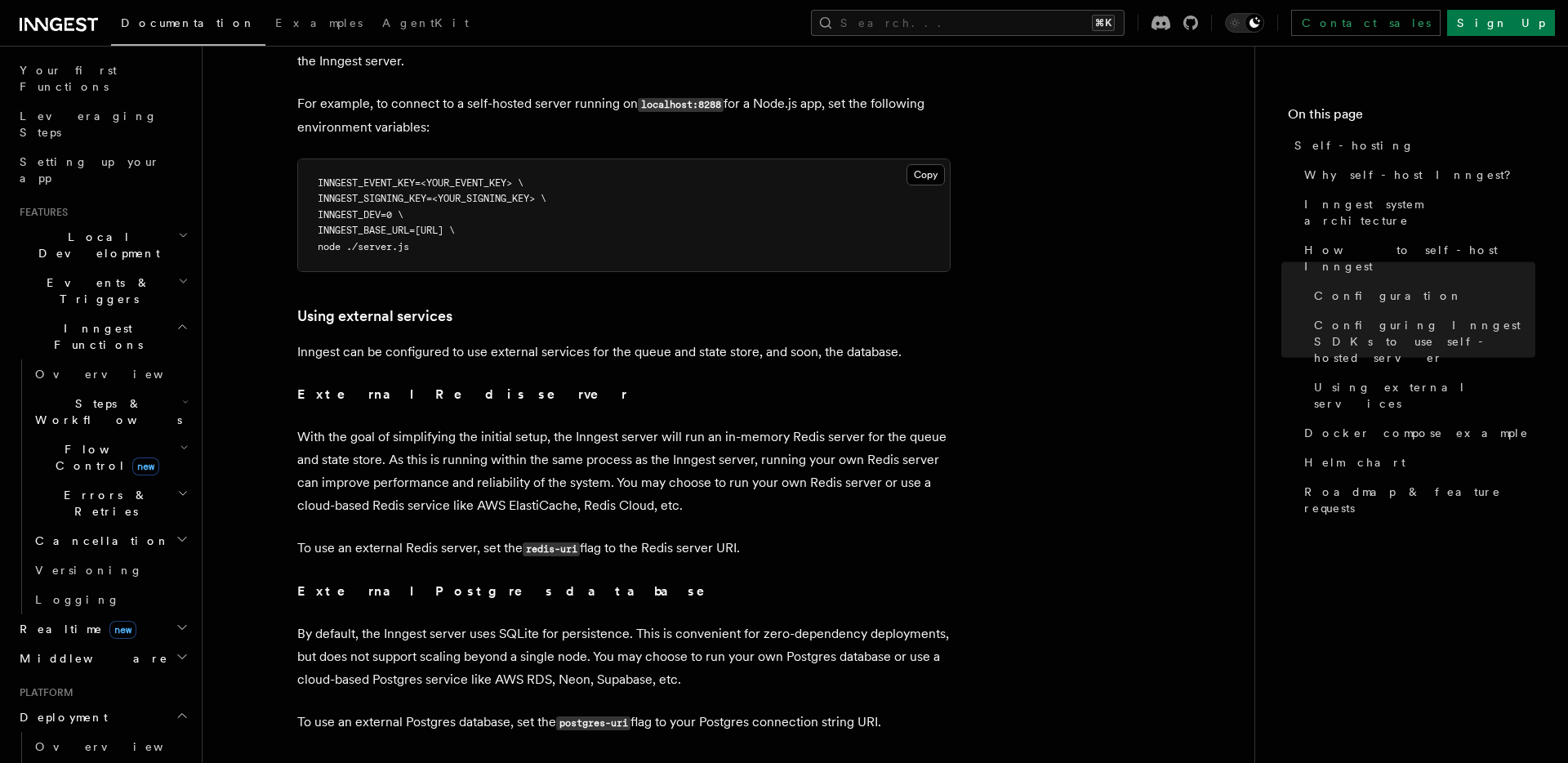
scroll to position [3697, 0]
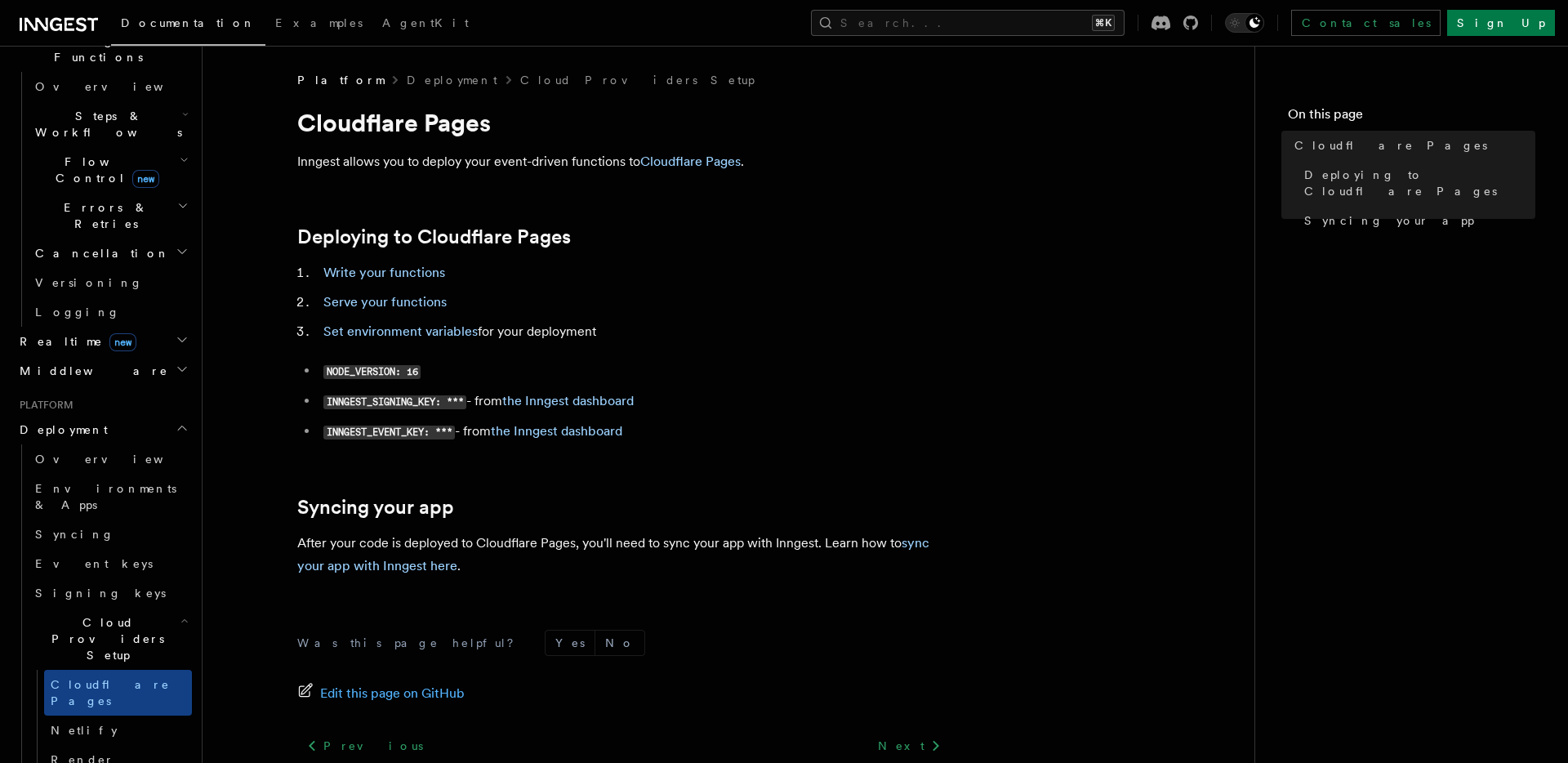
scroll to position [502, 0]
click at [100, 711] on link "Netlify" at bounding box center [117, 726] width 147 height 30
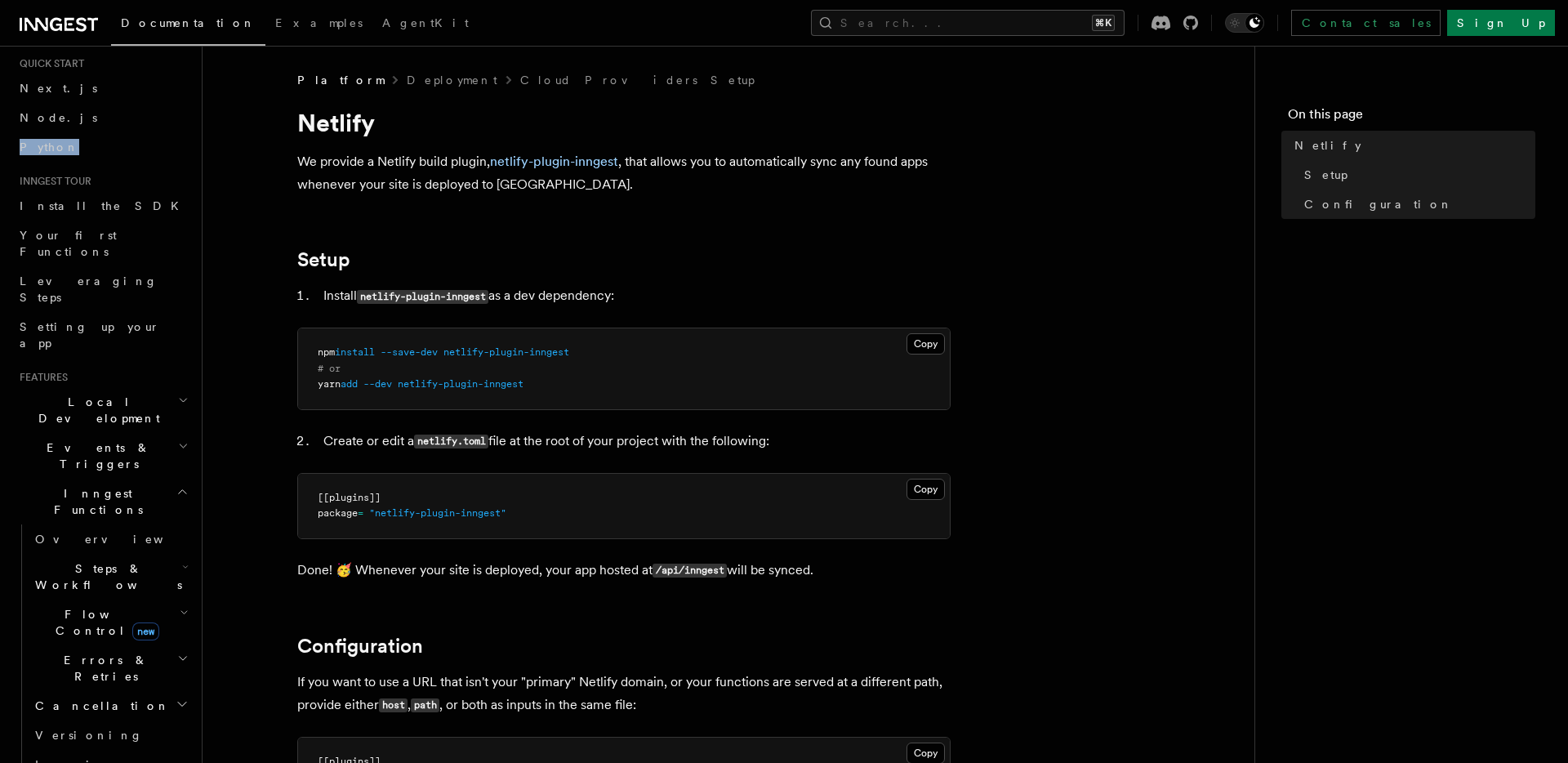
click at [49, 30] on icon at bounding box center [59, 25] width 79 height 20
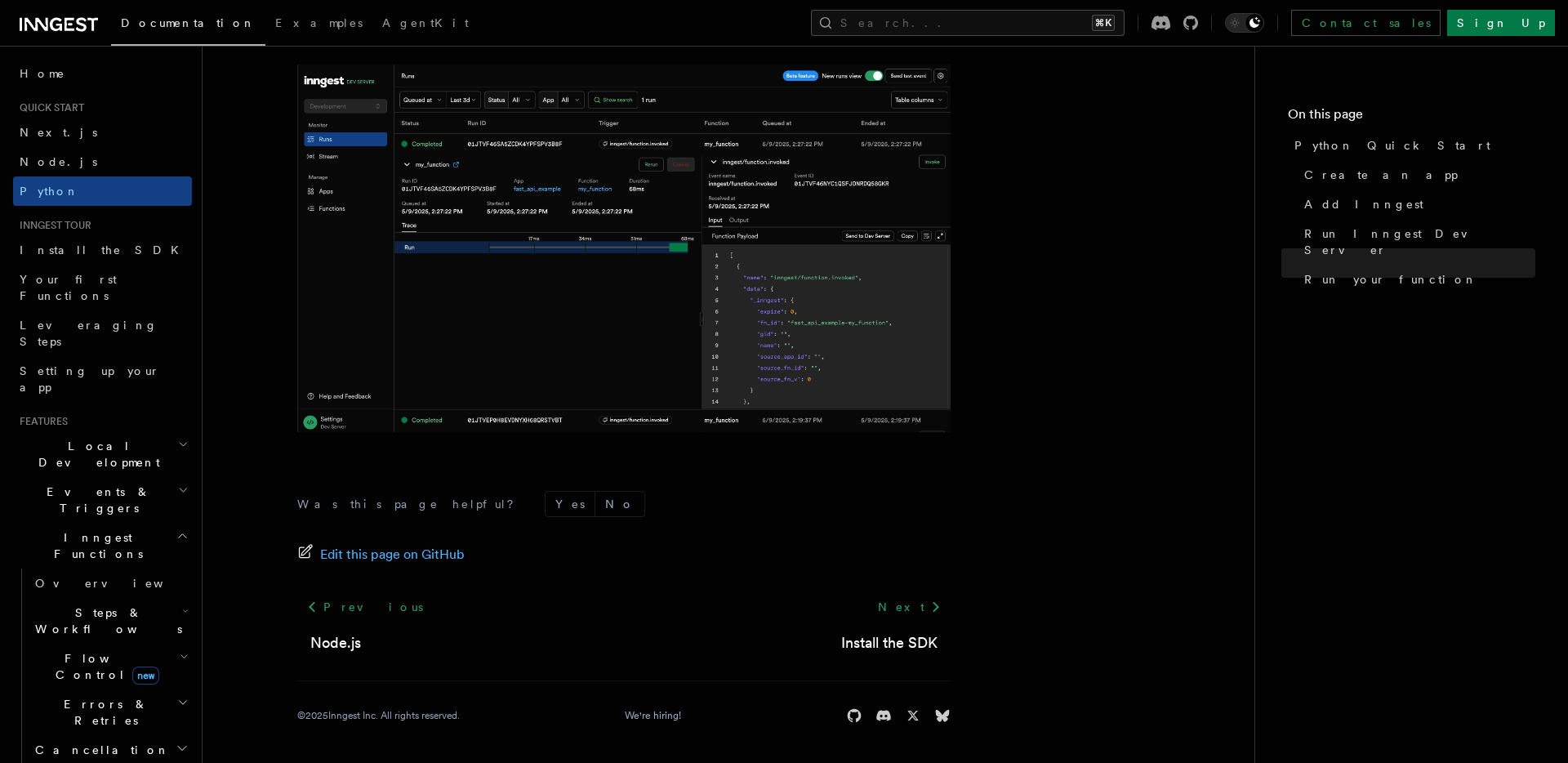
scroll to position [3338, 0]
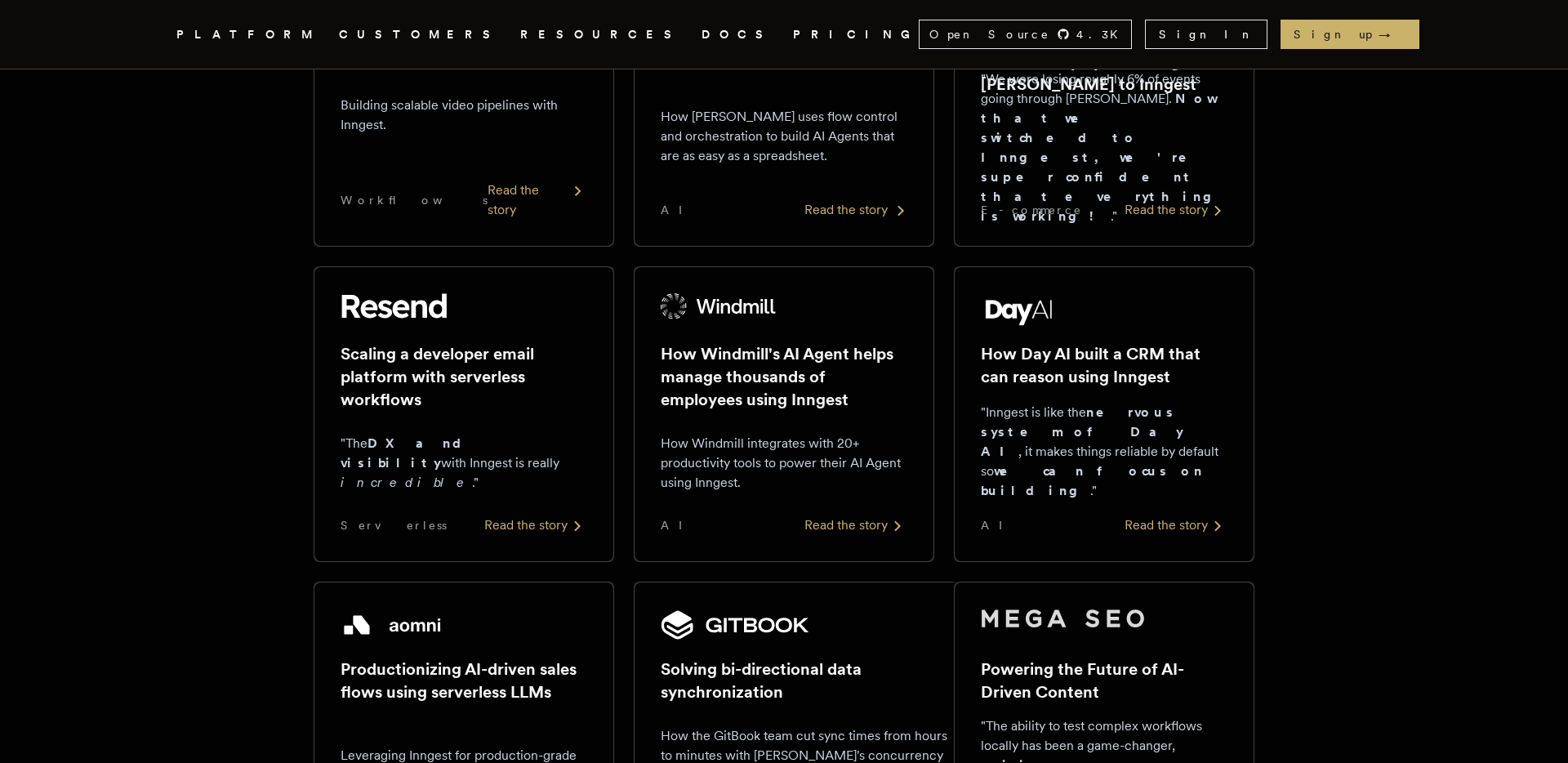
scroll to position [430, 0]
